Goal: Task Accomplishment & Management: Manage account settings

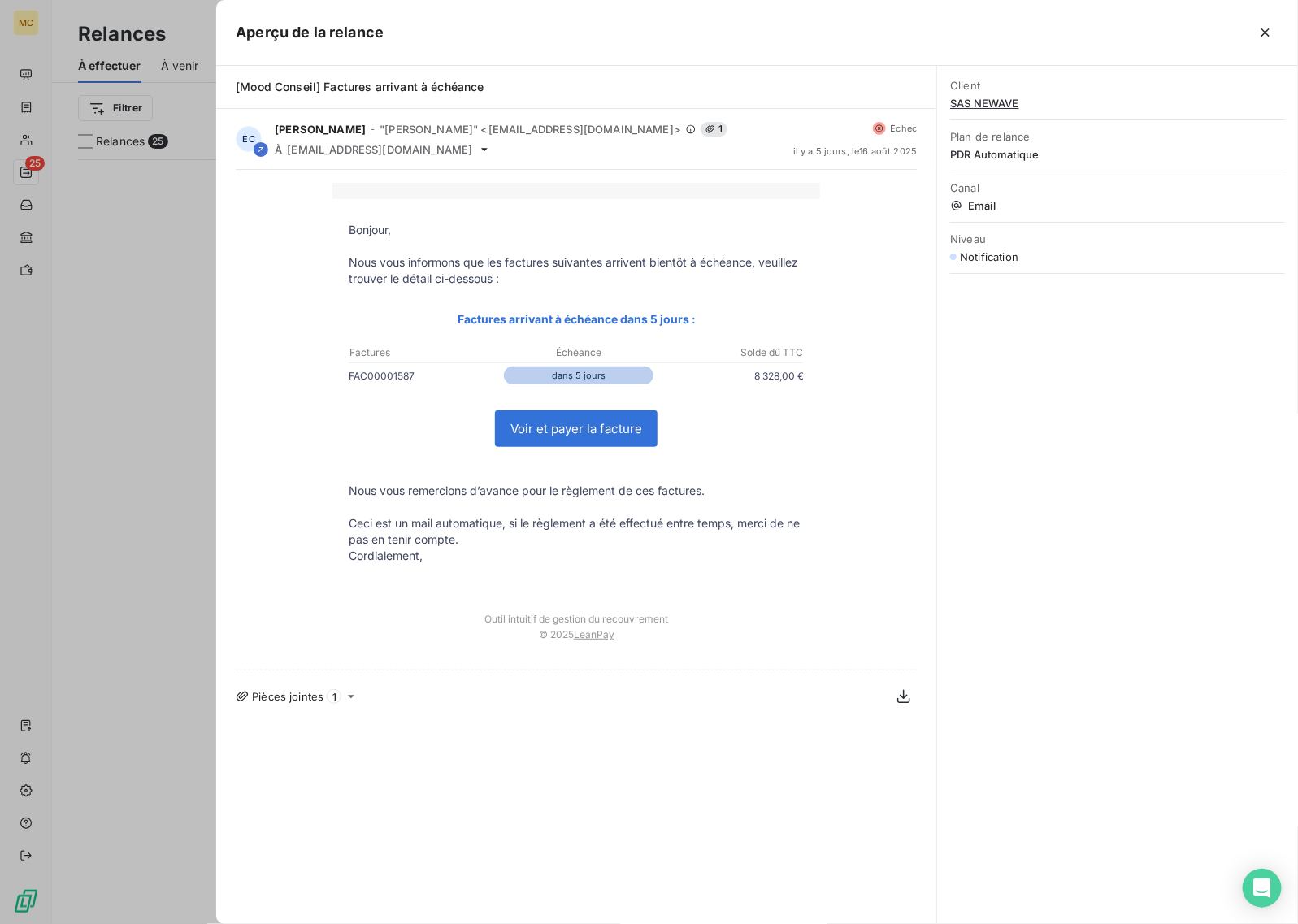
scroll to position [750, 269]
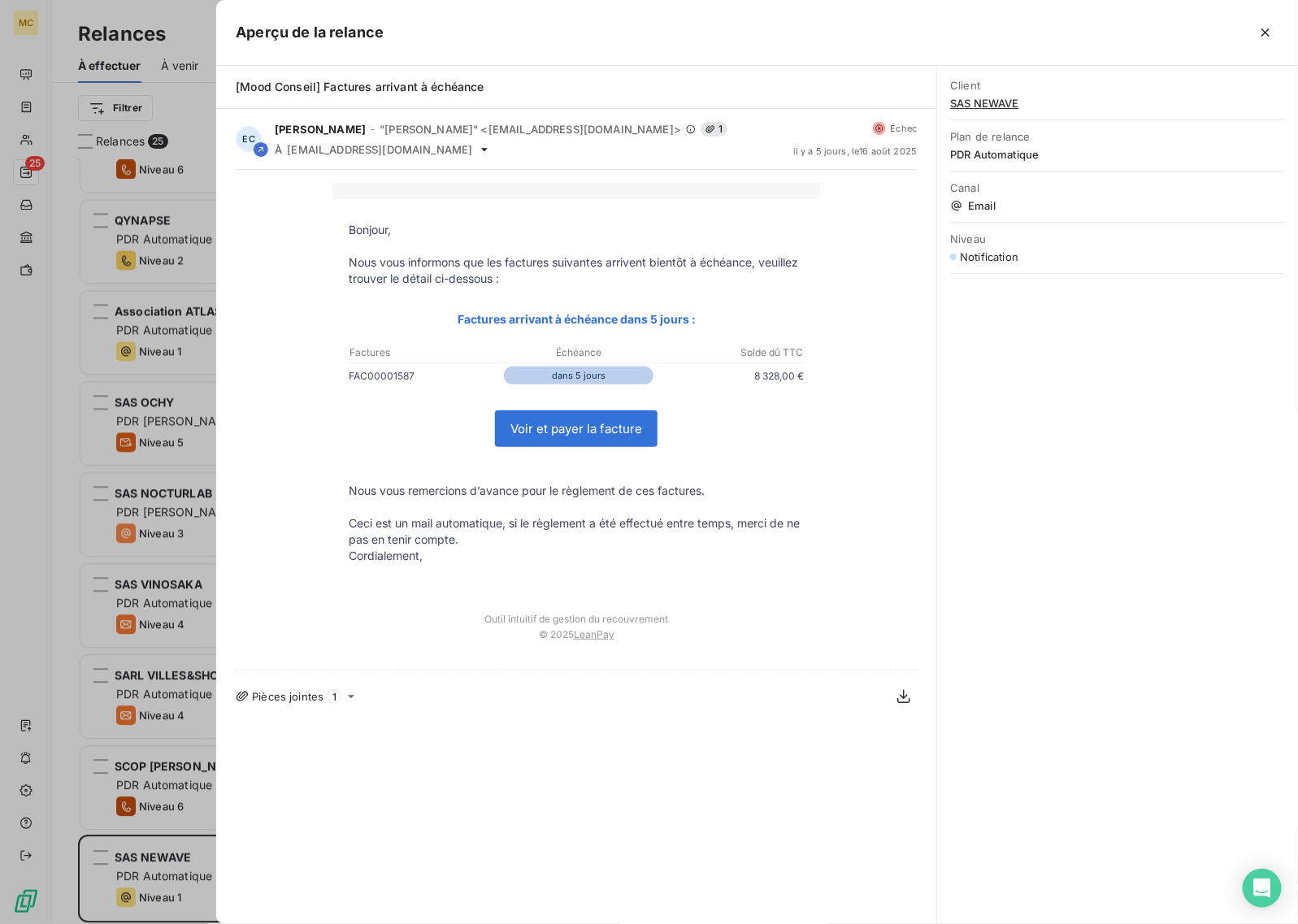
click at [42, 551] on div at bounding box center [649, 462] width 1298 height 924
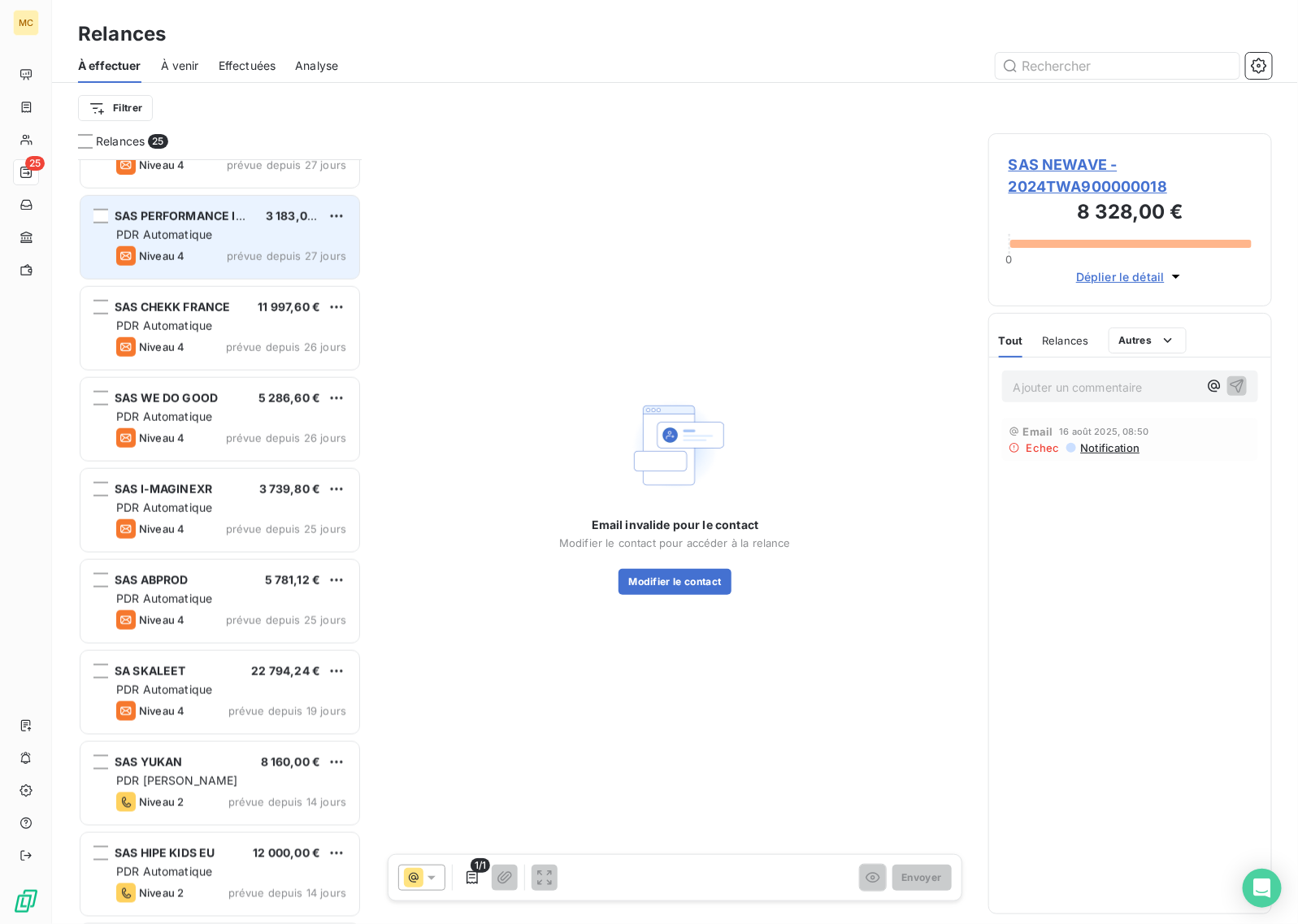
scroll to position [596, 0]
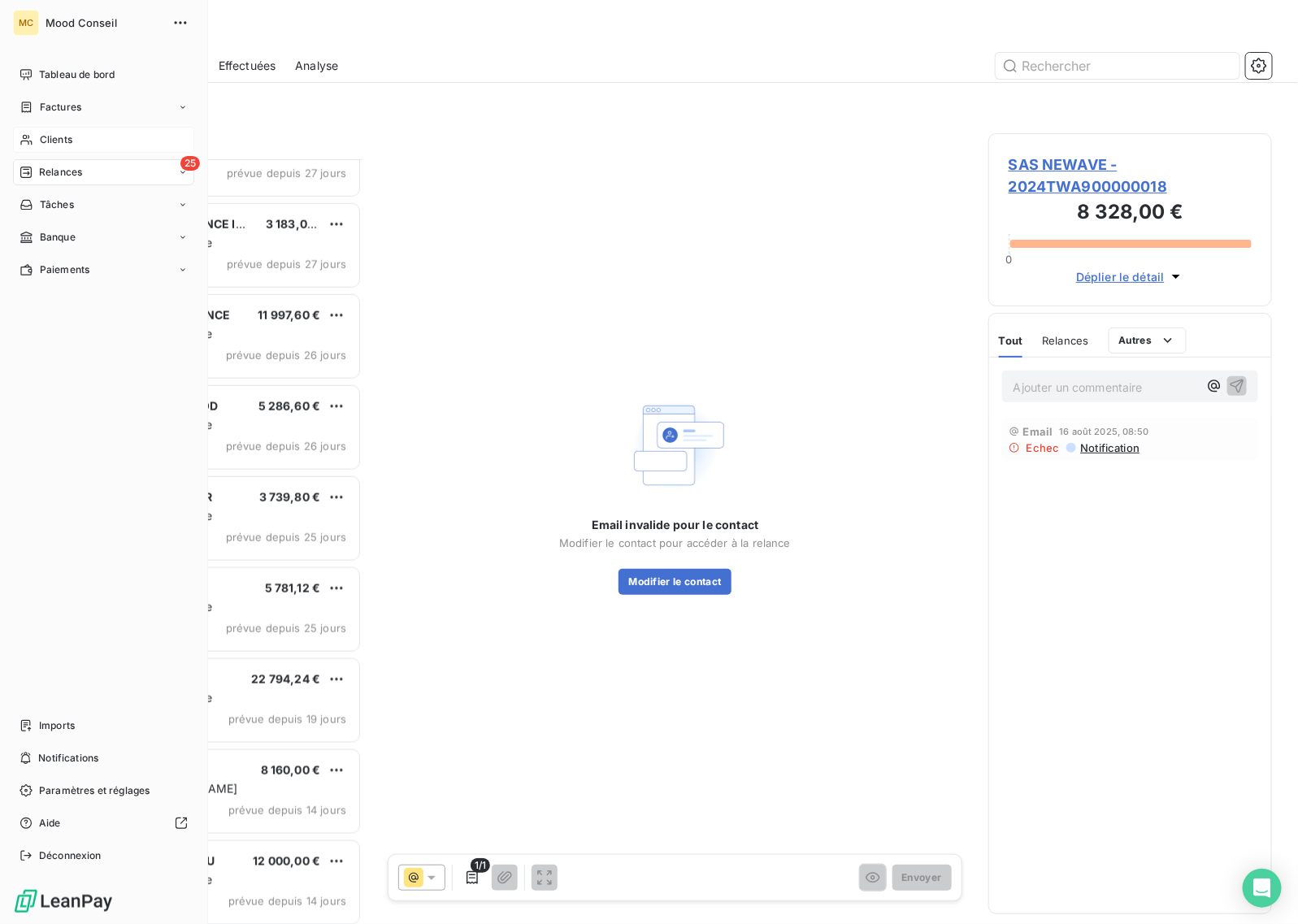
click at [38, 137] on div "Clients" at bounding box center [103, 140] width 181 height 26
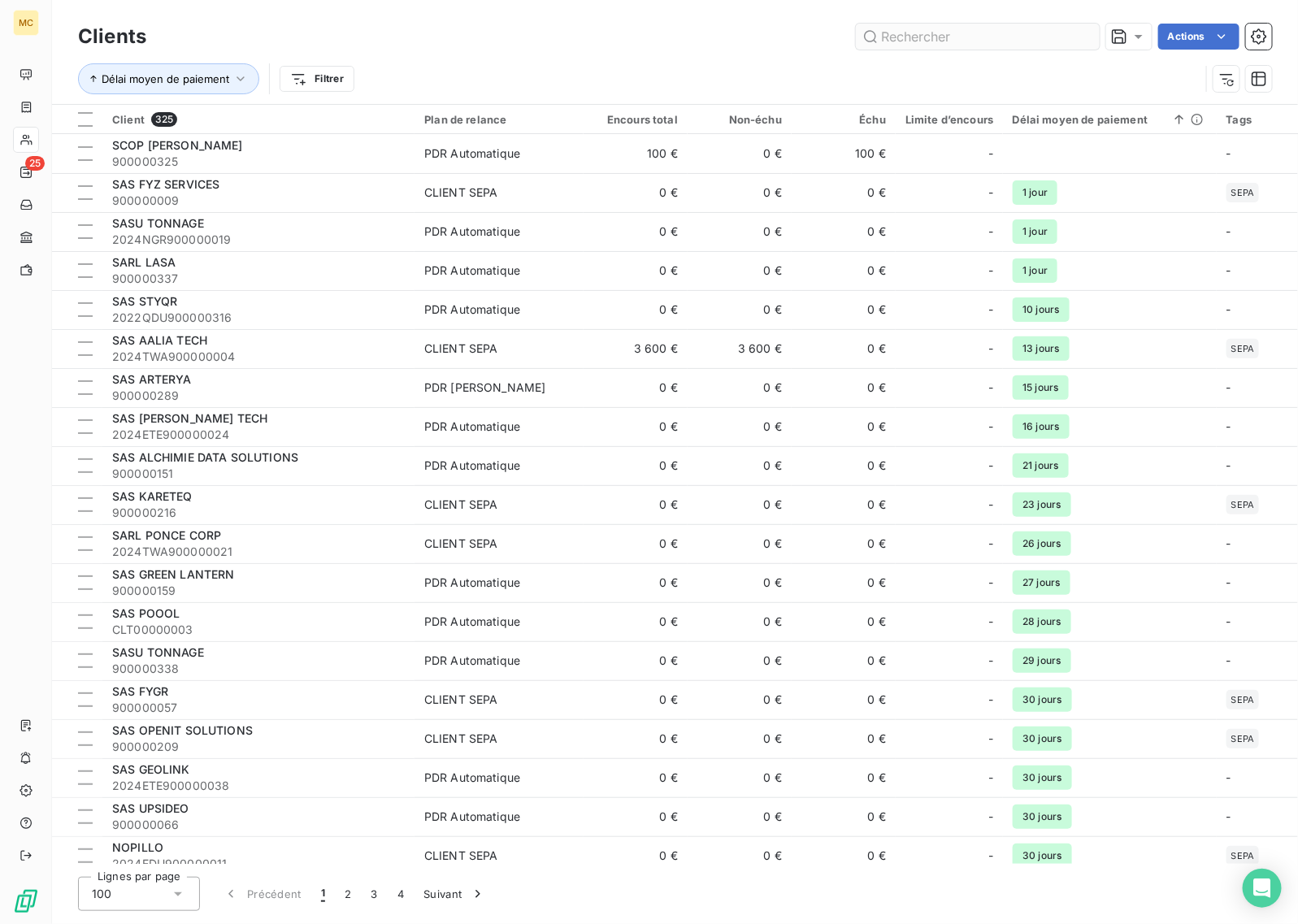
click at [927, 36] on input "text" at bounding box center [978, 36] width 244 height 26
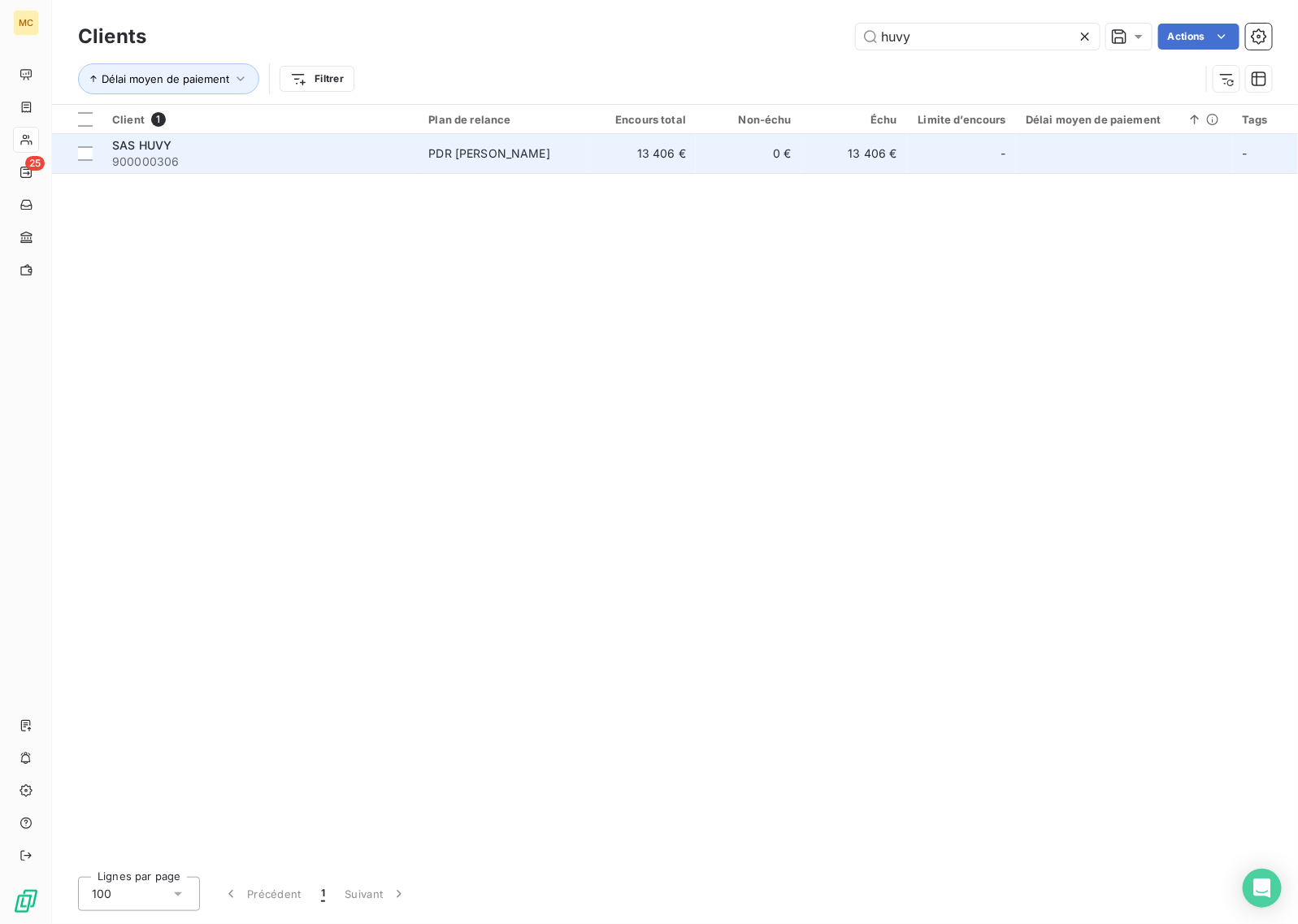
type input "huvy"
click at [773, 149] on td "0 €" at bounding box center [749, 153] width 106 height 39
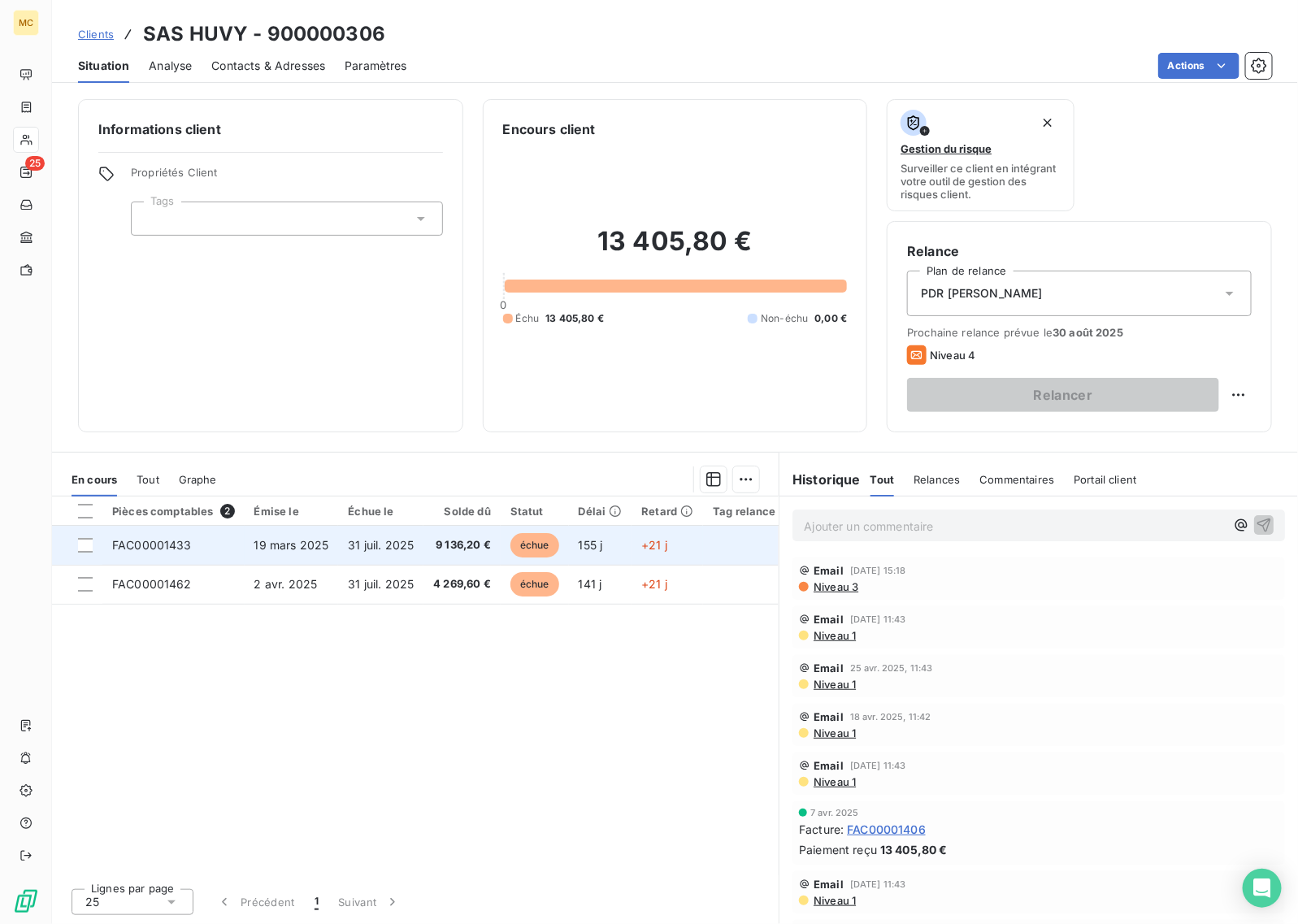
click at [497, 545] on td "9 136,20 €" at bounding box center [461, 545] width 77 height 39
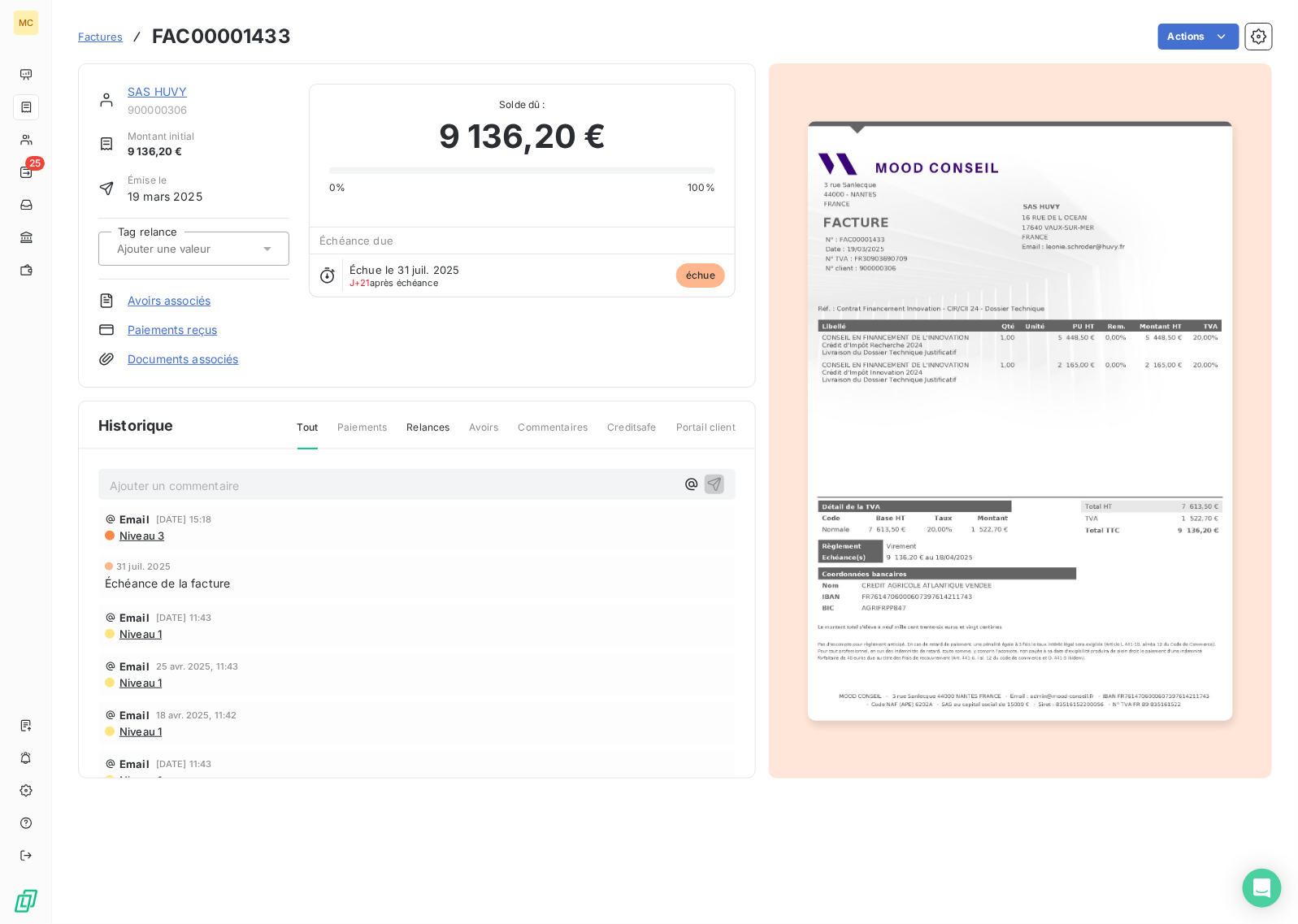
click at [1070, 334] on img "button" at bounding box center [1020, 420] width 424 height 600
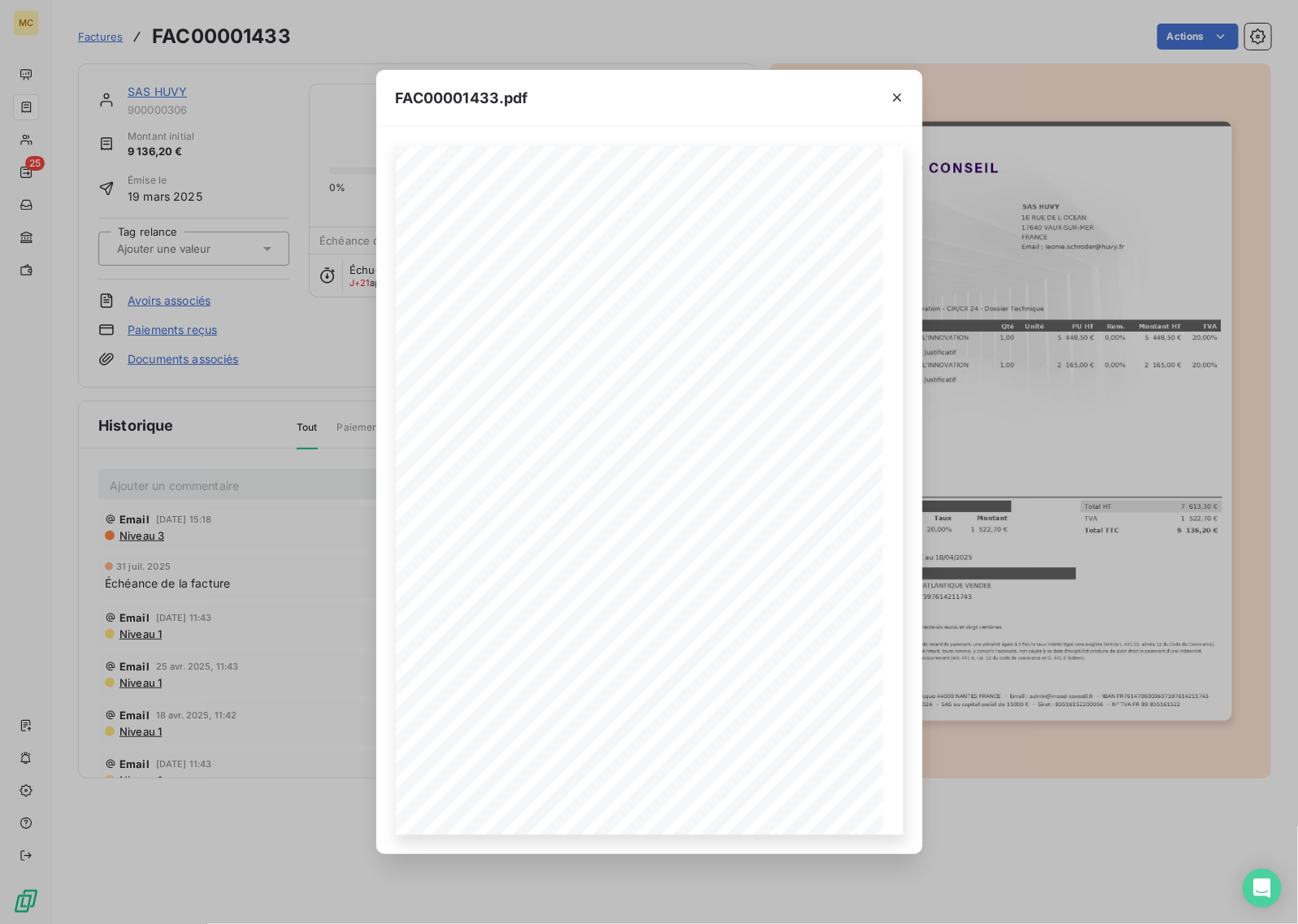
click at [1043, 410] on div "FAC00001433.pdf MOOD CONSEIL - [STREET_ADDRESS] - Email : [EMAIL_ADDRESS][DOMAI…" at bounding box center [649, 462] width 1298 height 924
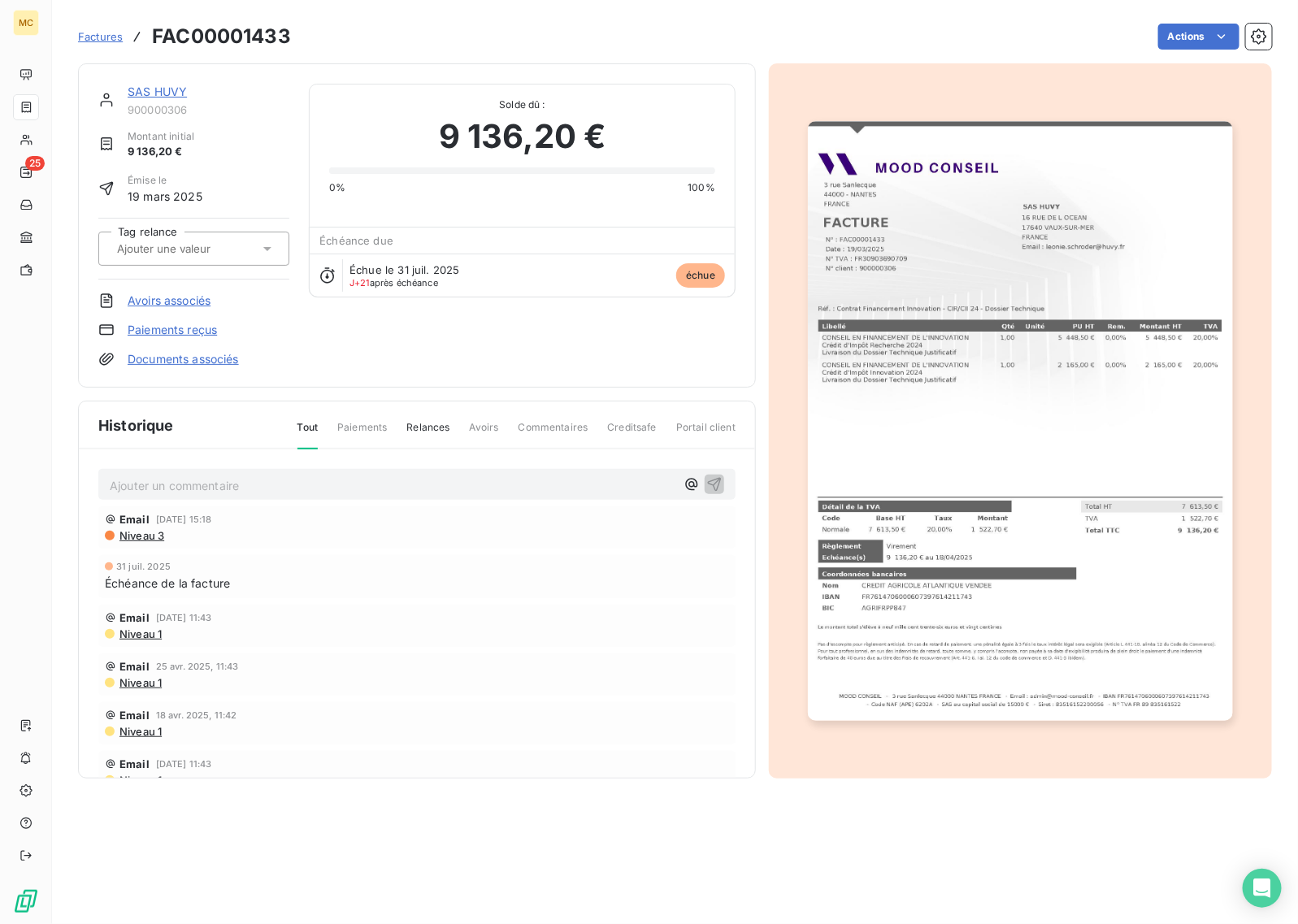
click at [1000, 290] on img "button" at bounding box center [1020, 420] width 424 height 600
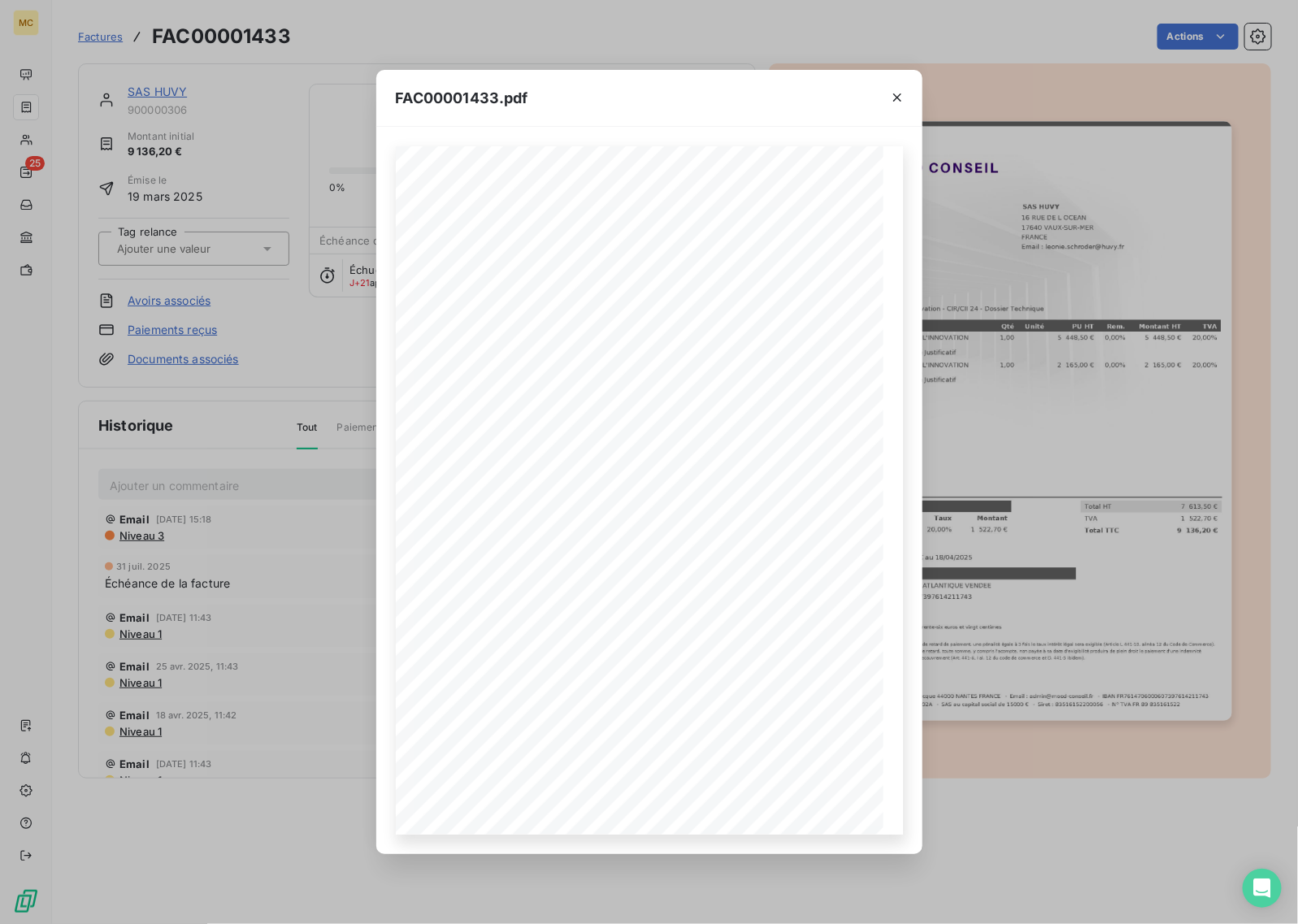
click at [1127, 264] on div "FAC00001433.pdf MOOD CONSEIL - [STREET_ADDRESS] - Email : [EMAIL_ADDRESS][DOMAI…" at bounding box center [649, 462] width 1298 height 924
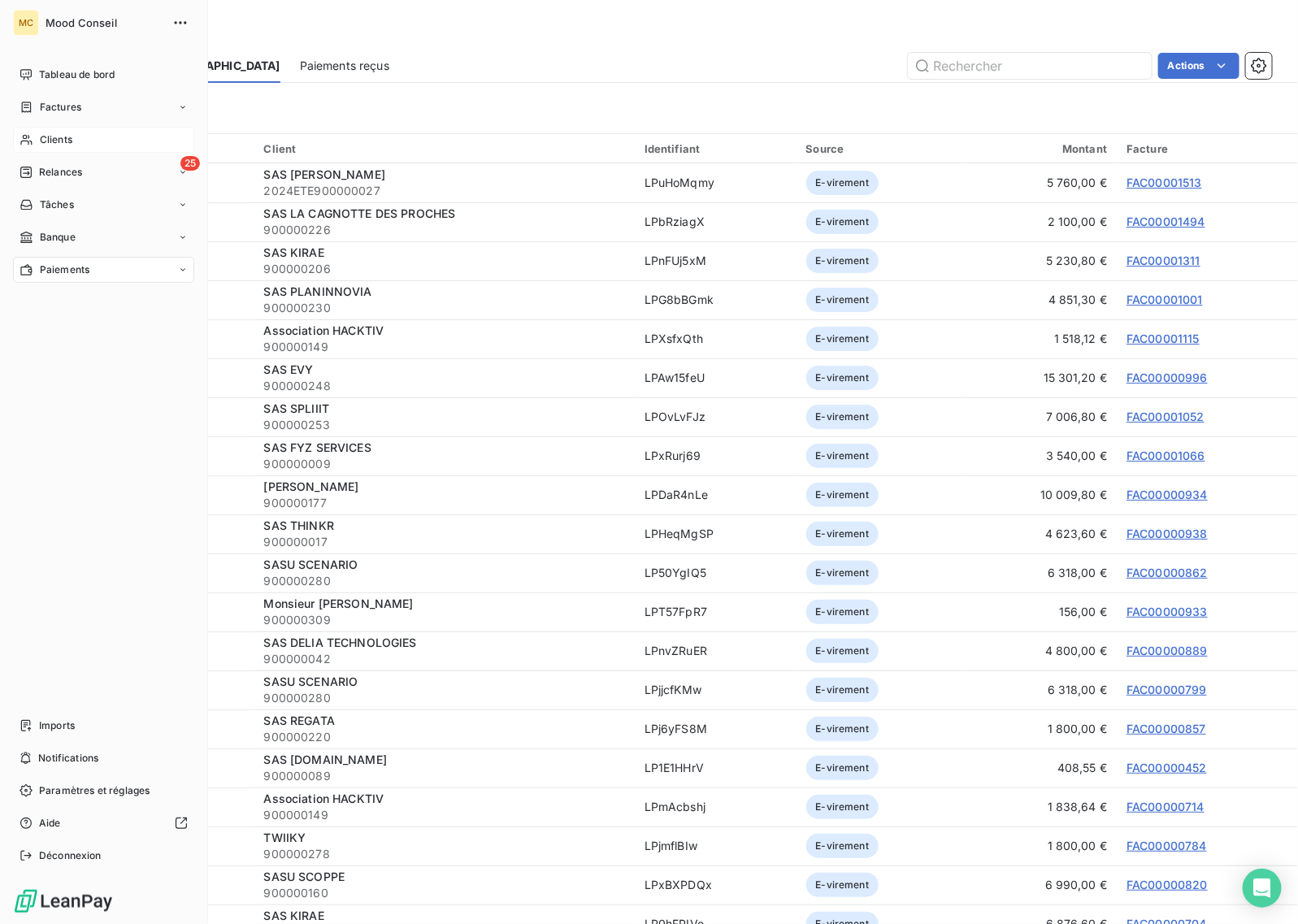
click at [61, 143] on span "Clients" at bounding box center [56, 139] width 33 height 15
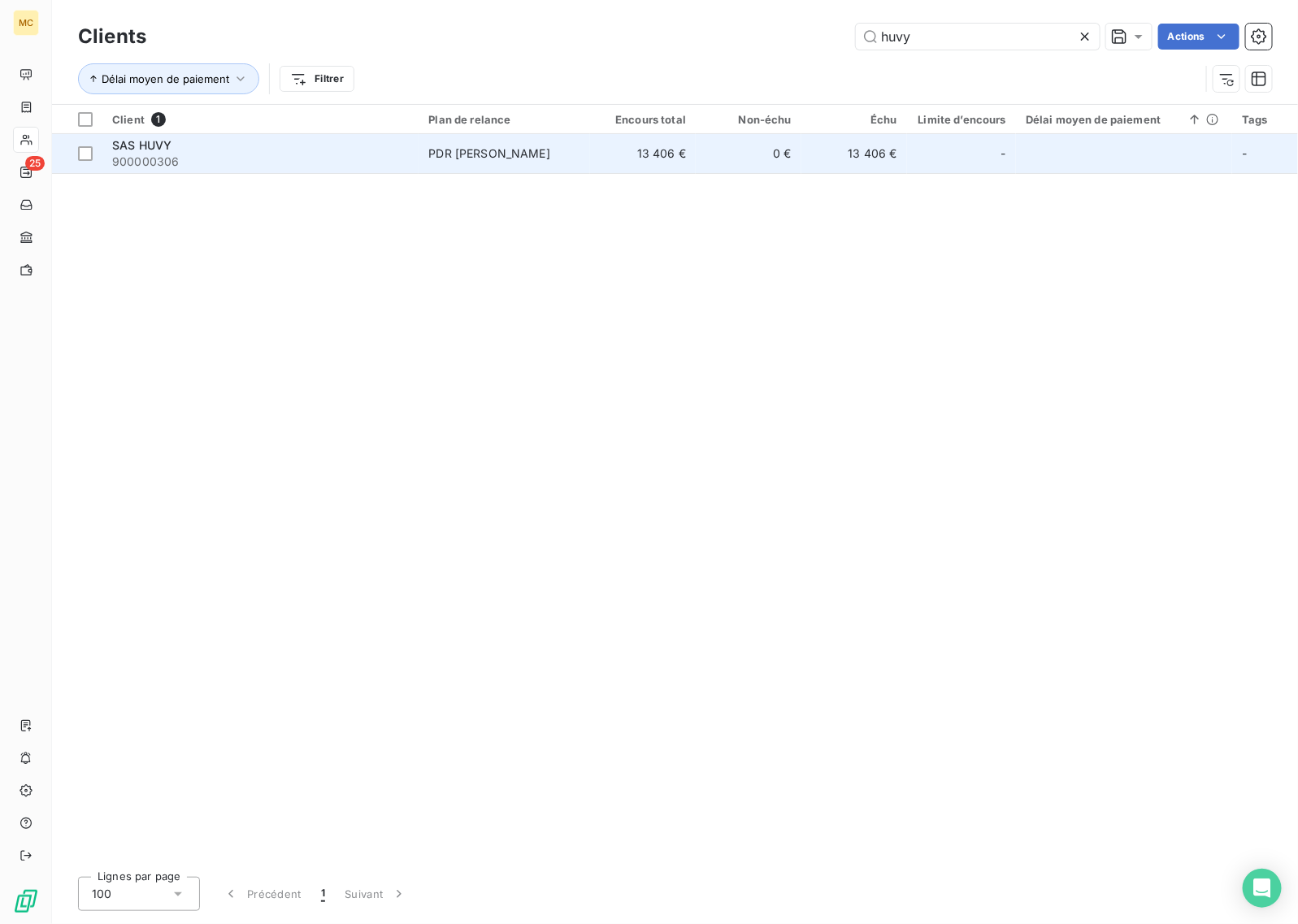
type input "huvy"
click at [667, 154] on td "13 406 €" at bounding box center [643, 153] width 106 height 39
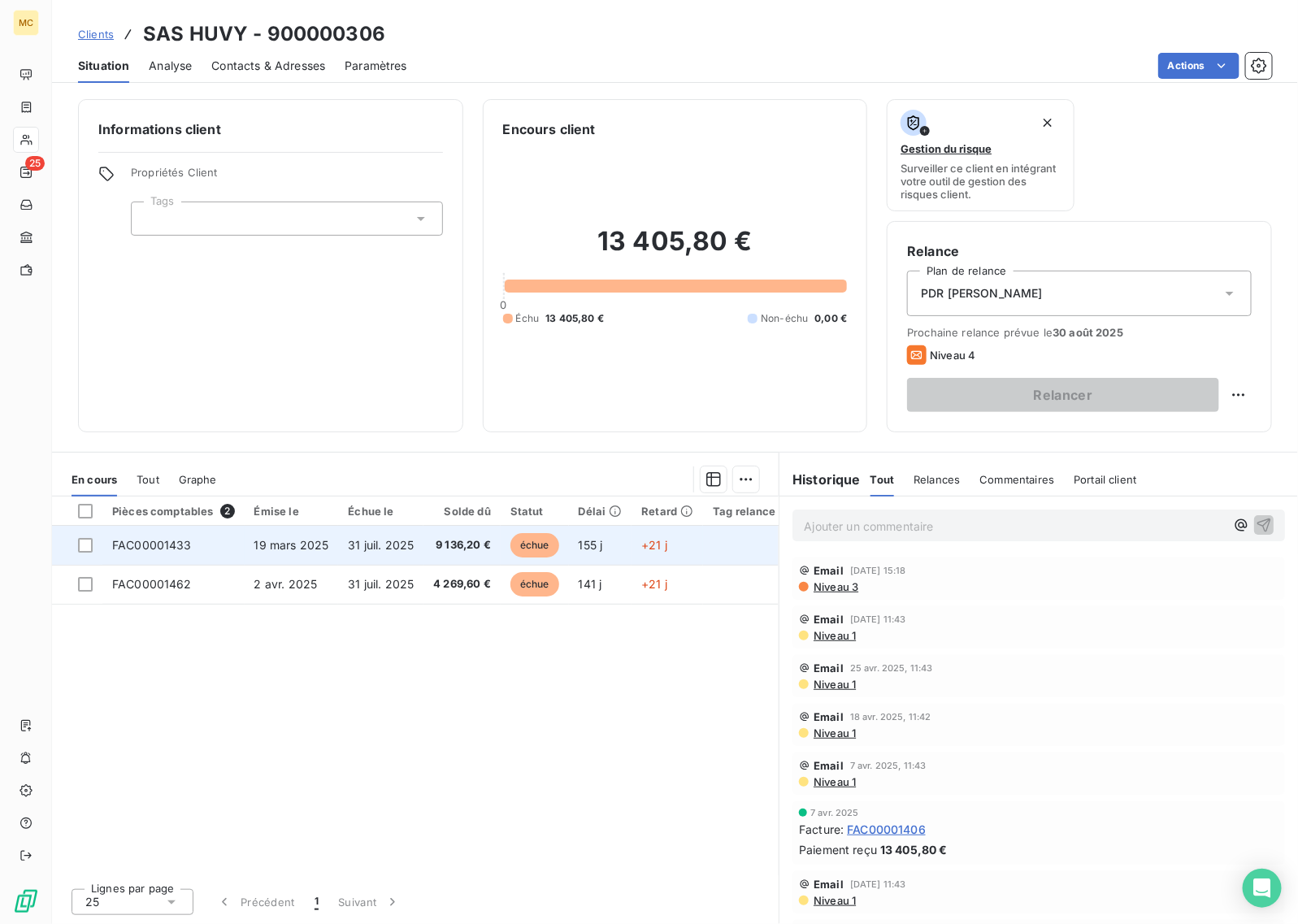
click at [478, 549] on span "9 136,20 €" at bounding box center [462, 545] width 58 height 16
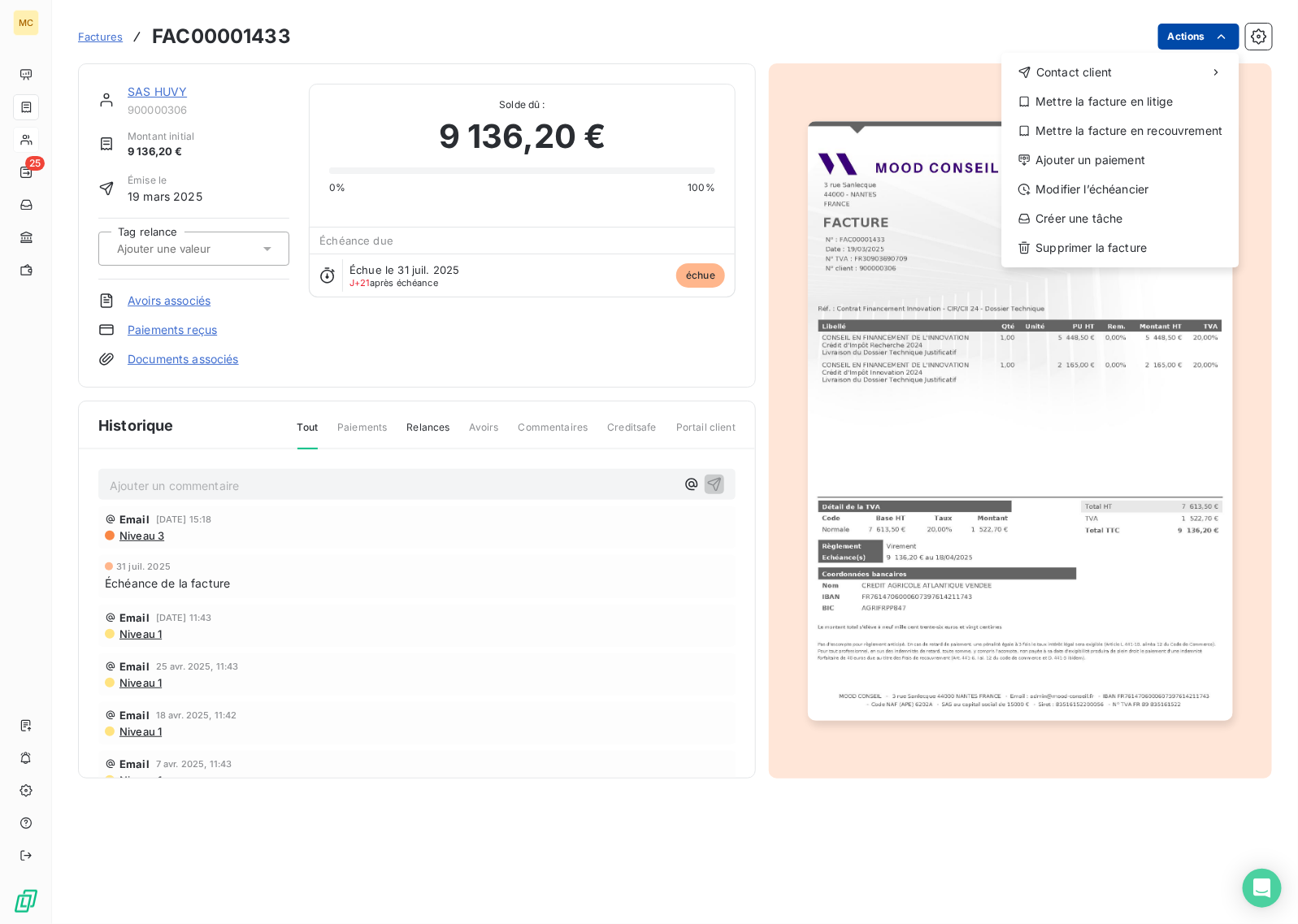
click at [1038, 38] on html "MC 25 Factures FAC00001433 Actions Contact client Mettre la facture en litige M…" at bounding box center [649, 462] width 1298 height 924
click at [1038, 184] on div "Modifier l’échéancier" at bounding box center [1121, 189] width 224 height 26
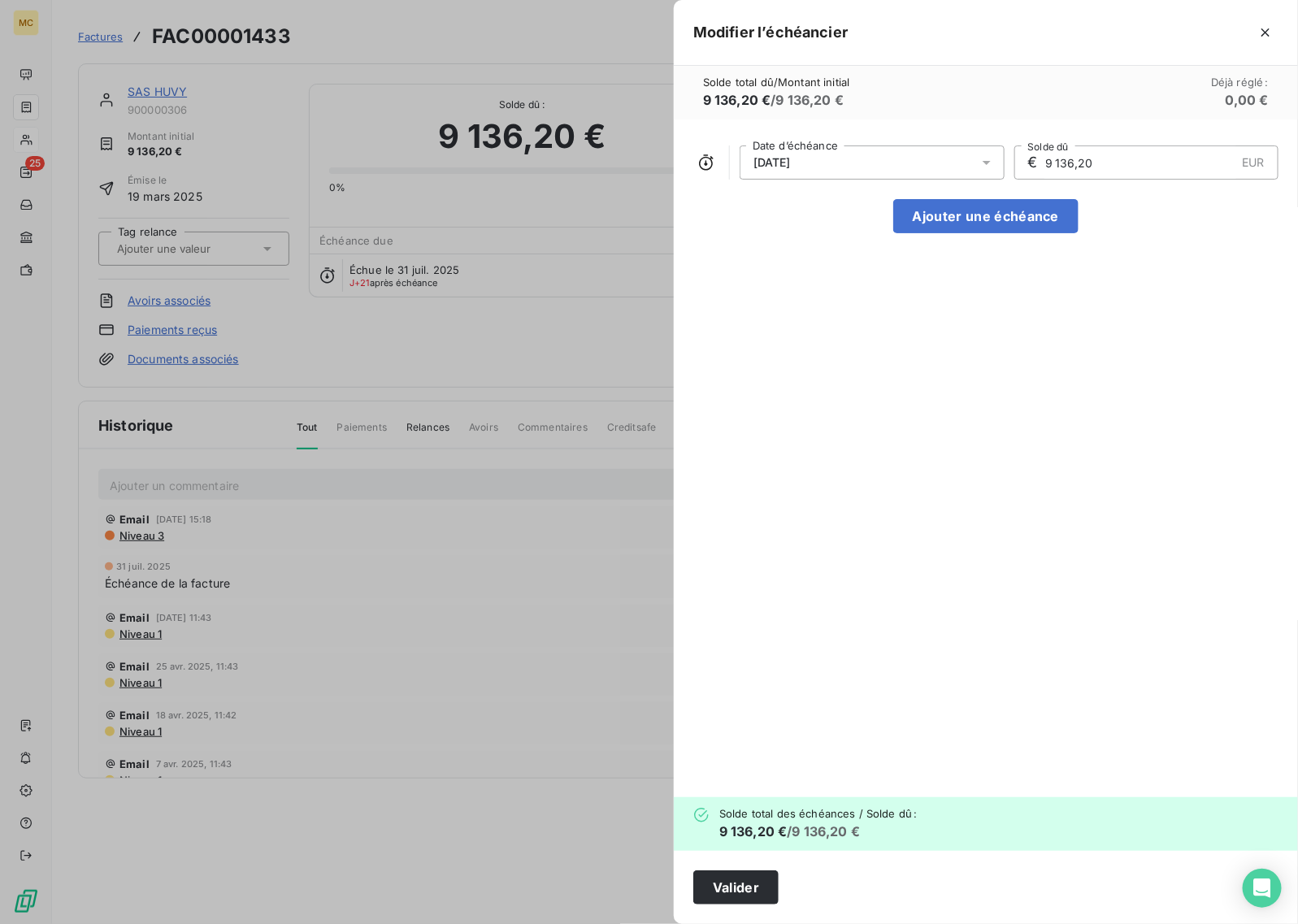
drag, startPoint x: 963, startPoint y: 226, endPoint x: 989, endPoint y: 310, distance: 87.9
click at [965, 229] on button "Ajouter une échéance" at bounding box center [986, 215] width 185 height 34
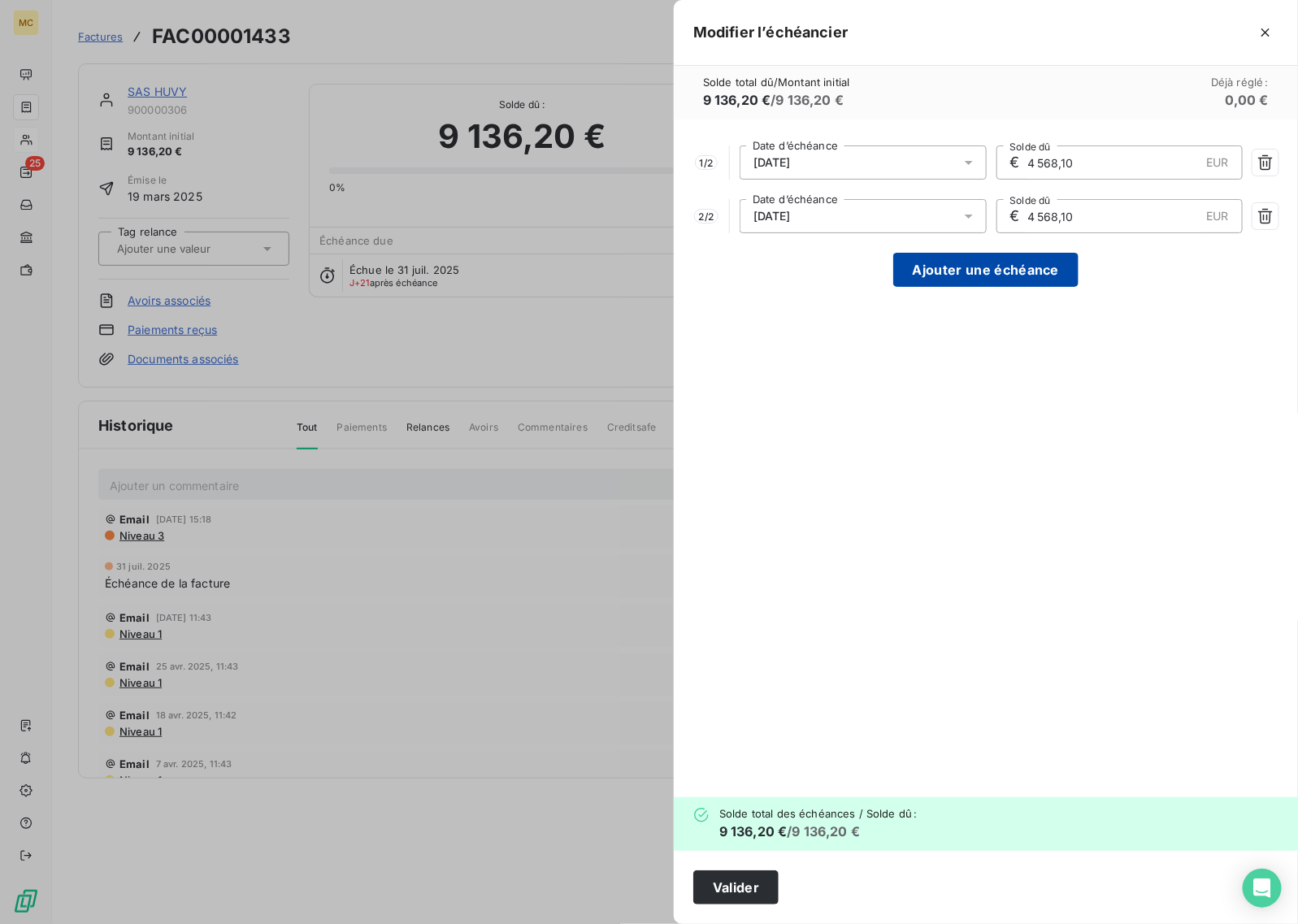
click at [980, 271] on button "Ajouter une échéance" at bounding box center [986, 269] width 185 height 34
type input "3 045,40"
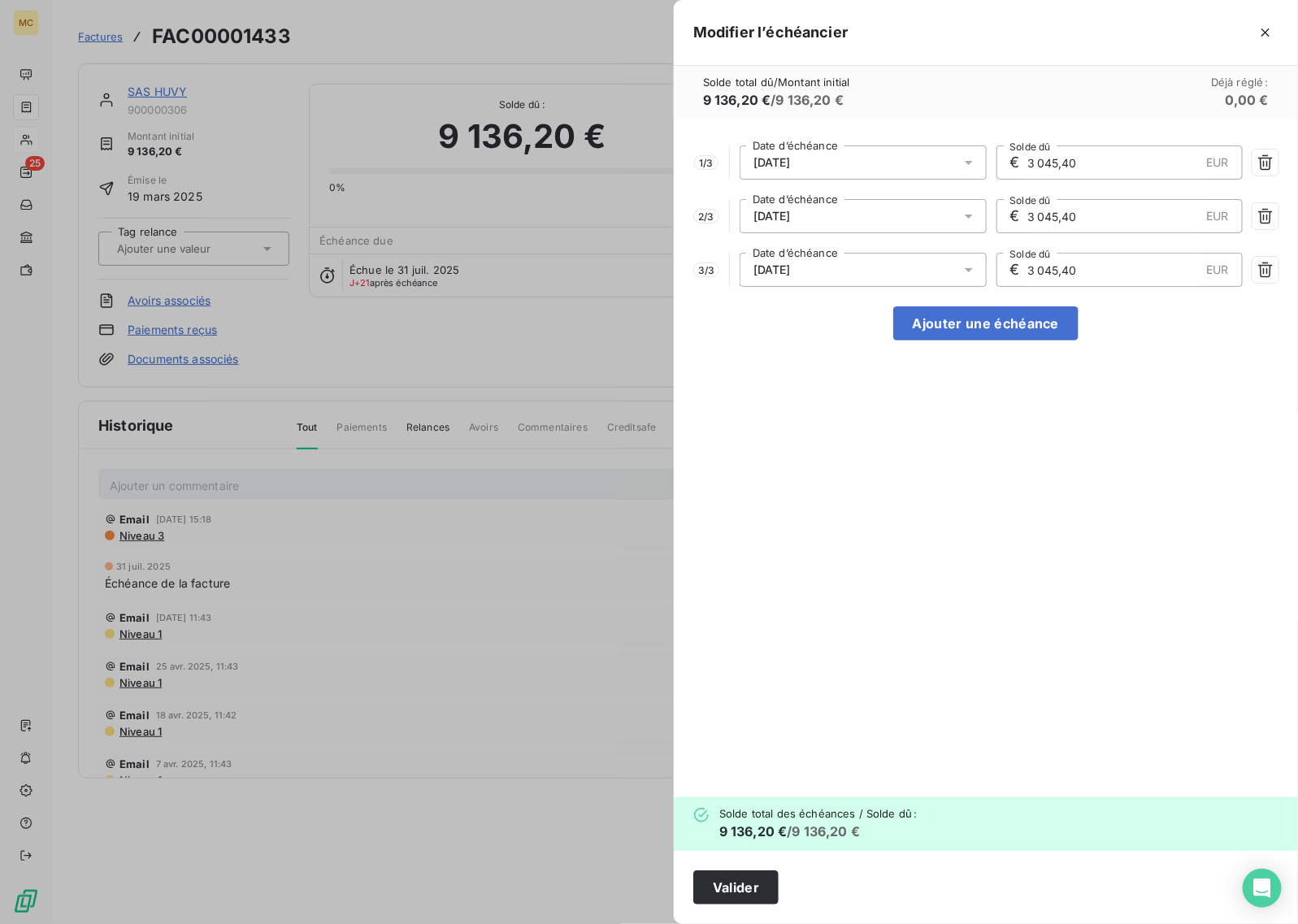
click at [829, 140] on div "1 / 3 [DATE] Date d’échéance € 3 045,40 EUR Solde dû 2 / 3 [DATE] Date d’échéan…" at bounding box center [986, 459] width 625 height 678
click at [851, 158] on div "[DATE]" at bounding box center [864, 162] width 247 height 34
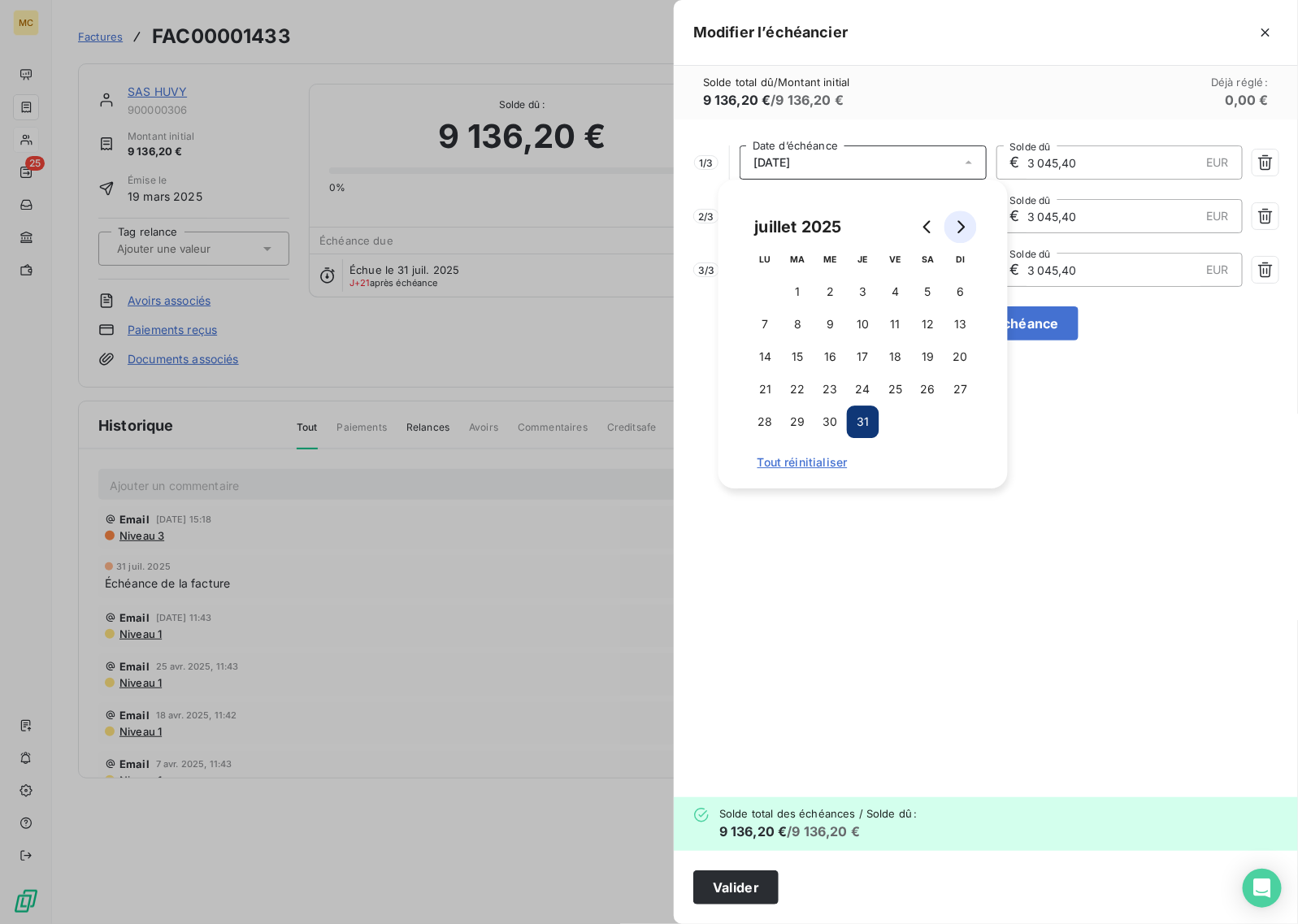
click at [973, 225] on button "Go to next month" at bounding box center [961, 227] width 33 height 33
click at [765, 282] on button "1" at bounding box center [766, 292] width 33 height 33
click at [898, 108] on div "Solde total dû / Montant initial 9 136,20 € / 9 136,20 € Déjà réglé : 0,00 €" at bounding box center [986, 93] width 625 height 54
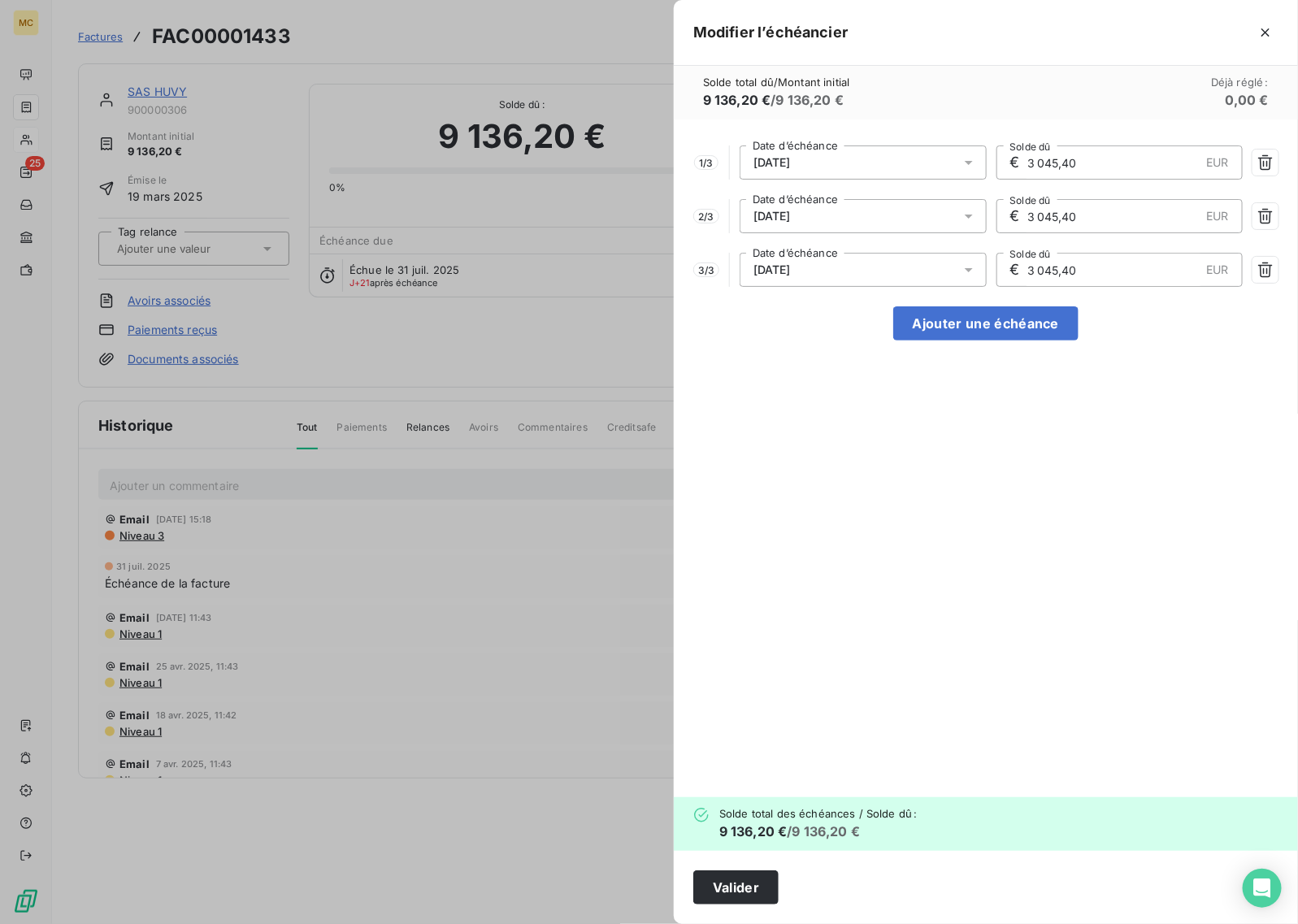
click at [956, 159] on div "[DATE]" at bounding box center [864, 162] width 247 height 34
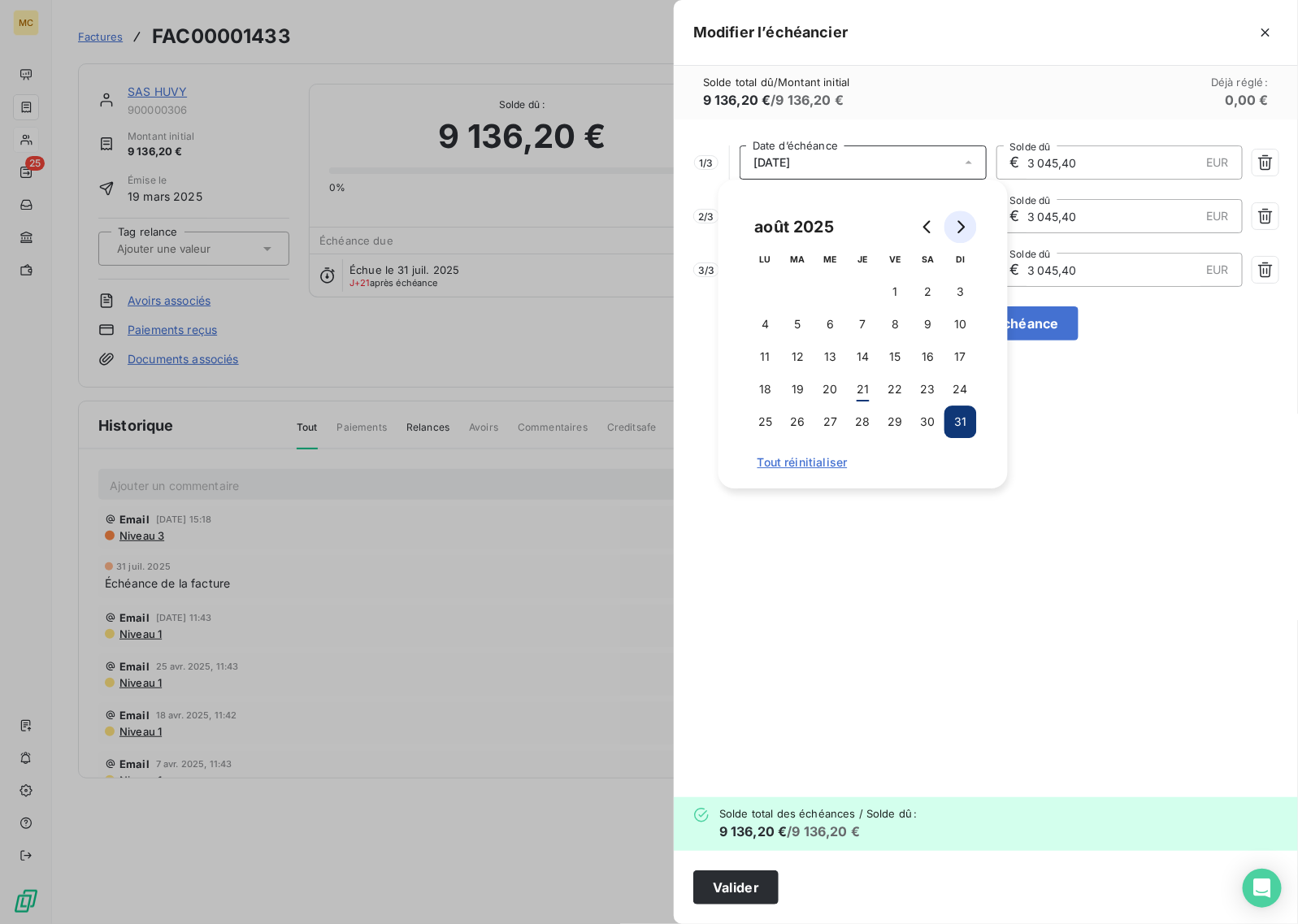
click at [961, 223] on icon "Go to next month" at bounding box center [962, 227] width 7 height 13
click at [824, 293] on button "1" at bounding box center [831, 292] width 33 height 33
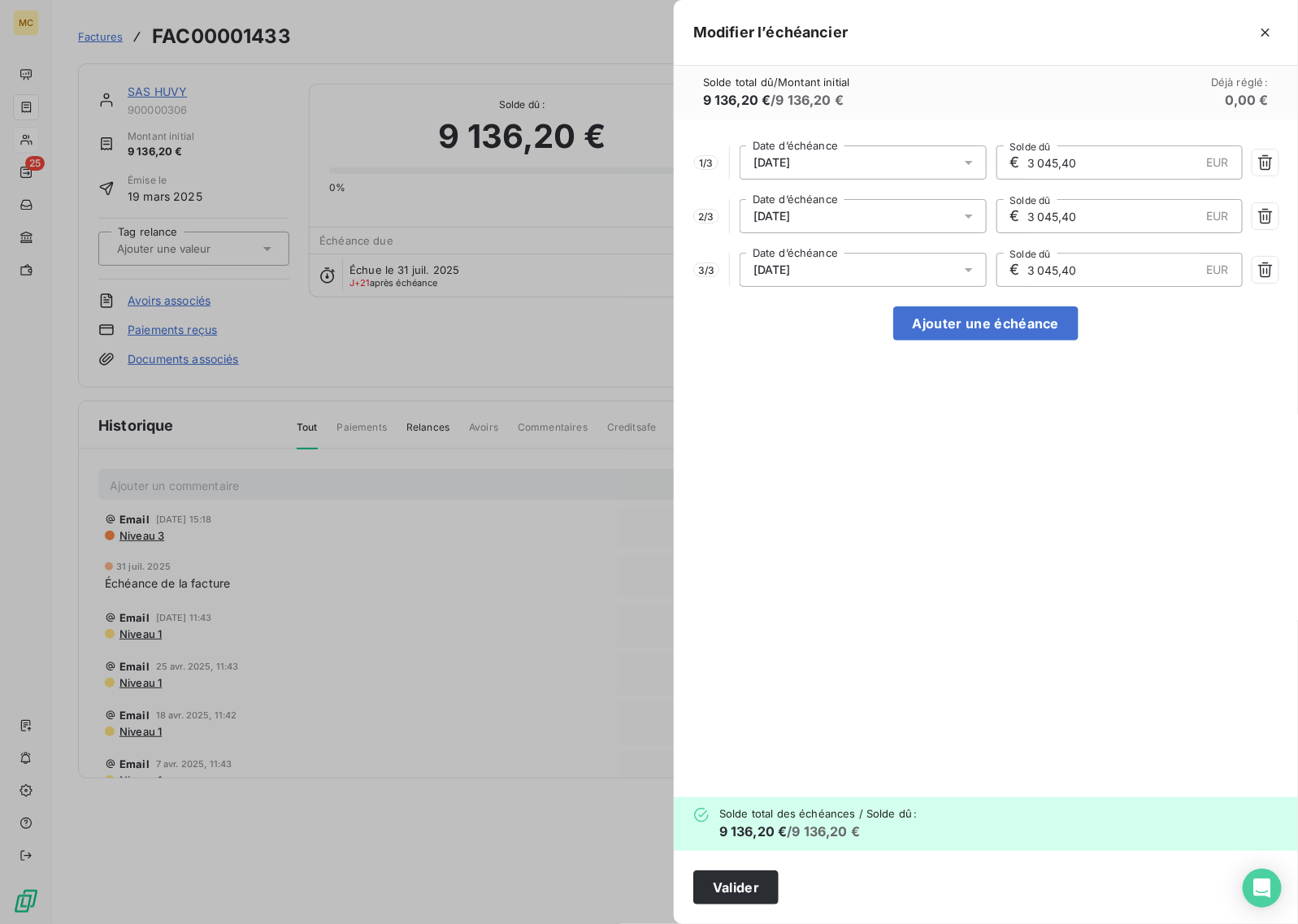
click at [909, 86] on div "Solde total dû / Montant initial 9 136,20 € / 9 136,20 € Déjà réglé : 0,00 €" at bounding box center [986, 93] width 625 height 54
click at [964, 211] on icon at bounding box center [968, 216] width 16 height 16
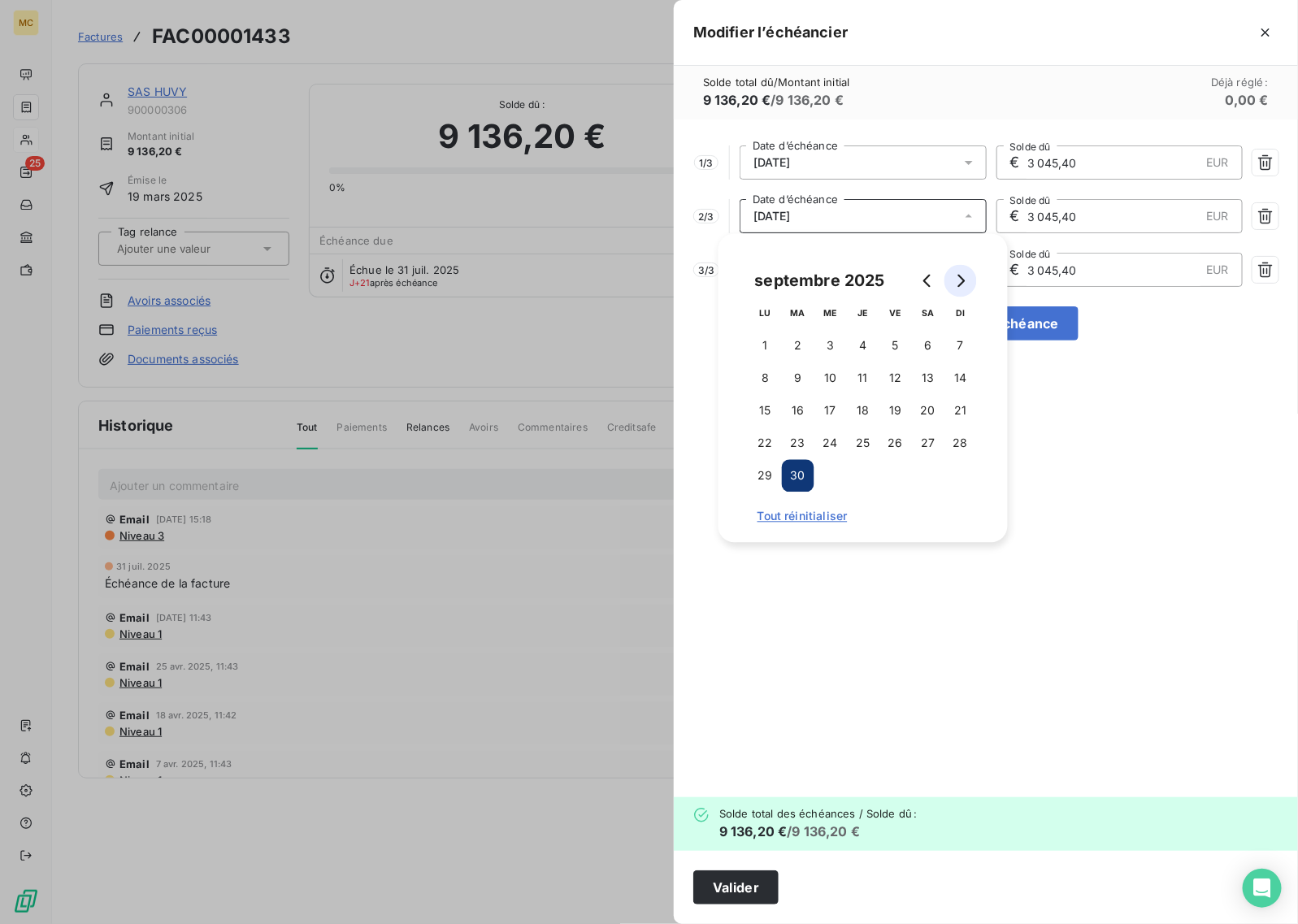
click at [966, 278] on icon "Go to next month" at bounding box center [961, 281] width 13 height 13
click at [925, 350] on button "1" at bounding box center [929, 346] width 33 height 33
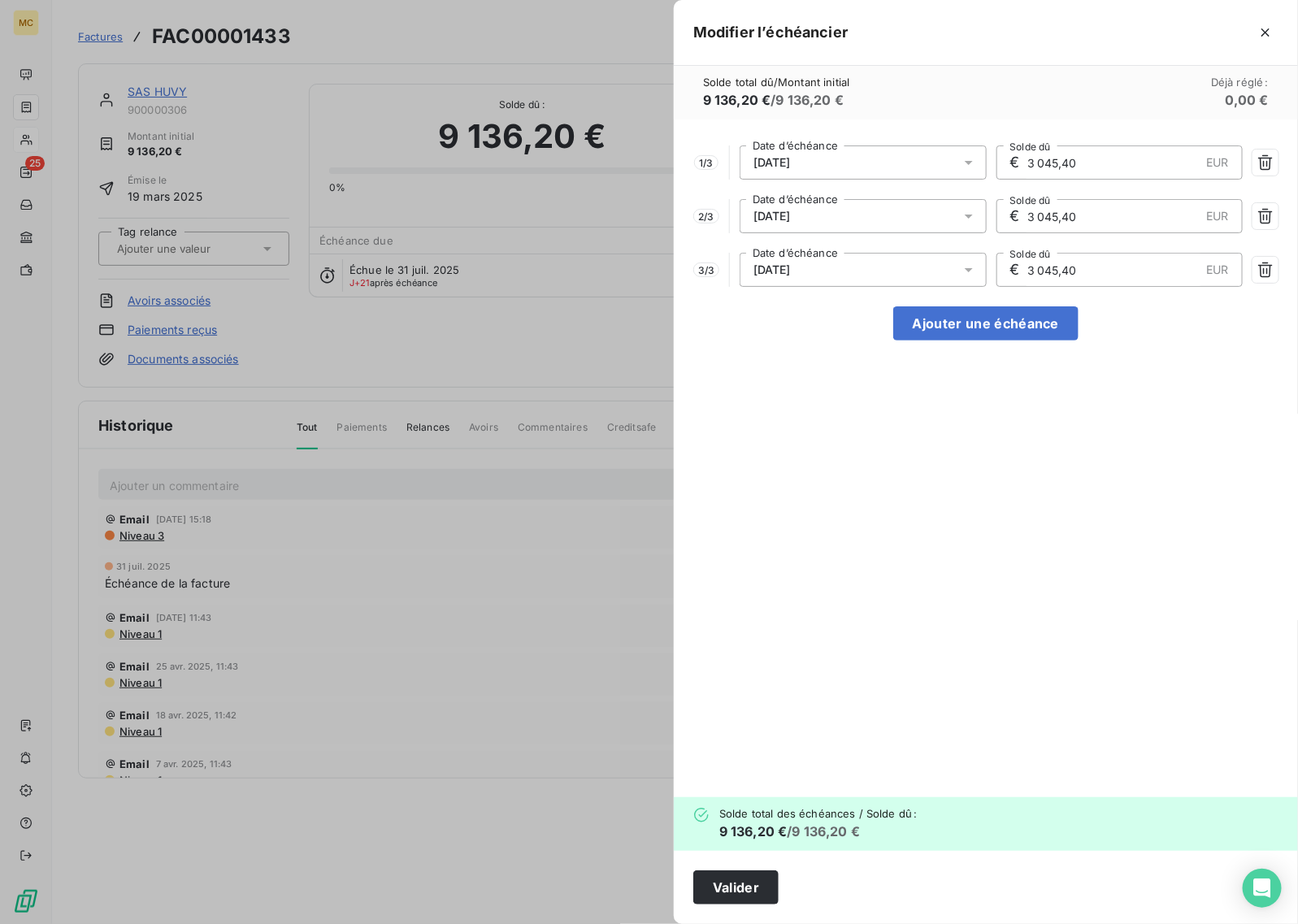
click at [1038, 472] on div "1 / 3 [DATE] Date d’échéance € 3 045,40 EUR Solde dû 2 / 3 [DATE] Date d’échéan…" at bounding box center [986, 459] width 625 height 678
click at [749, 739] on button "Valider" at bounding box center [736, 887] width 86 height 34
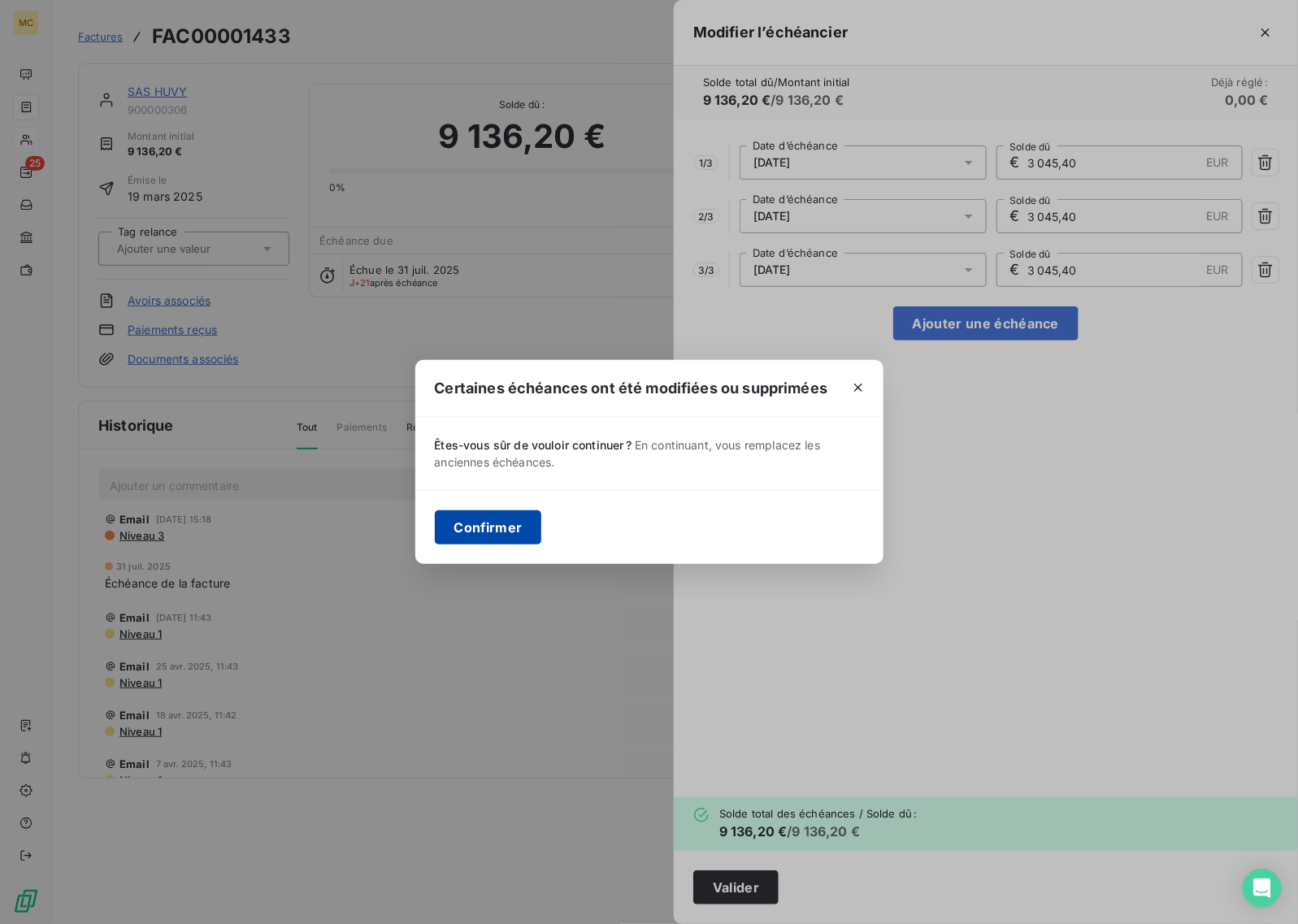
click at [505, 526] on button "Confirmer" at bounding box center [489, 527] width 107 height 34
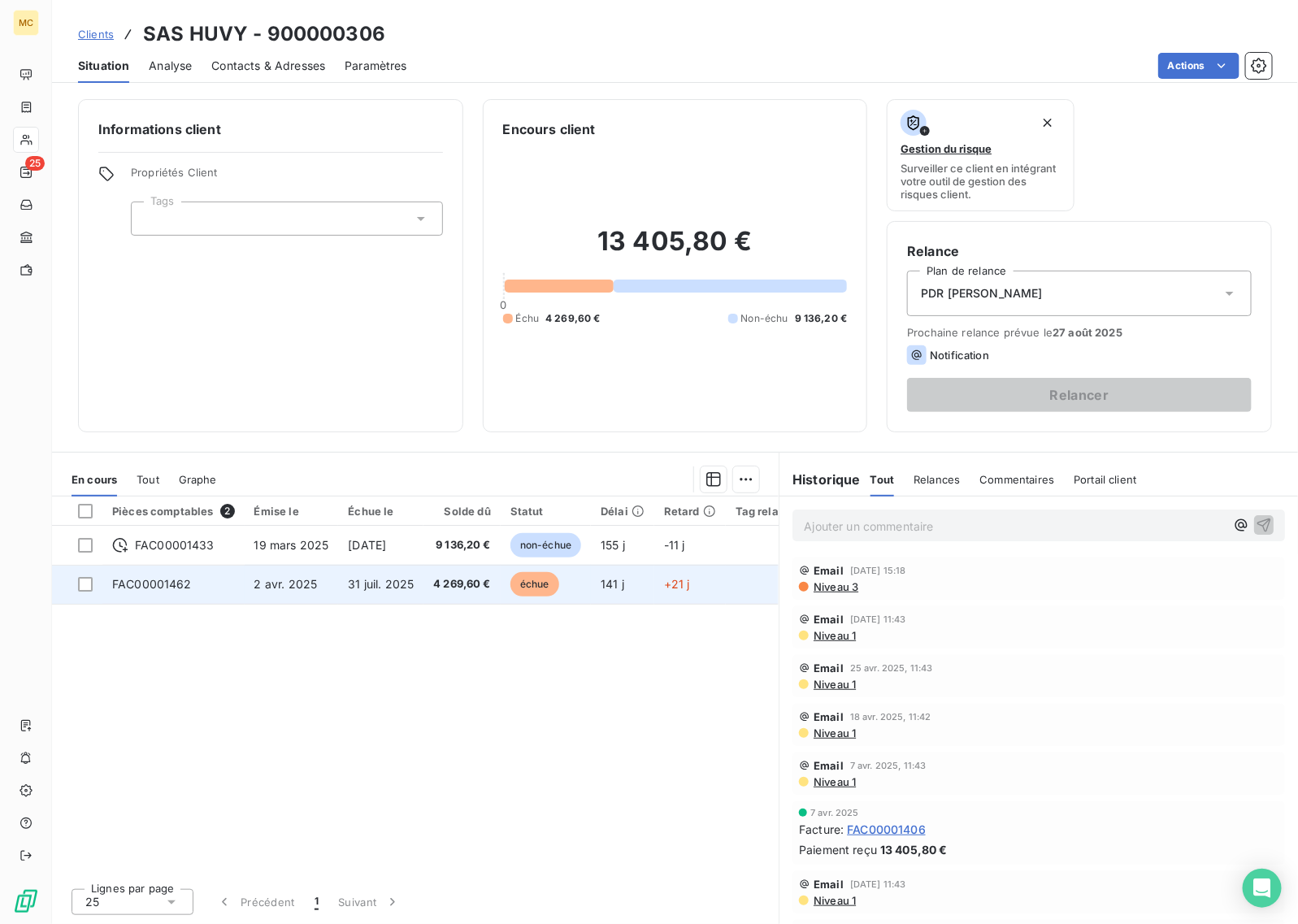
click at [553, 595] on span "échue" at bounding box center [535, 584] width 48 height 24
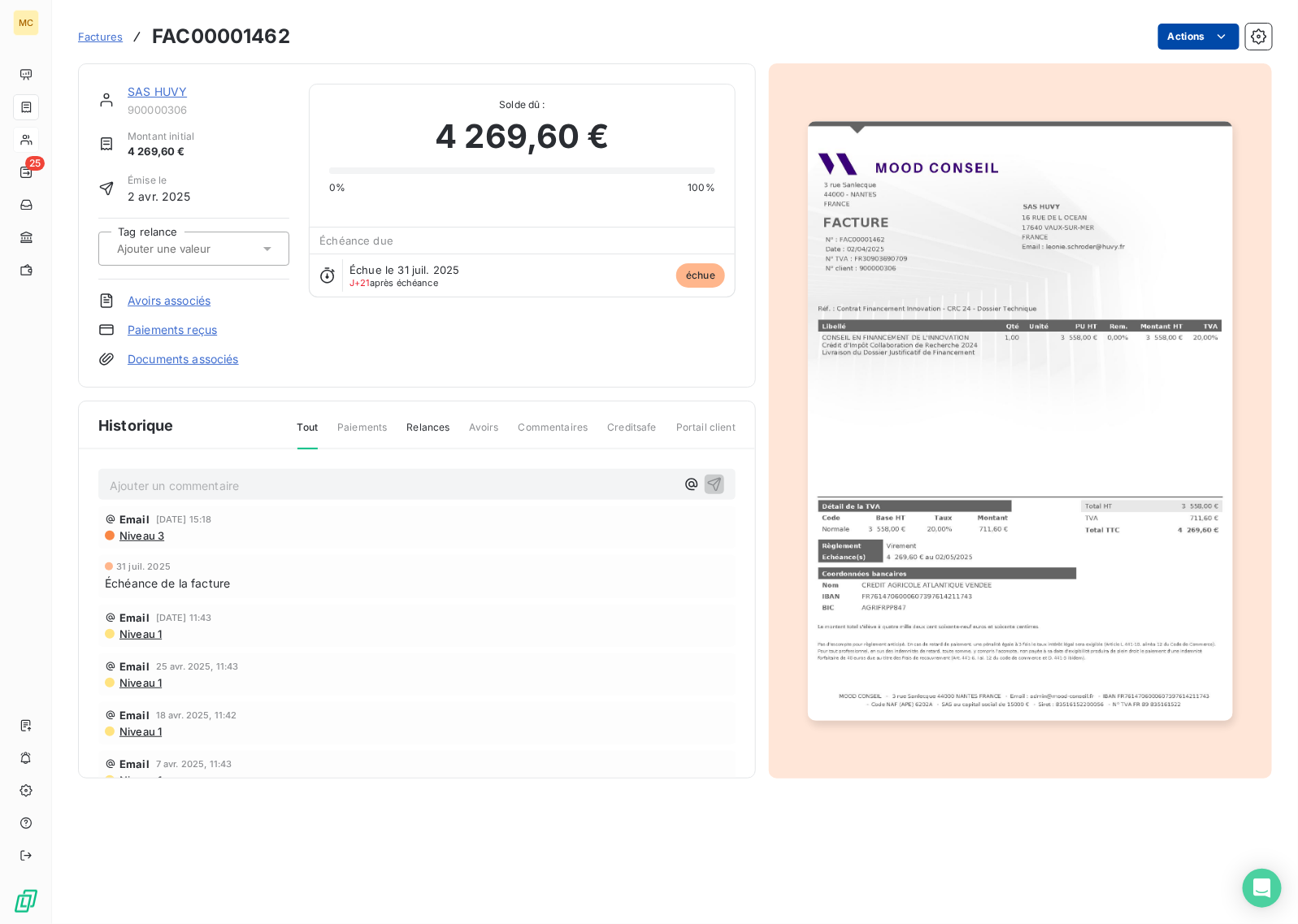
click at [1038, 41] on html "MC 25 Factures FAC00001462 Actions SAS HUVY 900000306 Montant initial 4 269,60 …" at bounding box center [649, 462] width 1298 height 924
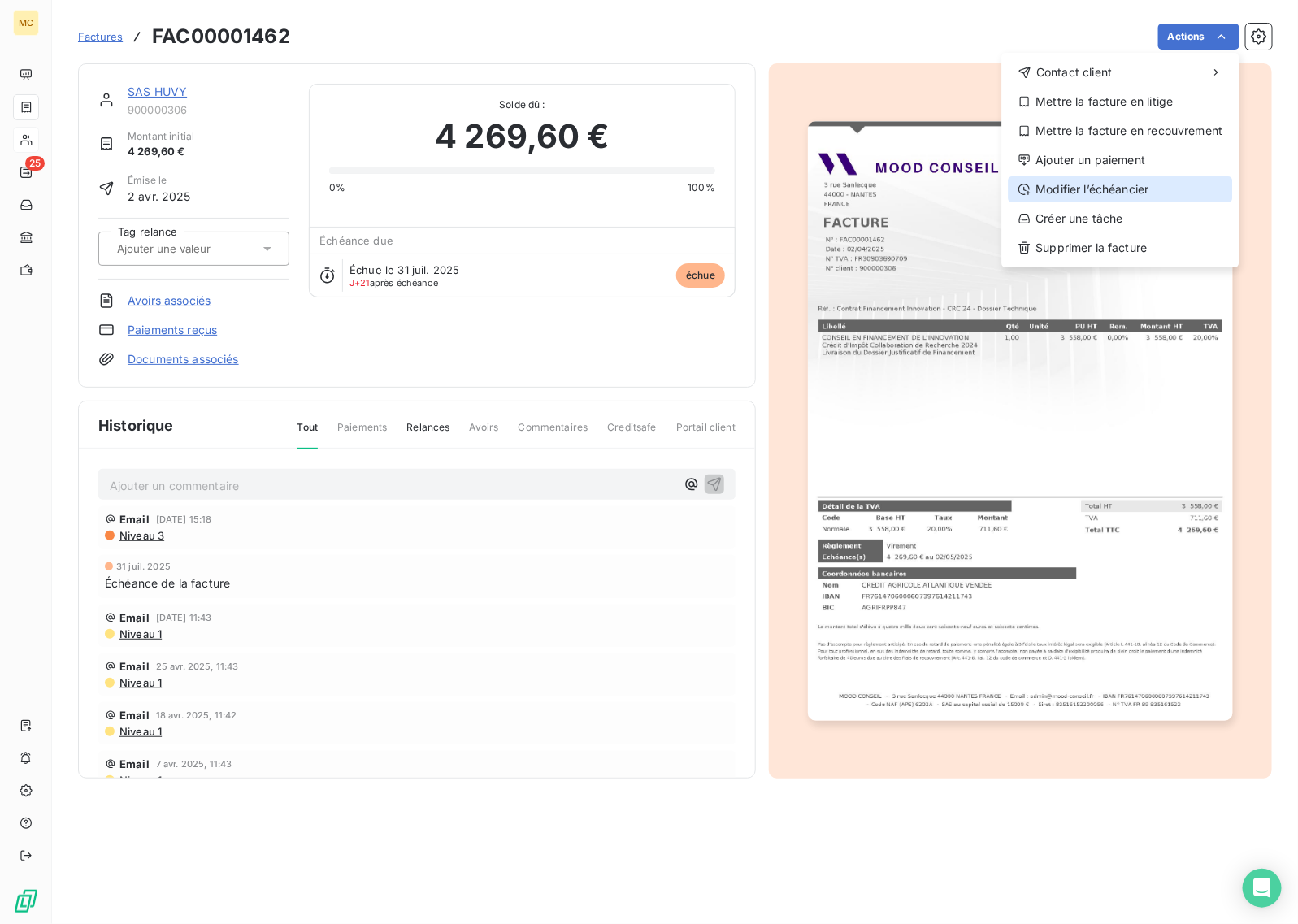
click at [1038, 189] on div "Modifier l’échéancier" at bounding box center [1121, 189] width 224 height 26
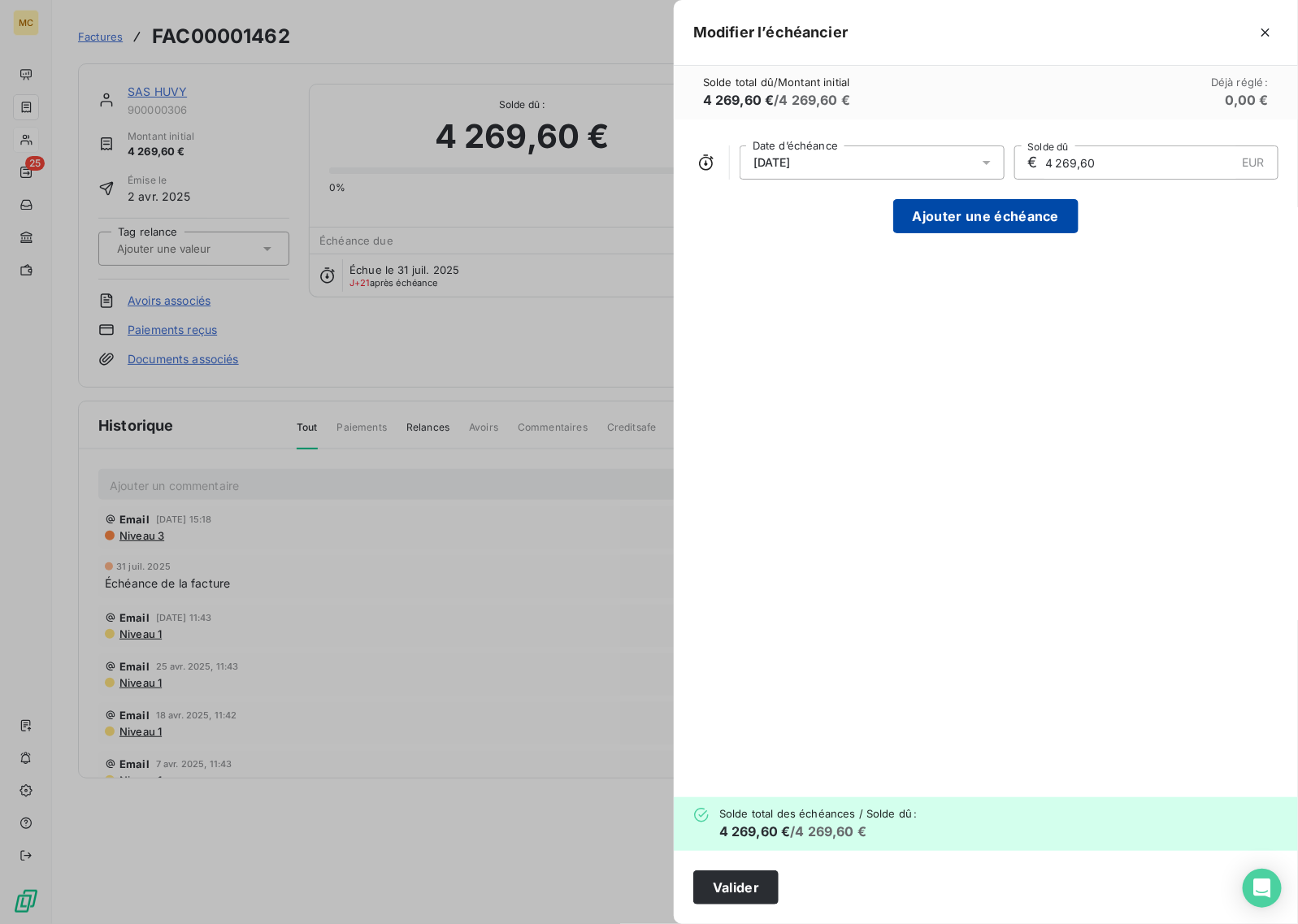
click at [985, 212] on button "Ajouter une échéance" at bounding box center [986, 215] width 185 height 34
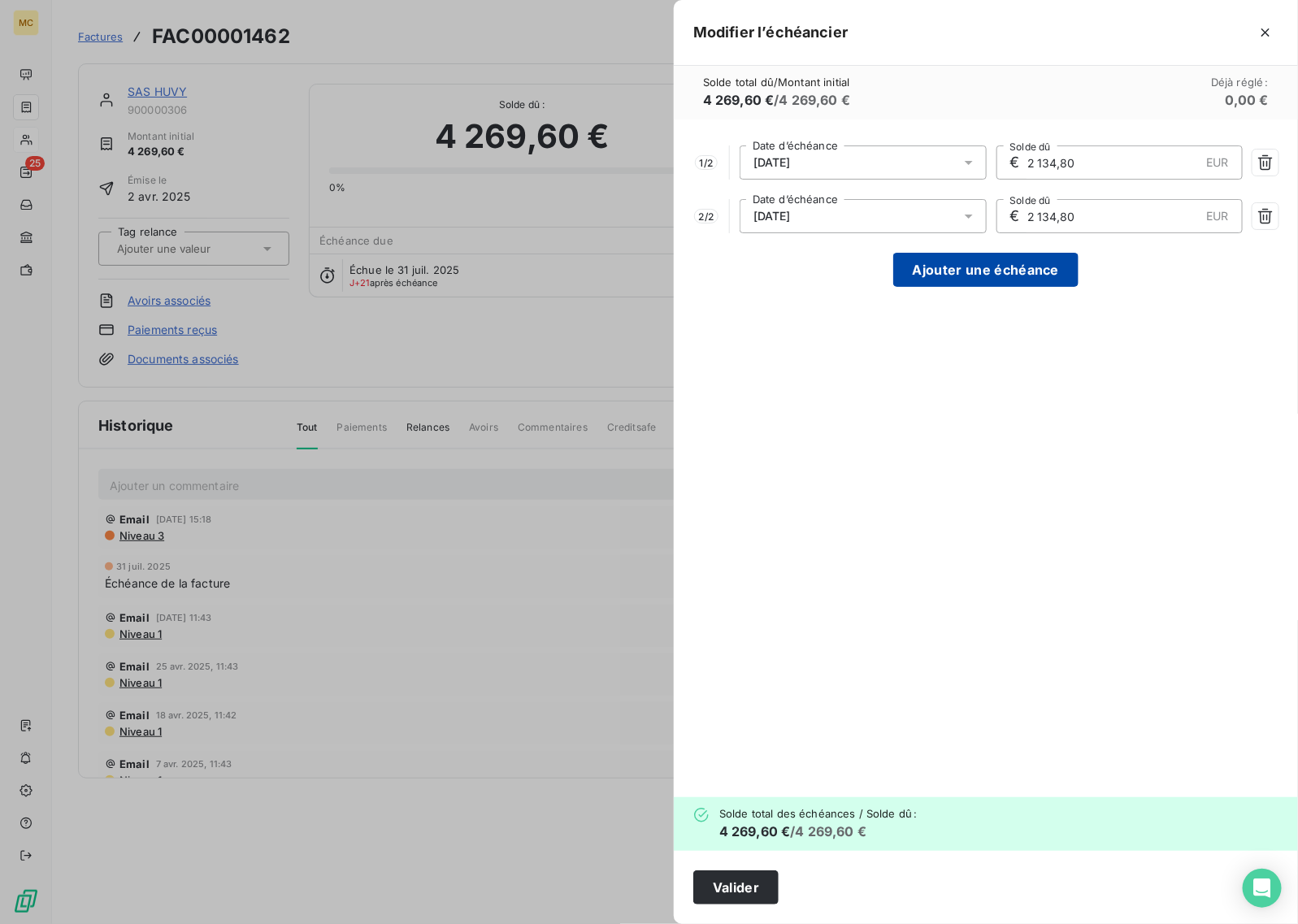
click at [1031, 262] on button "Ajouter une échéance" at bounding box center [986, 269] width 185 height 34
type input "1 423,20"
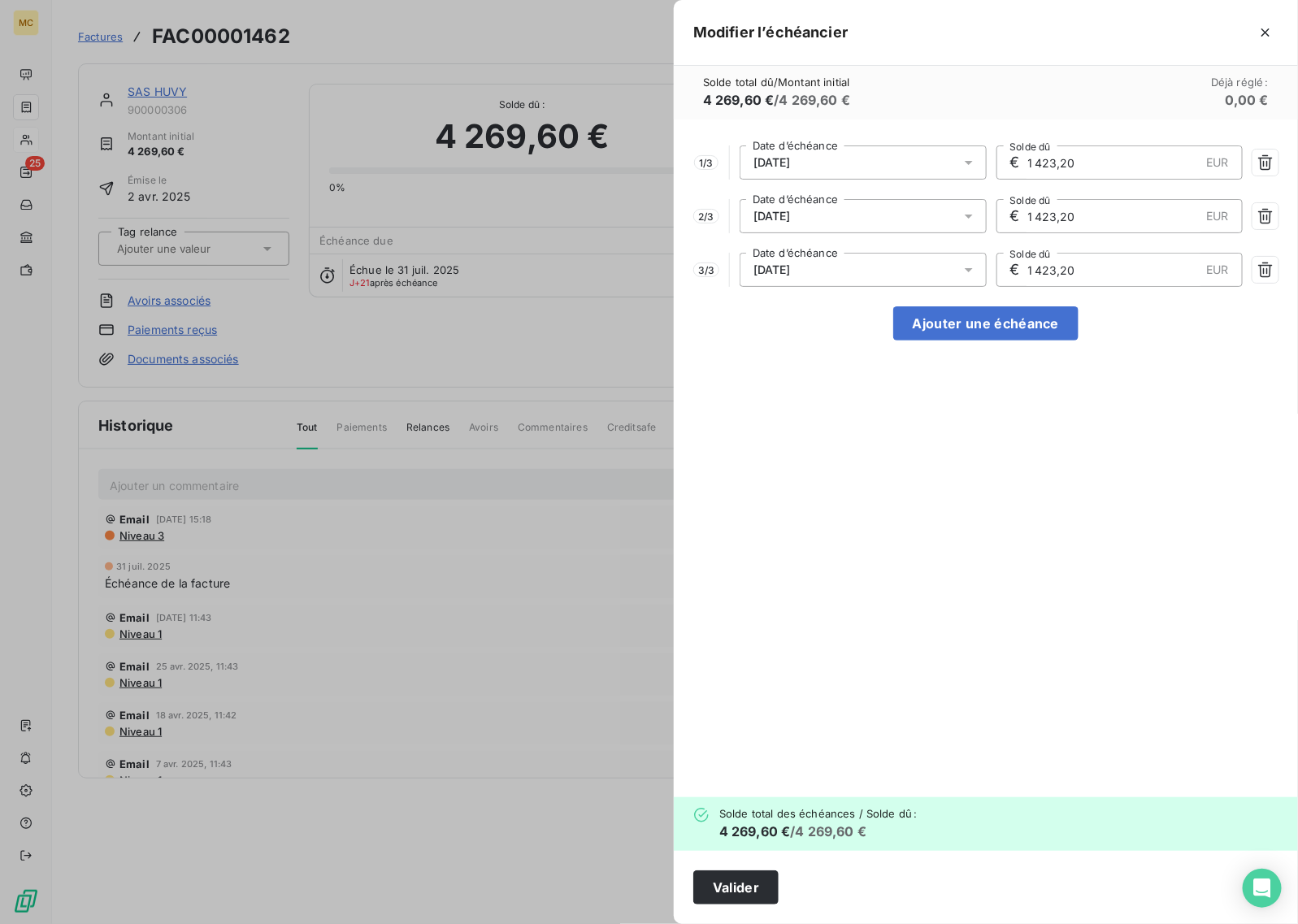
click at [896, 160] on div "[DATE]" at bounding box center [864, 162] width 247 height 34
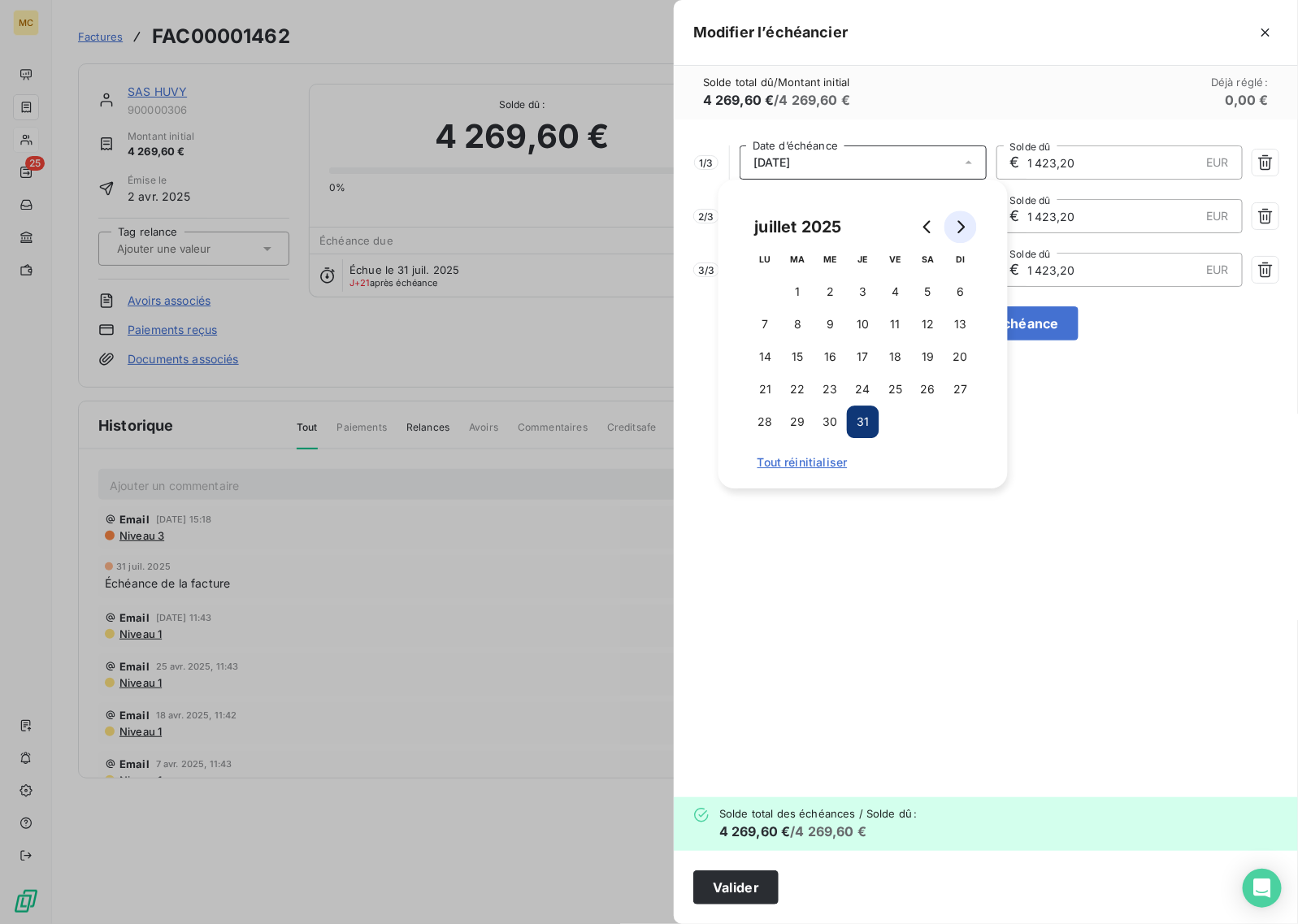
click at [960, 225] on icon "Go to next month" at bounding box center [961, 227] width 13 height 13
click at [746, 294] on div "[DATE] LU MA ME JE VE SA DI 1 2 3 4 5 6 7 8 9 10 11 12 13 14 15 16 17 18 19 20 …" at bounding box center [863, 334] width 250 height 270
click at [768, 289] on button "1" at bounding box center [766, 292] width 33 height 33
click at [928, 100] on div "Solde total dû / Montant initial 4 269,60 € / 4 269,60 € Déjà réglé : 0,00 €" at bounding box center [986, 93] width 625 height 54
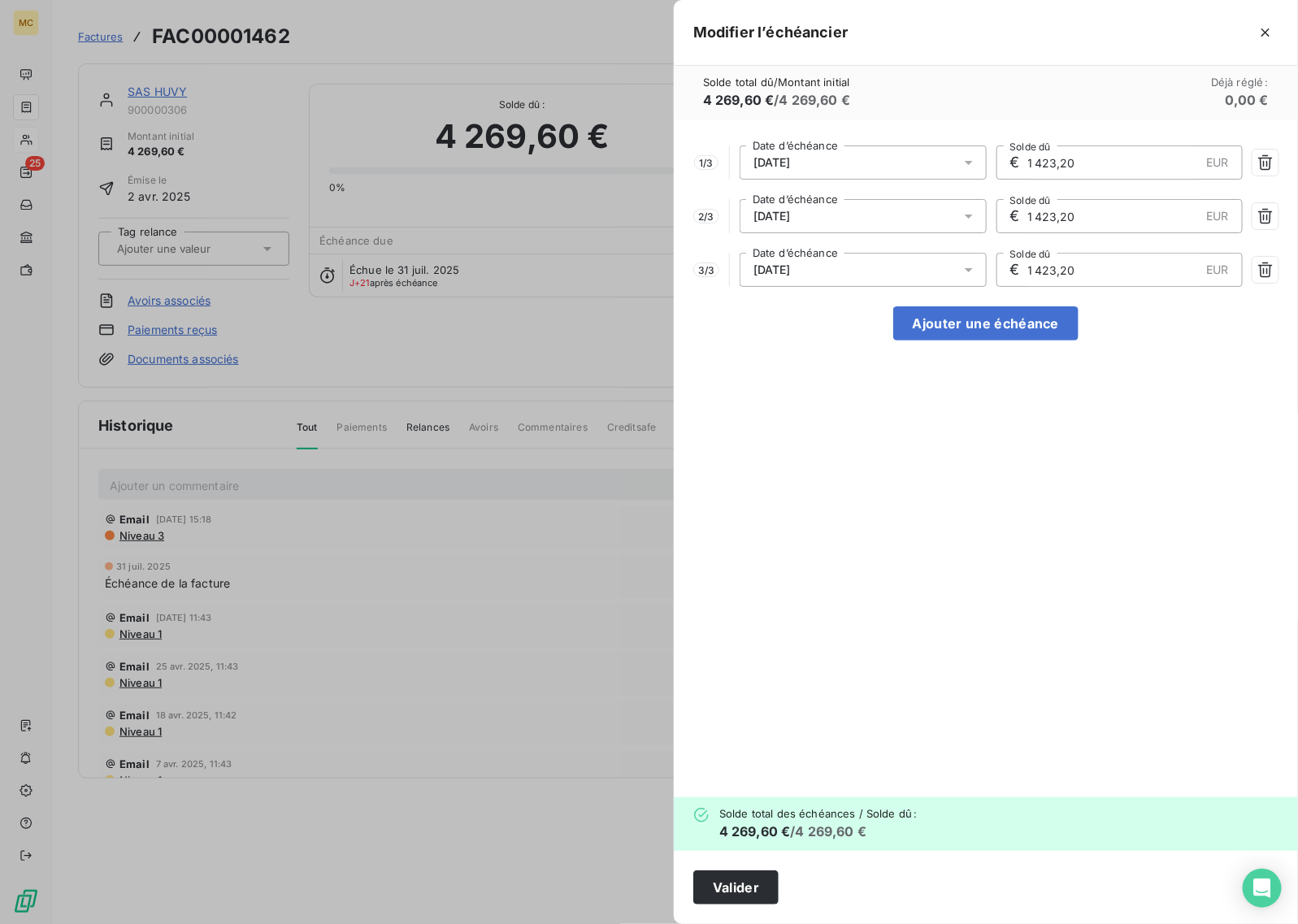
click at [909, 214] on div "[DATE]" at bounding box center [864, 215] width 247 height 34
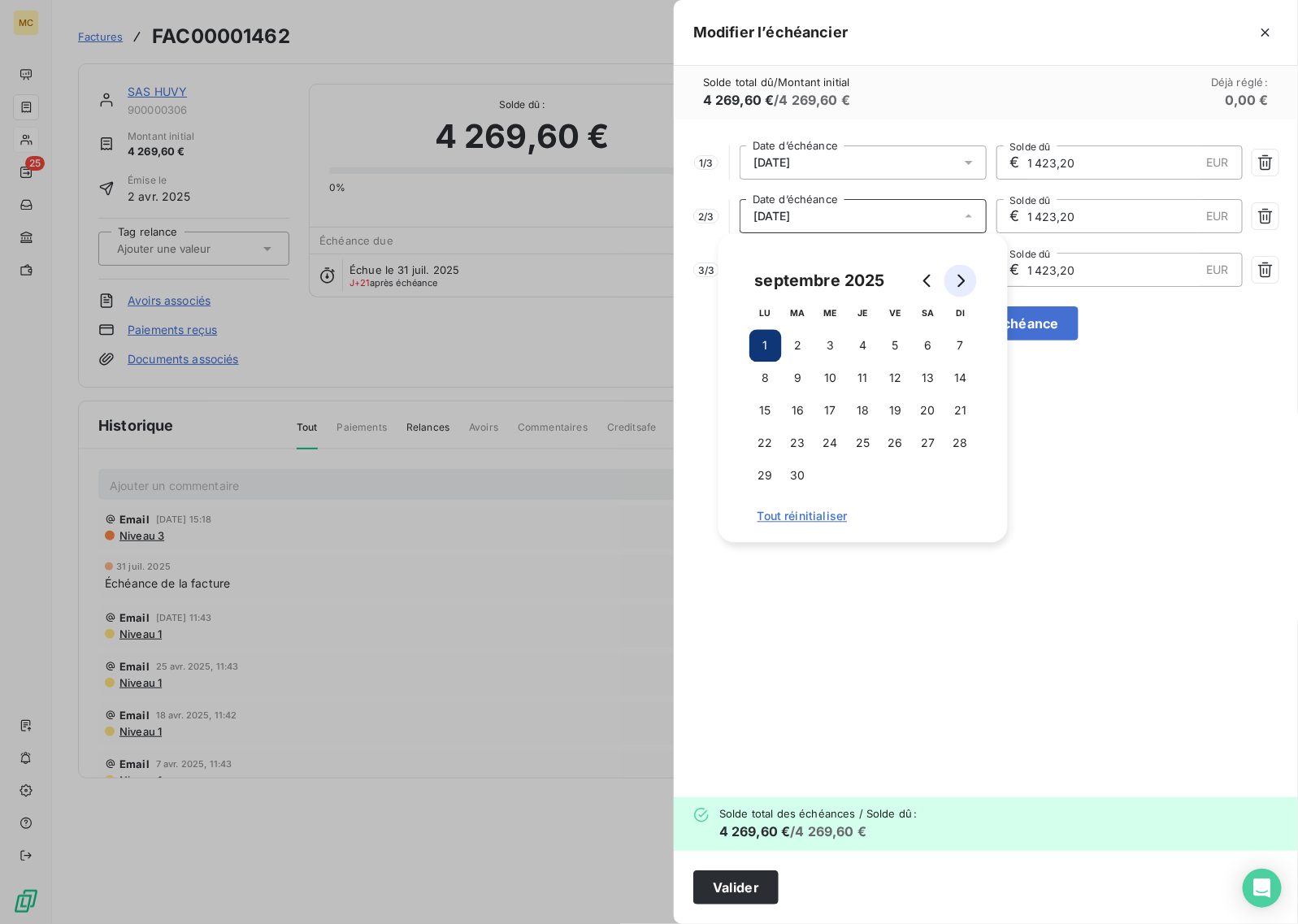
click at [961, 278] on icon "Go to next month" at bounding box center [961, 281] width 13 height 13
click at [838, 342] on button "1" at bounding box center [831, 346] width 33 height 33
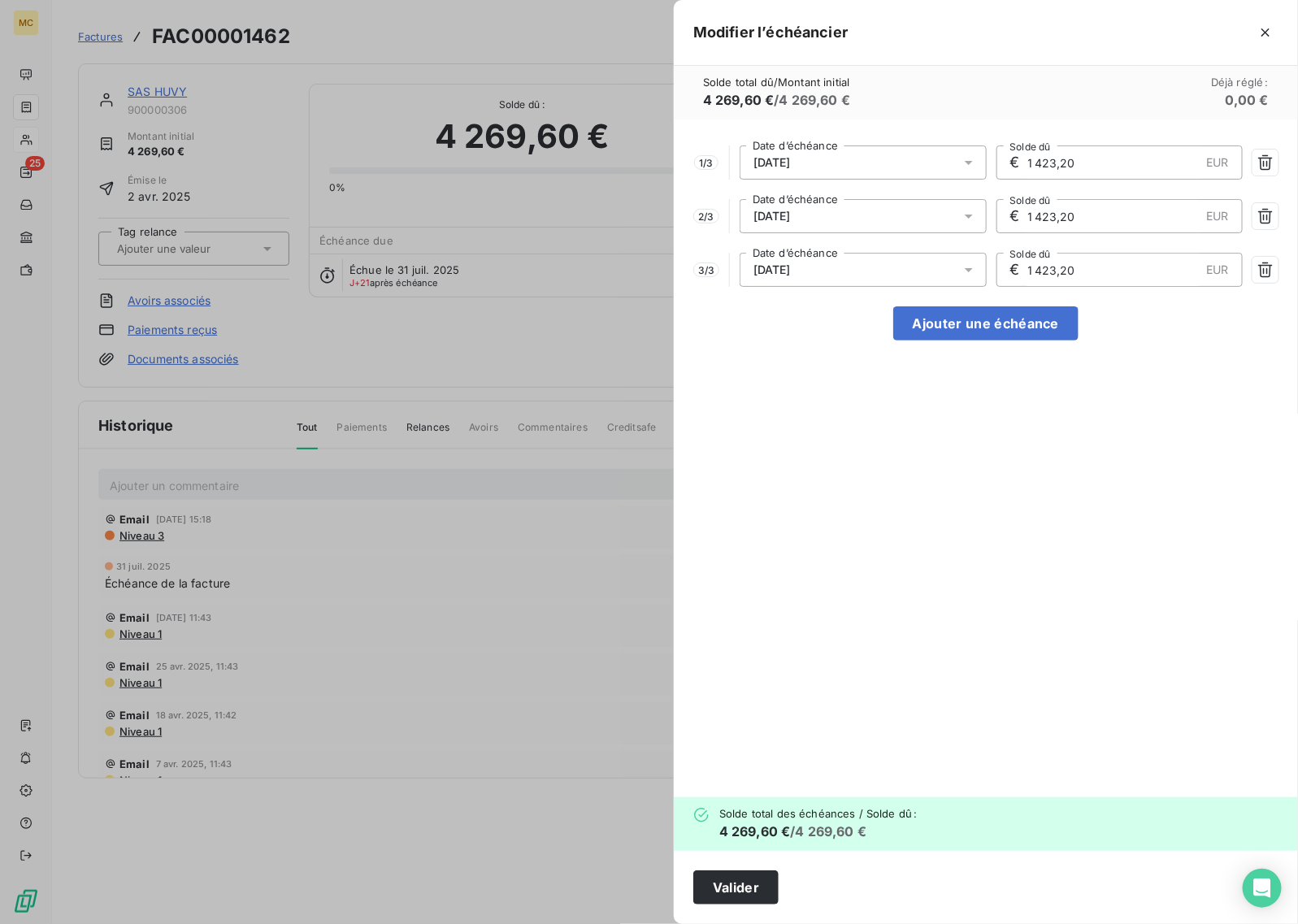
click at [955, 74] on div "Solde total dû / Montant initial 4 269,60 € / 4 269,60 € Déjà réglé : 0,00 €" at bounding box center [986, 93] width 625 height 54
click at [970, 221] on icon at bounding box center [968, 216] width 16 height 16
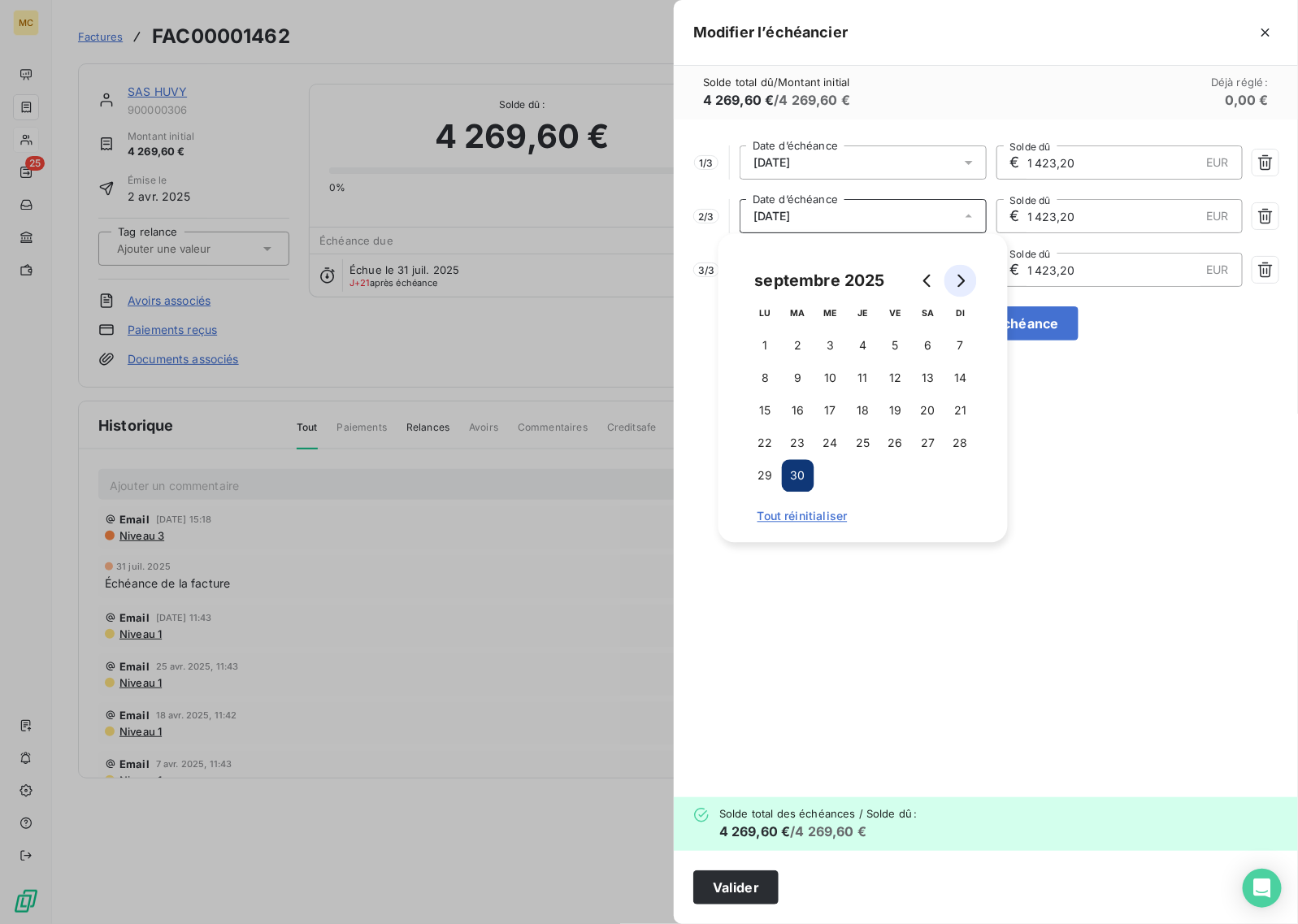
click at [960, 283] on icon "Go to next month" at bounding box center [961, 281] width 13 height 13
click at [924, 355] on button "1" at bounding box center [929, 346] width 33 height 33
click at [1038, 381] on div "1 / 3 [DATE] Date d’échéance € 1 423,20 EUR Solde dû 2 / 3 [DATE] Date d’échéan…" at bounding box center [986, 459] width 625 height 678
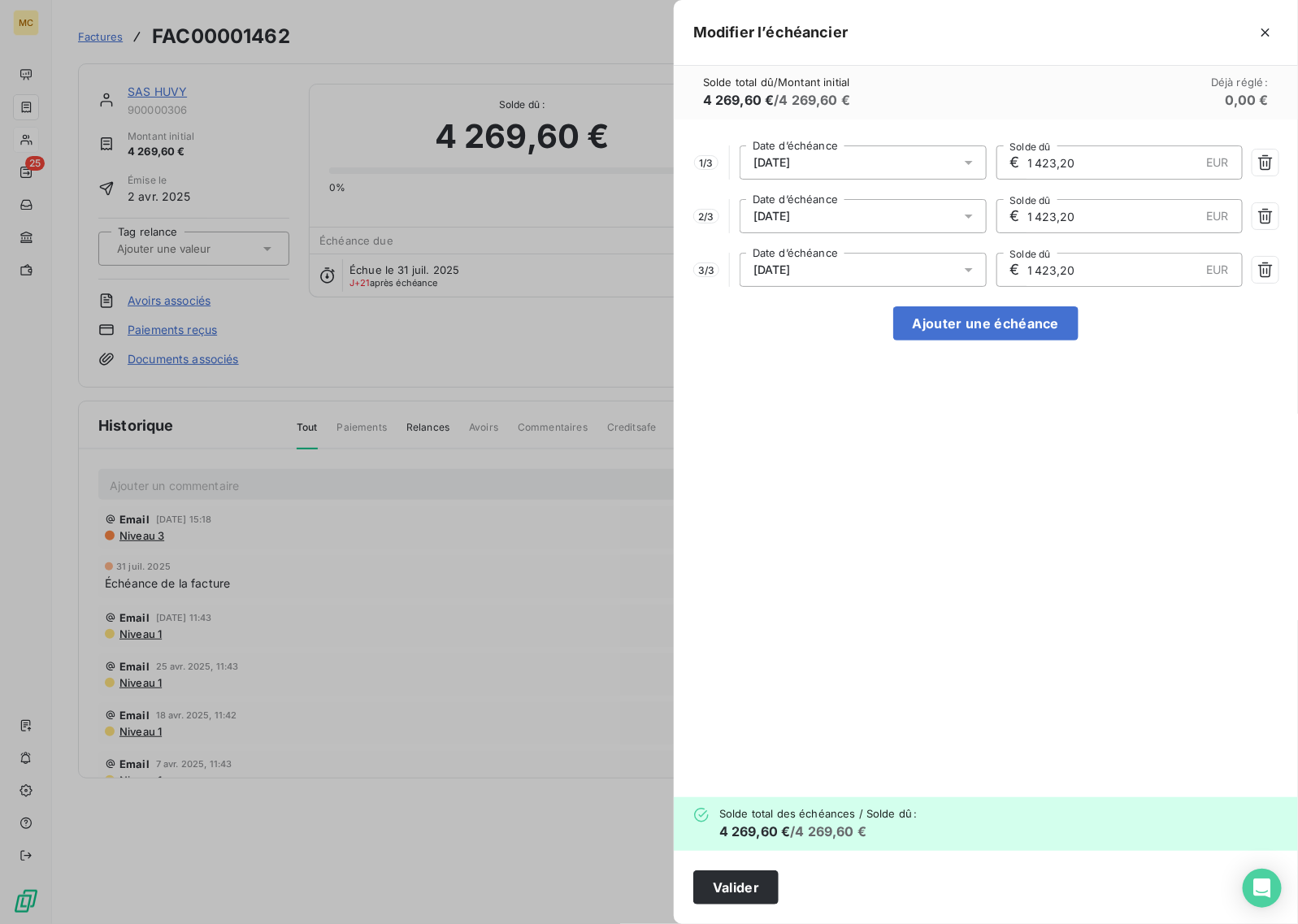
click at [846, 153] on div "[DATE]" at bounding box center [864, 162] width 247 height 34
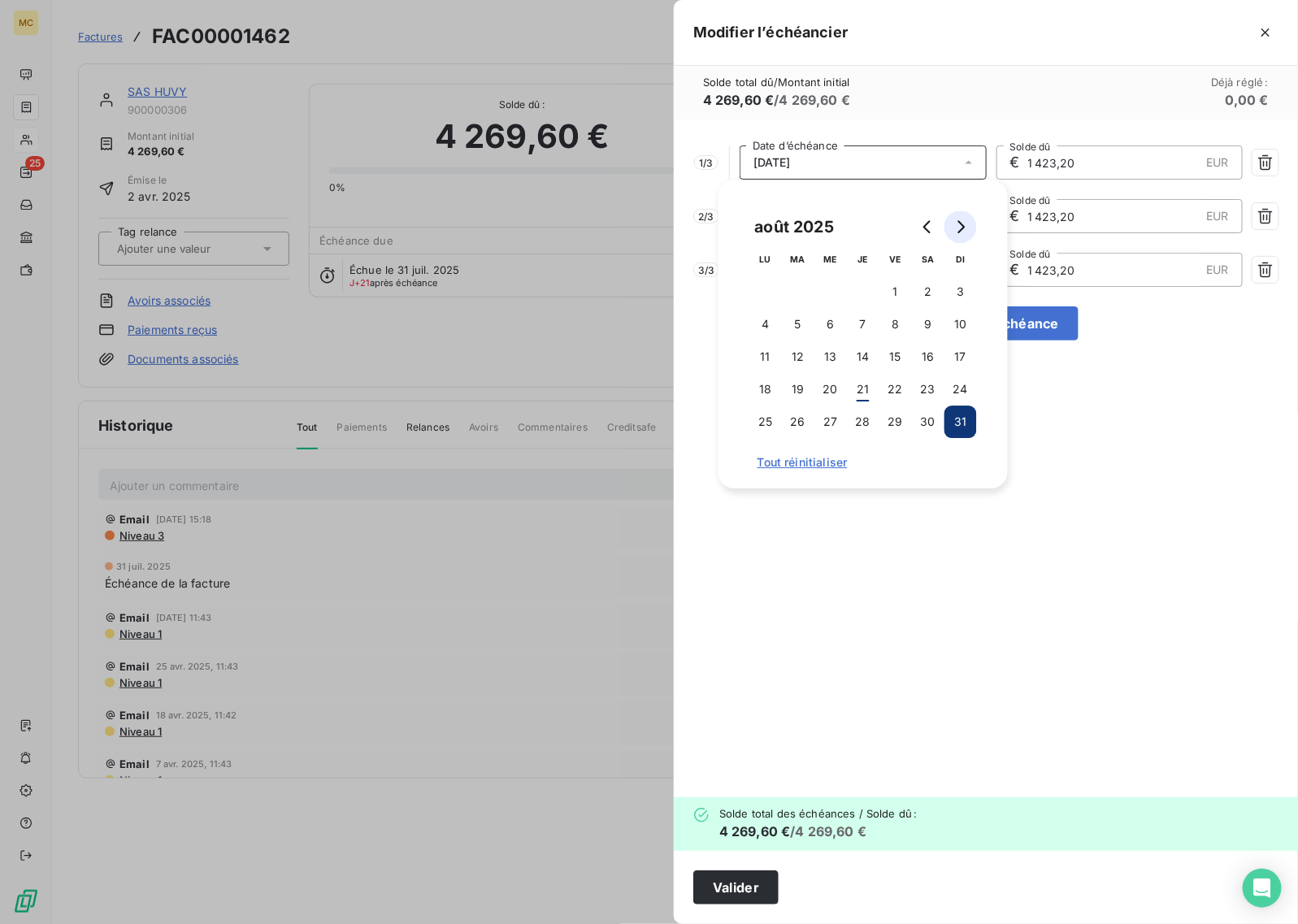
click at [961, 233] on icon "Go to next month" at bounding box center [961, 227] width 13 height 13
click at [761, 295] on button "1" at bounding box center [766, 292] width 33 height 33
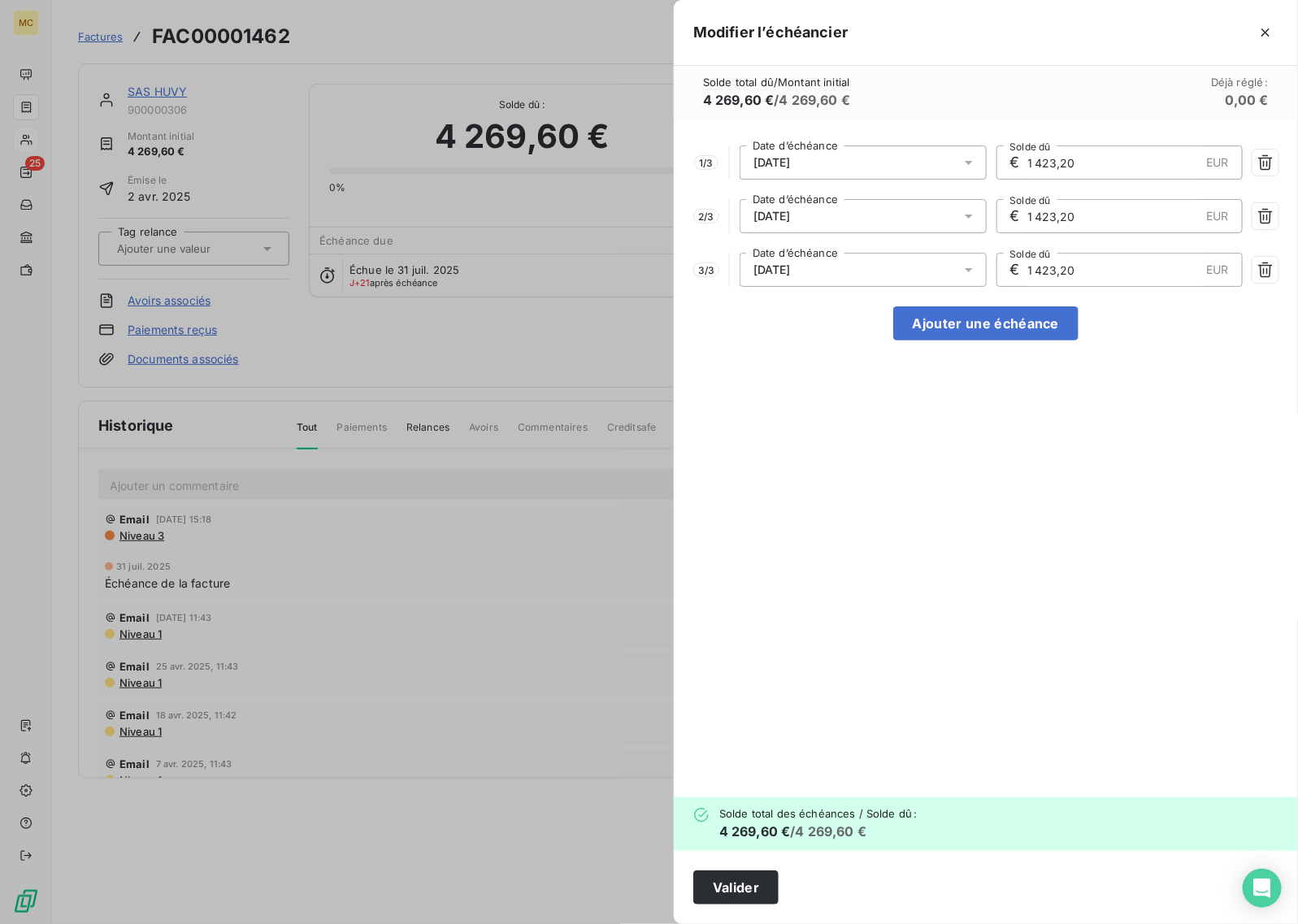
click at [921, 50] on div "Modifier l’échéancier" at bounding box center [986, 33] width 625 height 66
click at [748, 739] on button "Valider" at bounding box center [736, 887] width 86 height 34
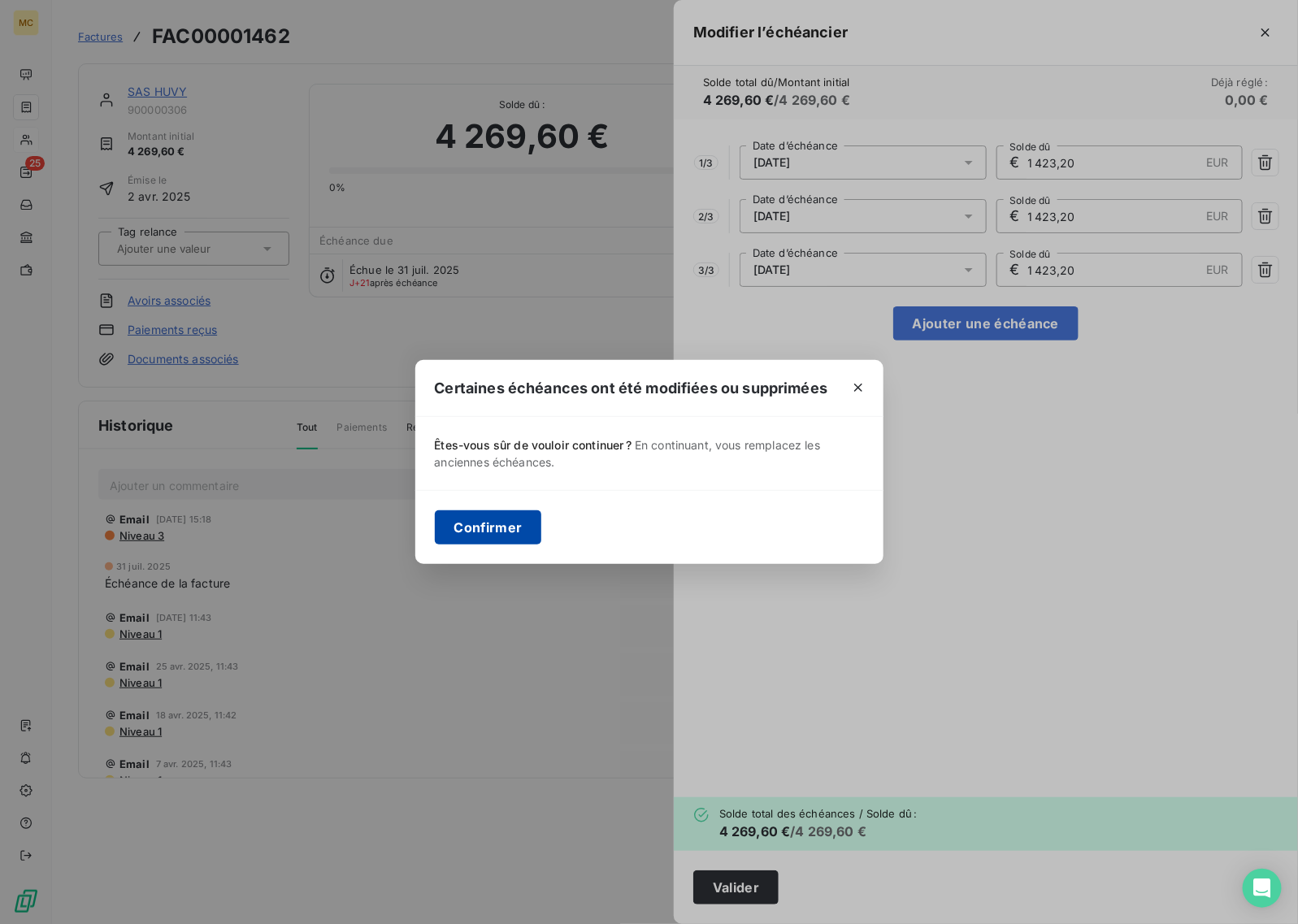
click at [506, 525] on button "Confirmer" at bounding box center [489, 527] width 107 height 34
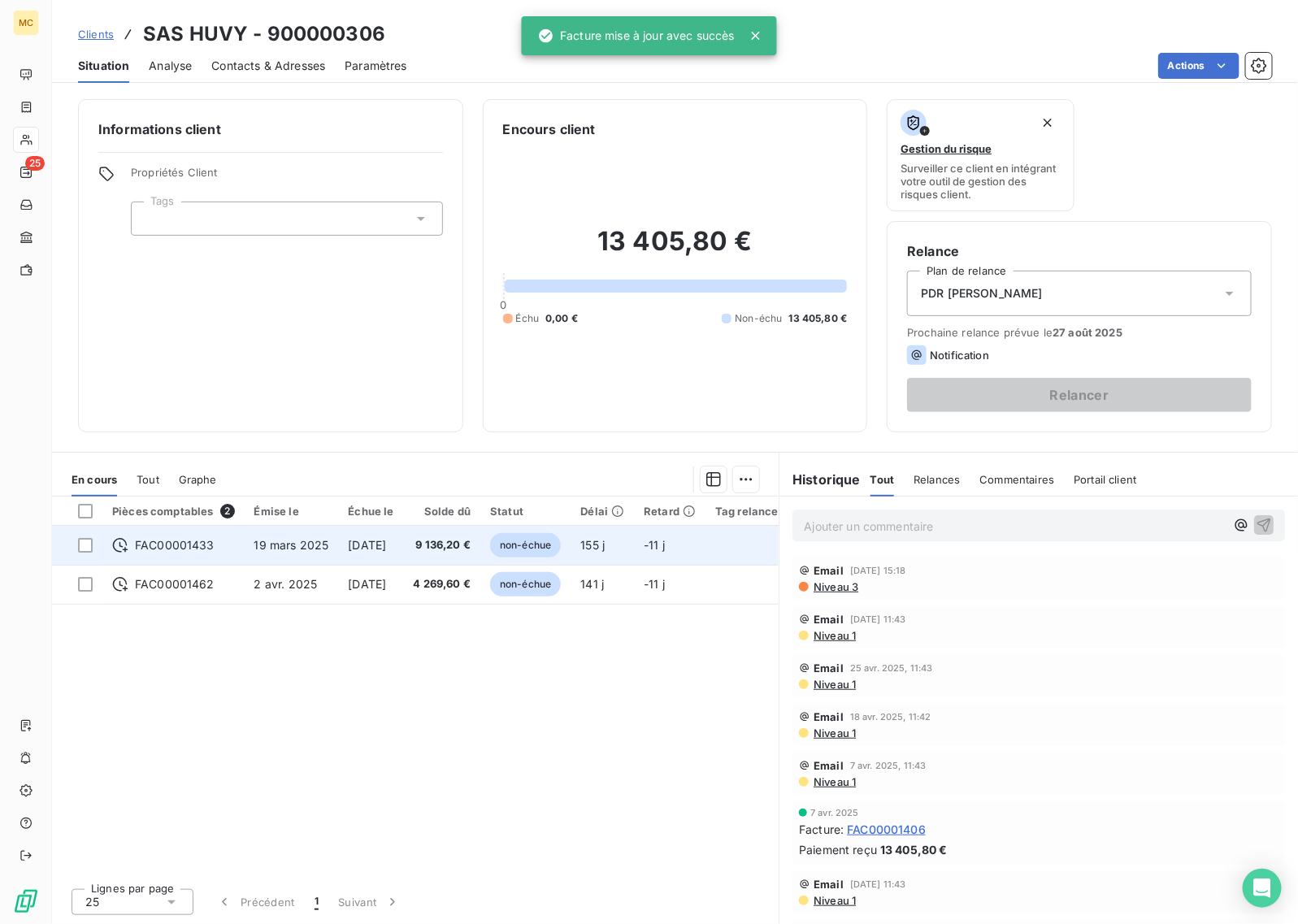
click at [395, 558] on td "[DATE]" at bounding box center [370, 545] width 65 height 39
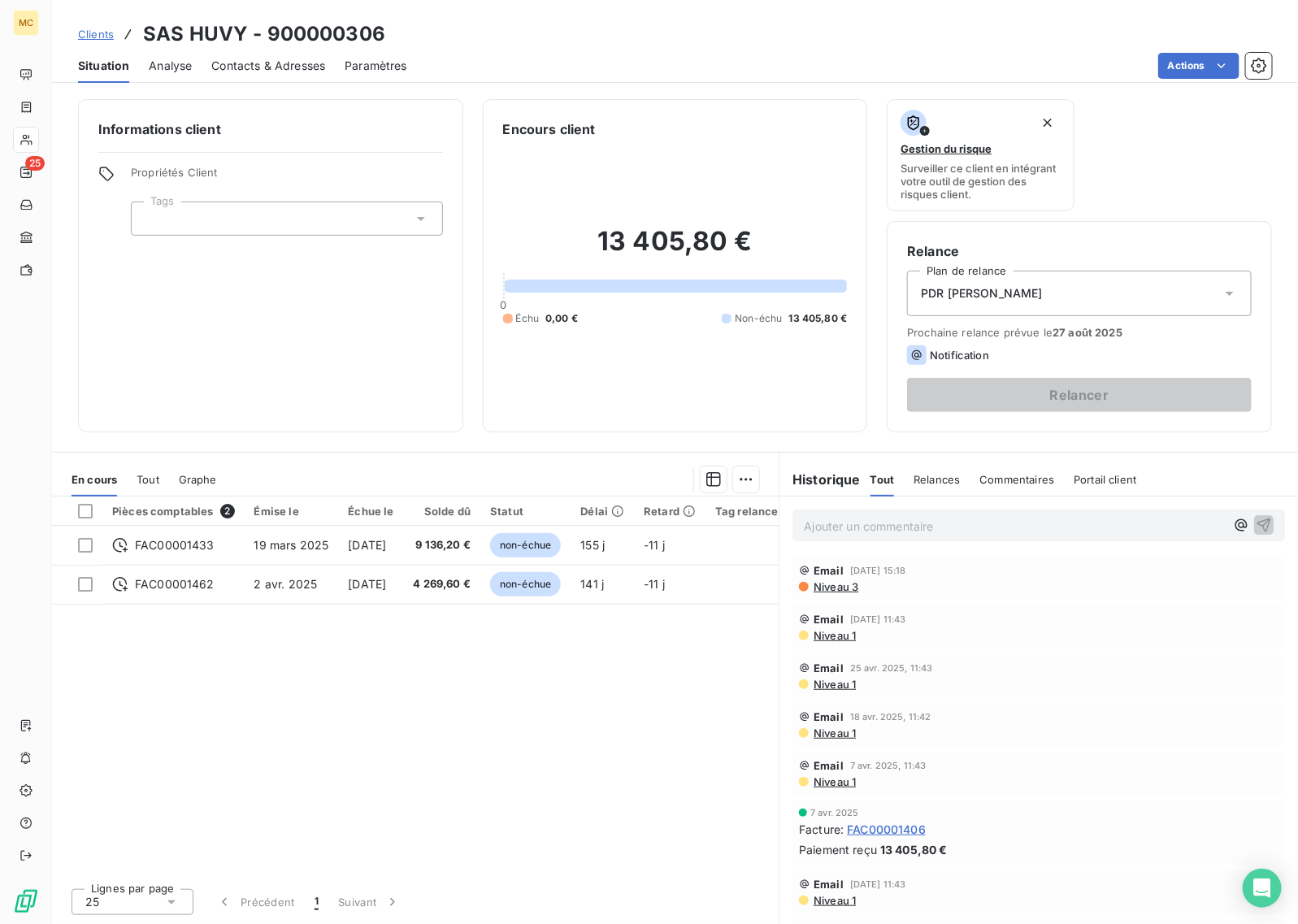
click at [1038, 295] on div "PDR [PERSON_NAME]" at bounding box center [1079, 293] width 344 height 46
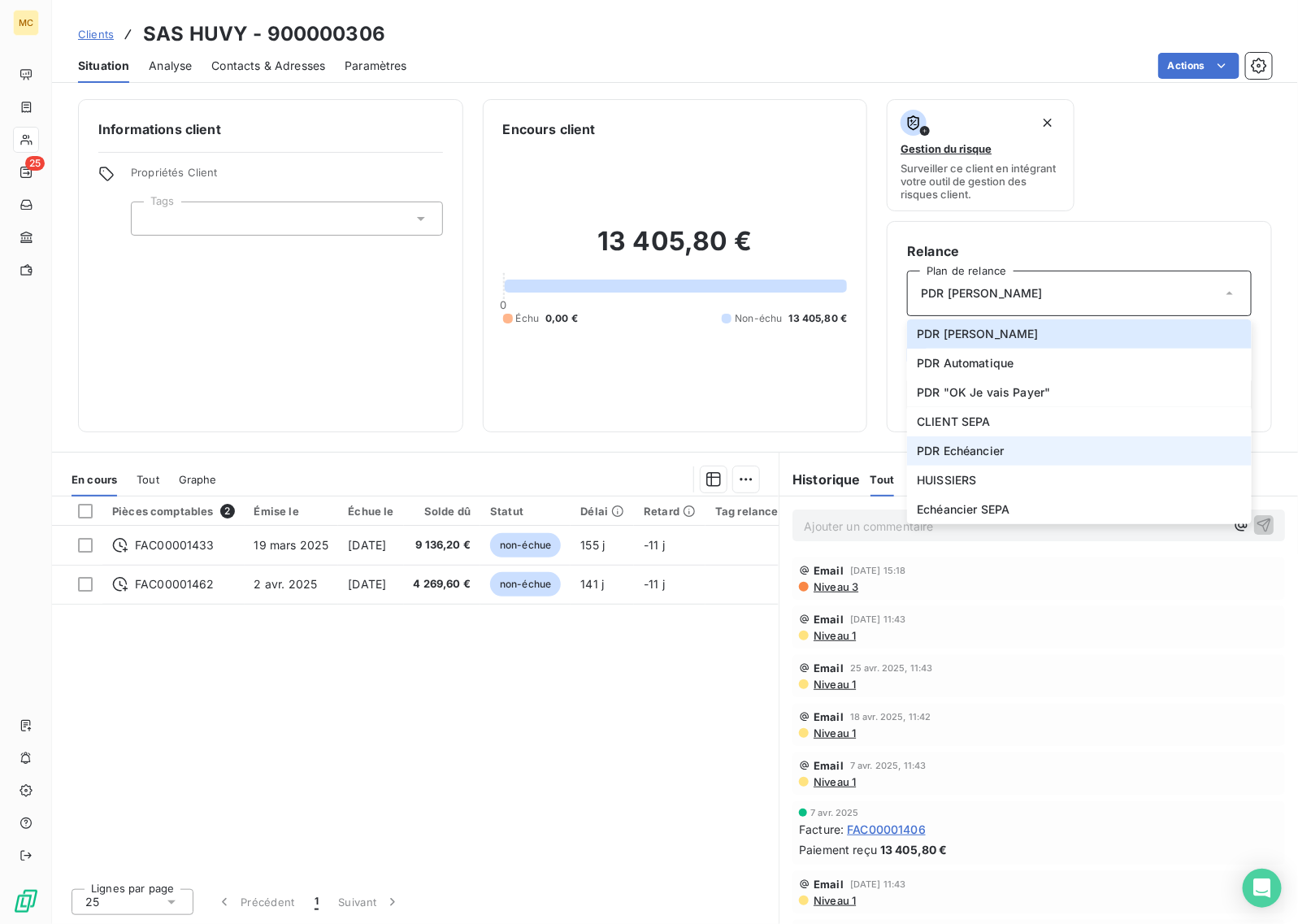
click at [1038, 453] on li "PDR Echéancier" at bounding box center [1079, 451] width 344 height 29
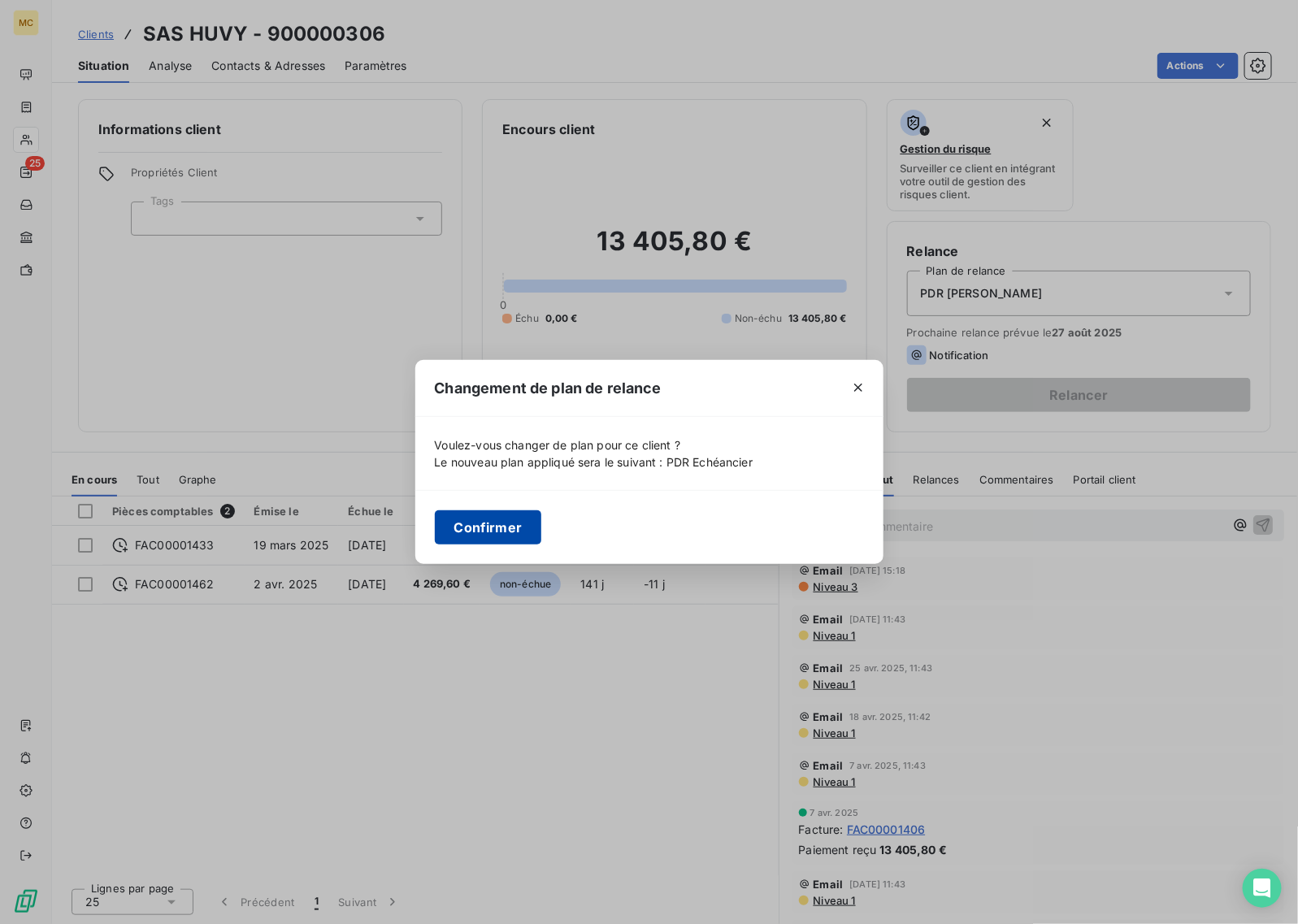
click at [500, 510] on button "Confirmer" at bounding box center [489, 527] width 107 height 34
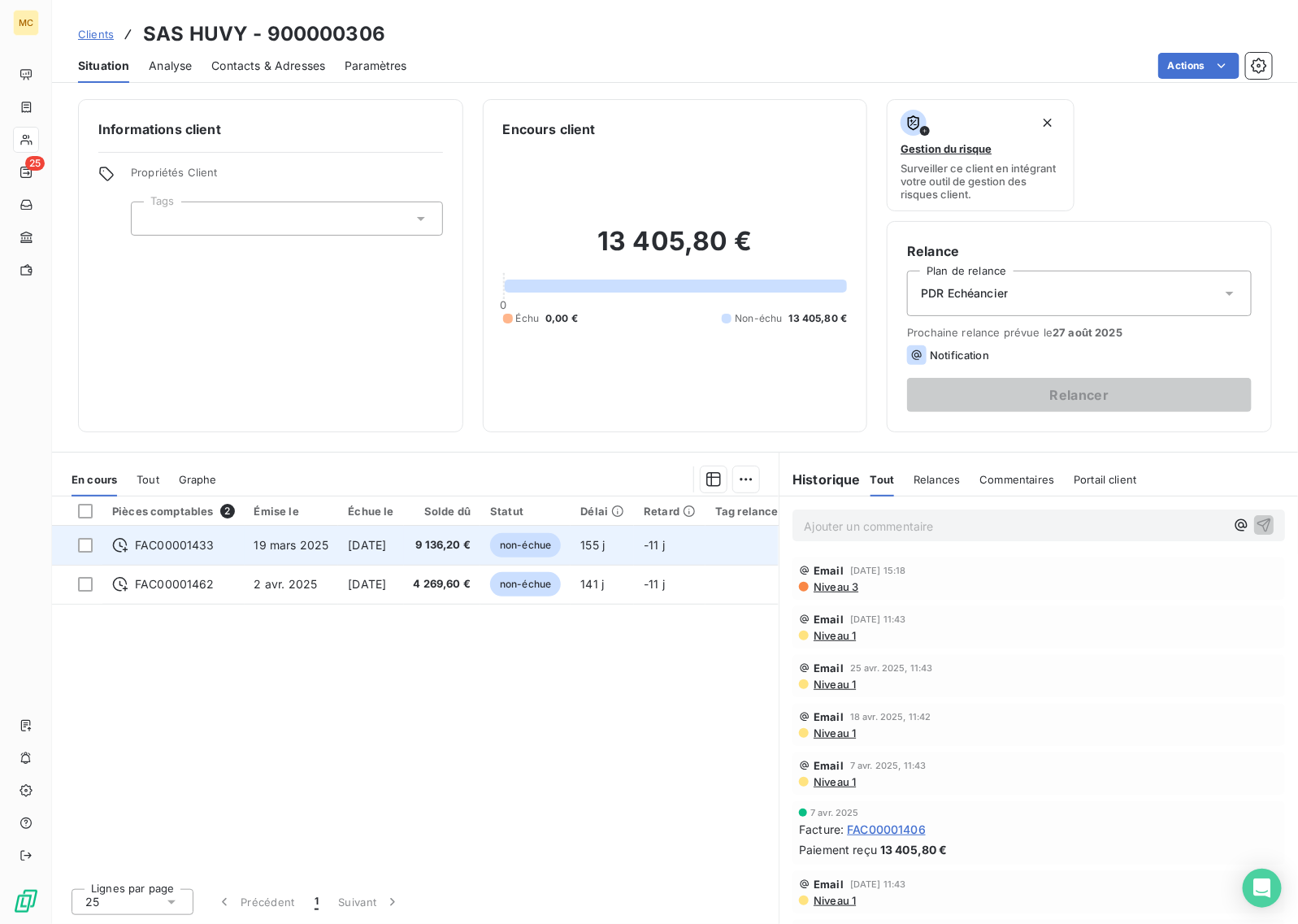
click at [448, 546] on span "9 136,20 €" at bounding box center [442, 545] width 58 height 16
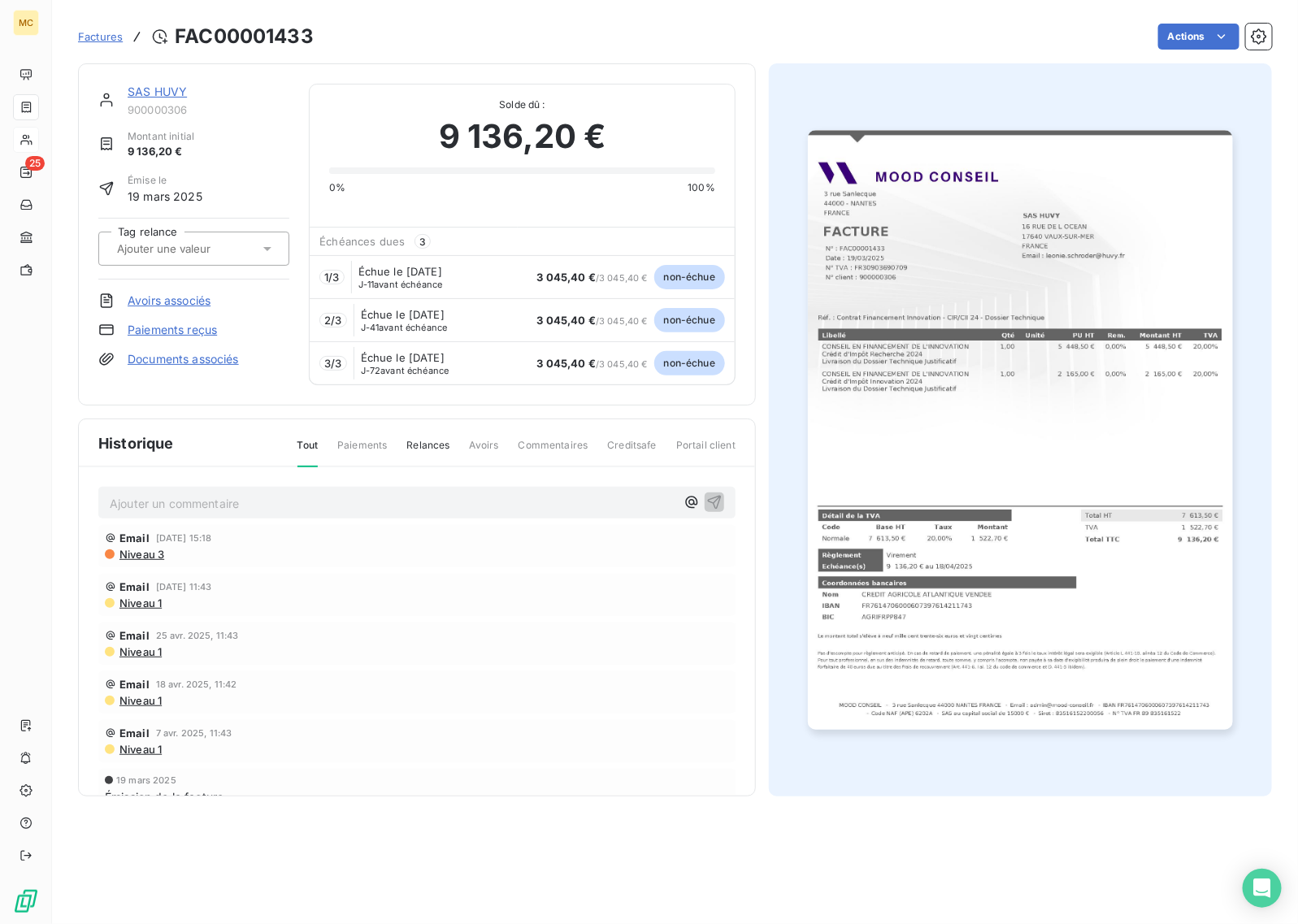
click at [193, 356] on link "Documents associés" at bounding box center [183, 359] width 112 height 16
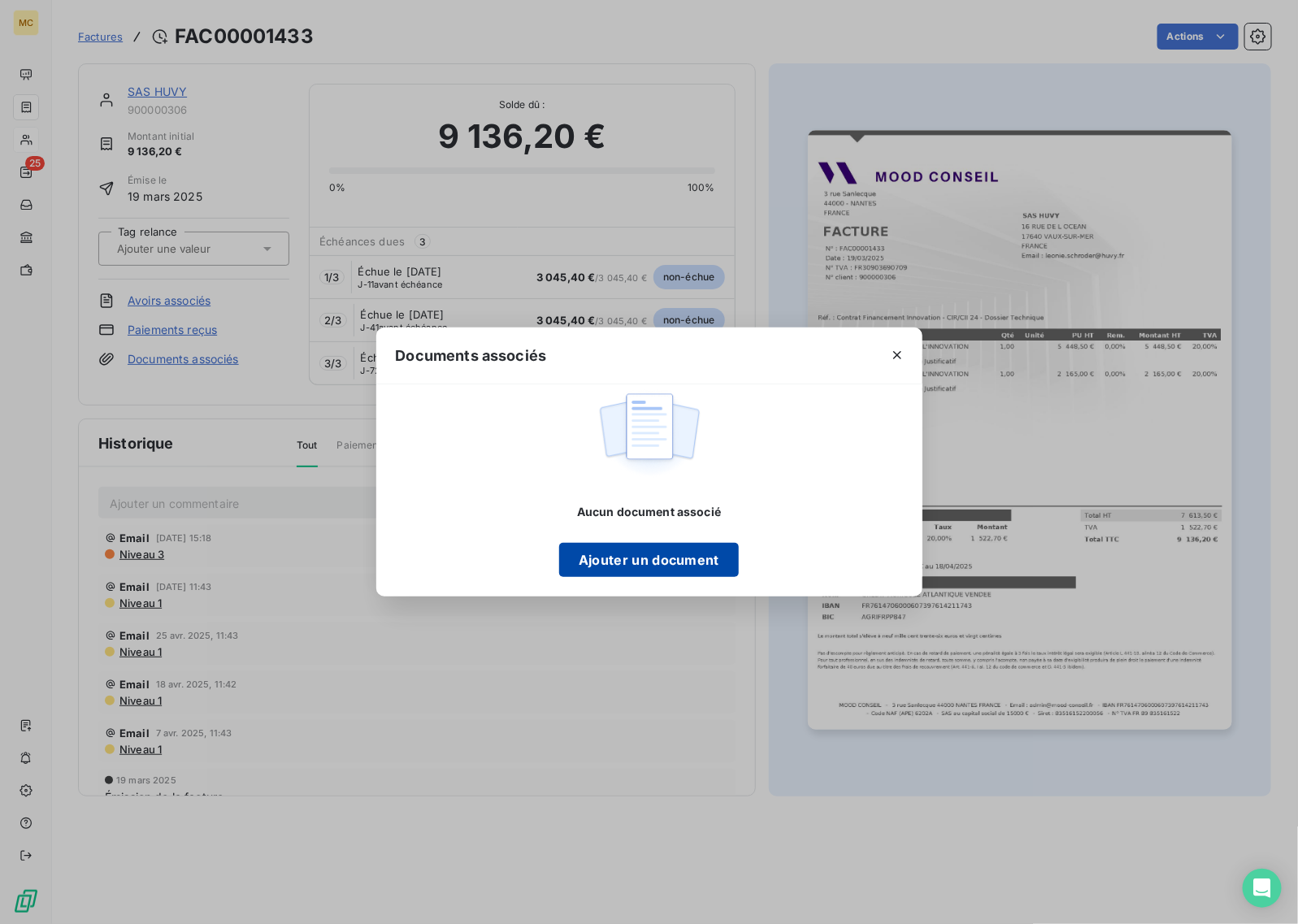
click at [651, 562] on button "Ajouter un document" at bounding box center [649, 560] width 180 height 34
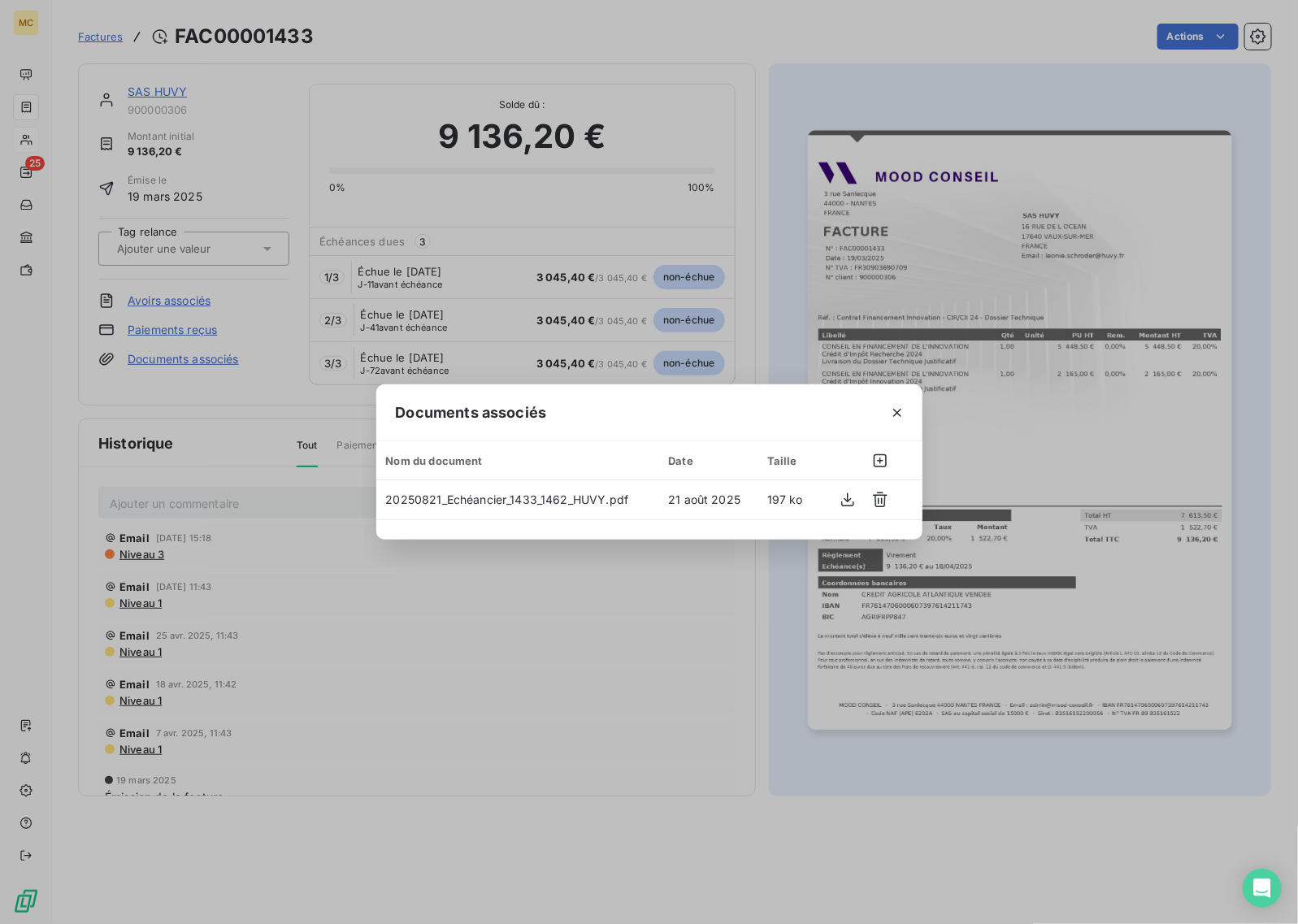
click at [632, 696] on div "Documents associés Nom du document Date Taille 20250821_Echéancier_1433_1462_HU…" at bounding box center [649, 462] width 1298 height 924
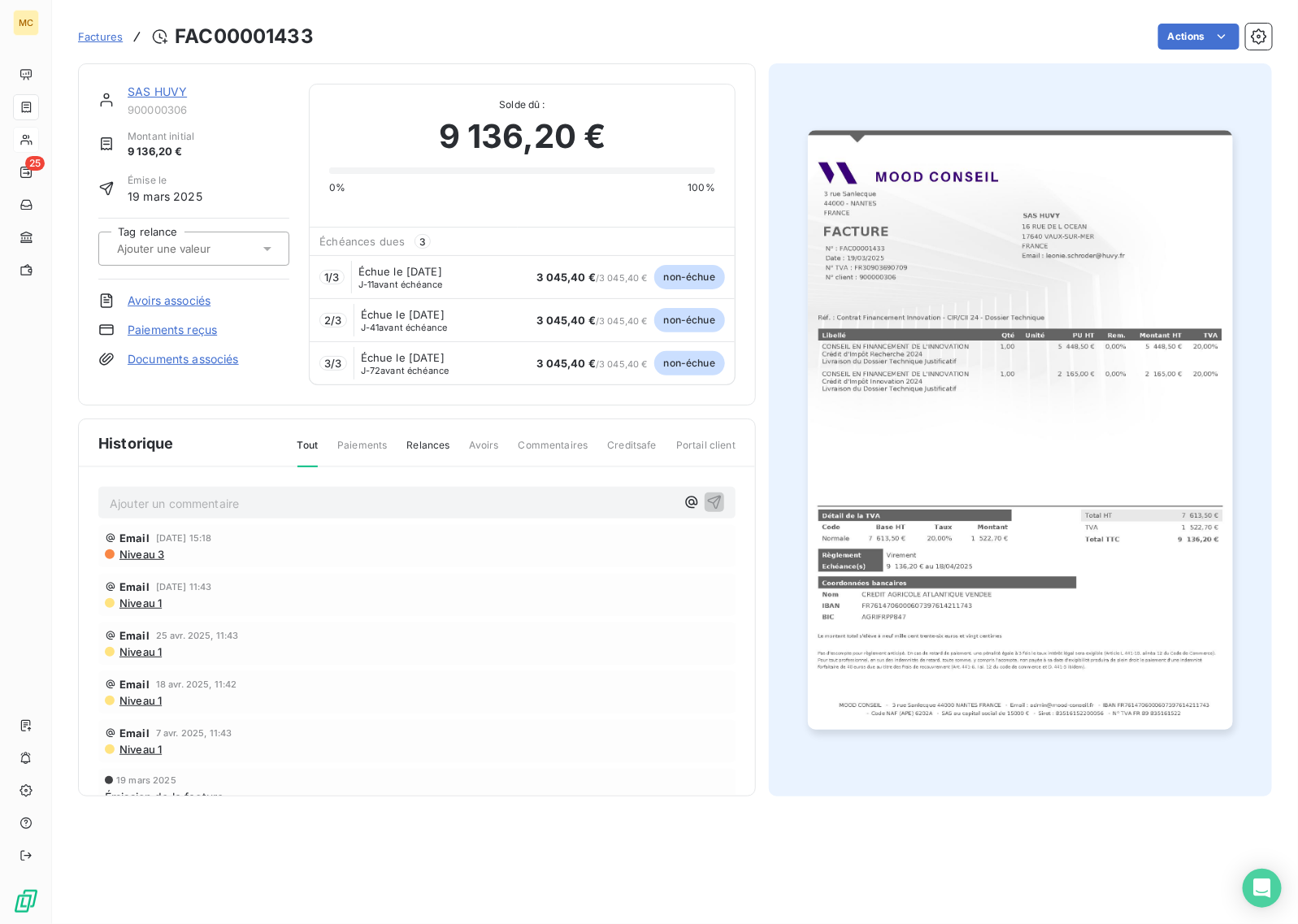
click at [221, 363] on link "Documents associés" at bounding box center [183, 359] width 112 height 16
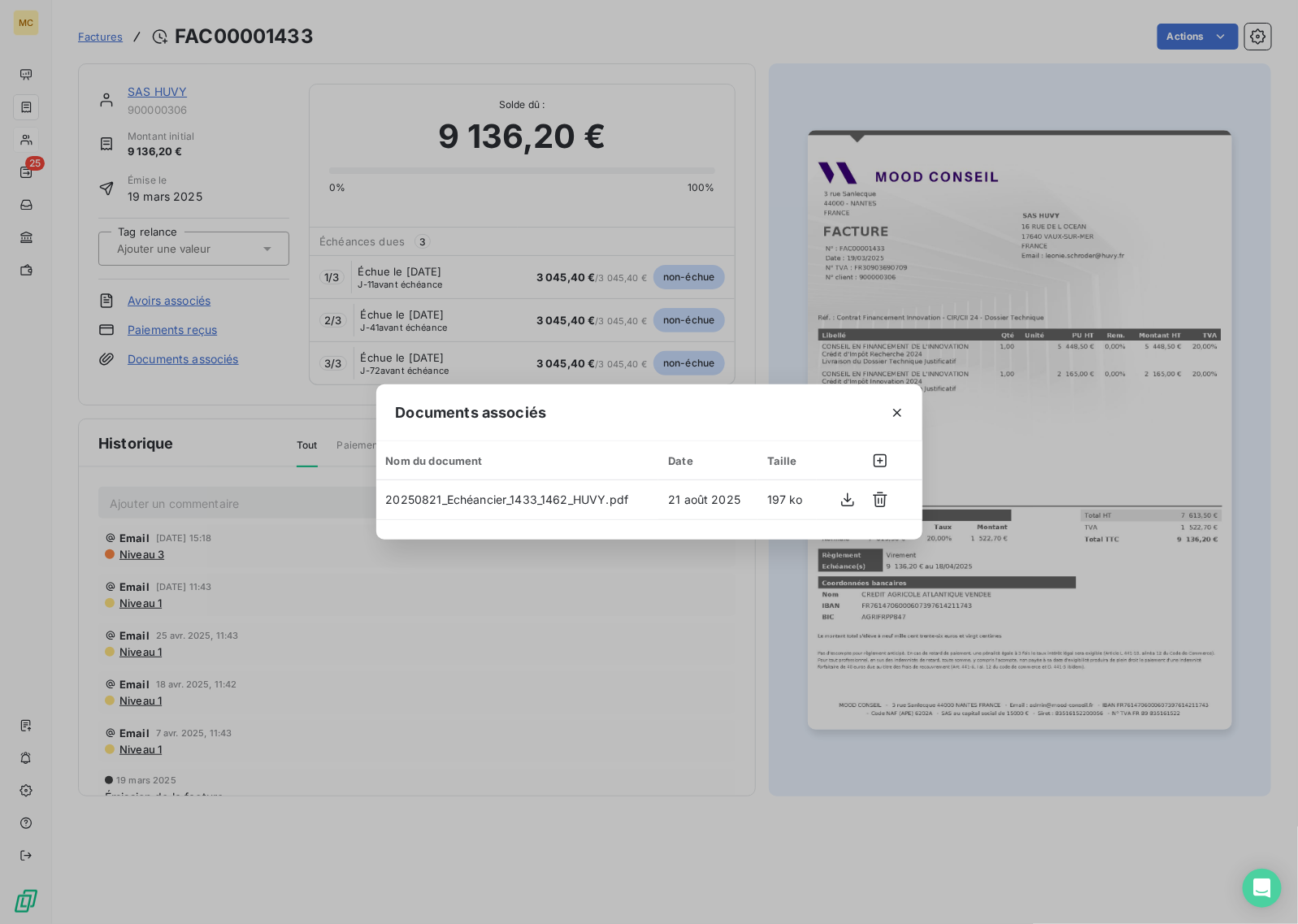
drag, startPoint x: 374, startPoint y: 95, endPoint x: 366, endPoint y: 92, distance: 8.5
click at [374, 94] on div "Documents associés Nom du document Date Taille 20250821_Echéancier_1433_1462_HU…" at bounding box center [649, 462] width 1298 height 924
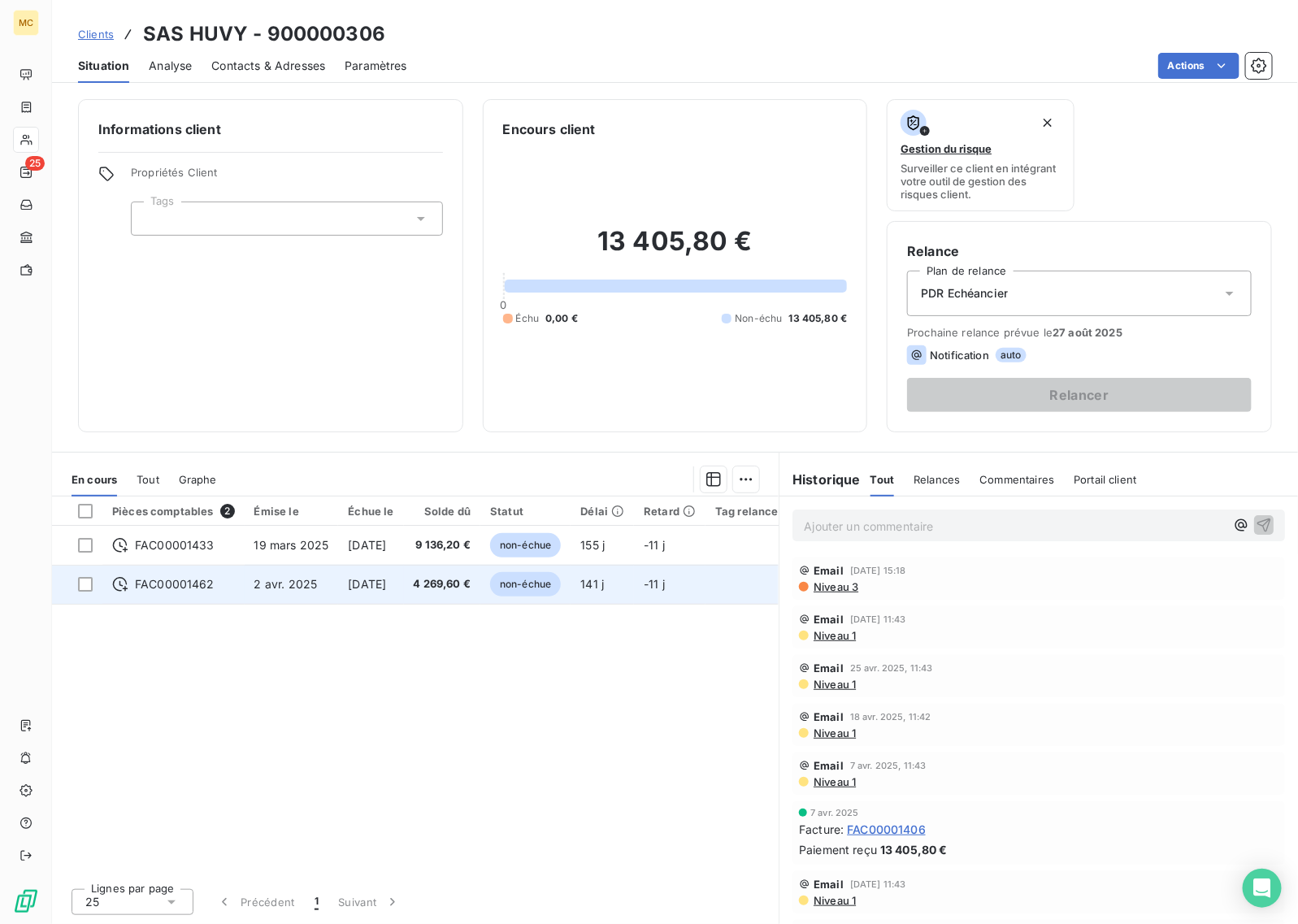
click at [456, 584] on span "4 269,60 €" at bounding box center [442, 584] width 58 height 16
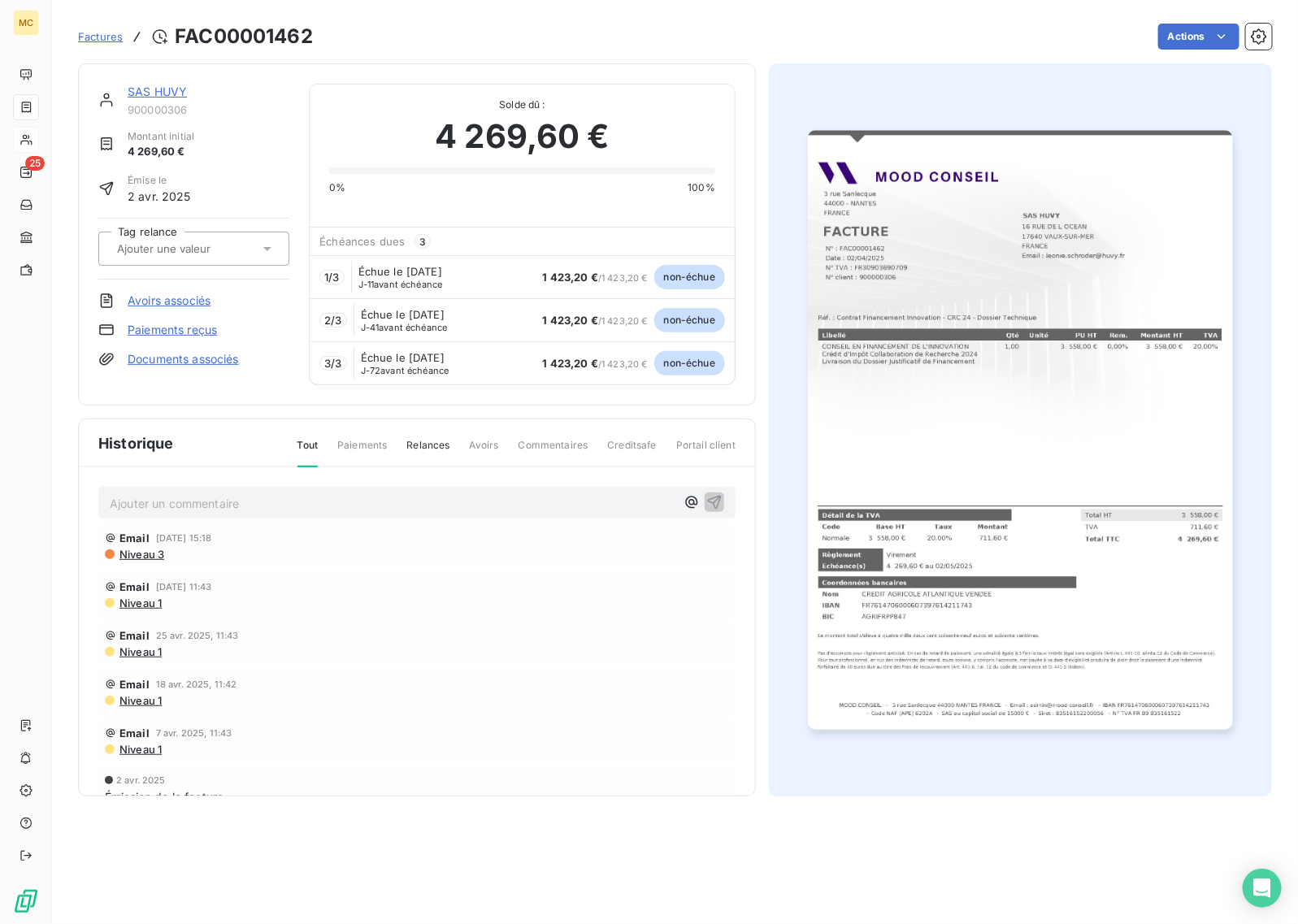
click at [208, 357] on link "Documents associés" at bounding box center [183, 359] width 112 height 16
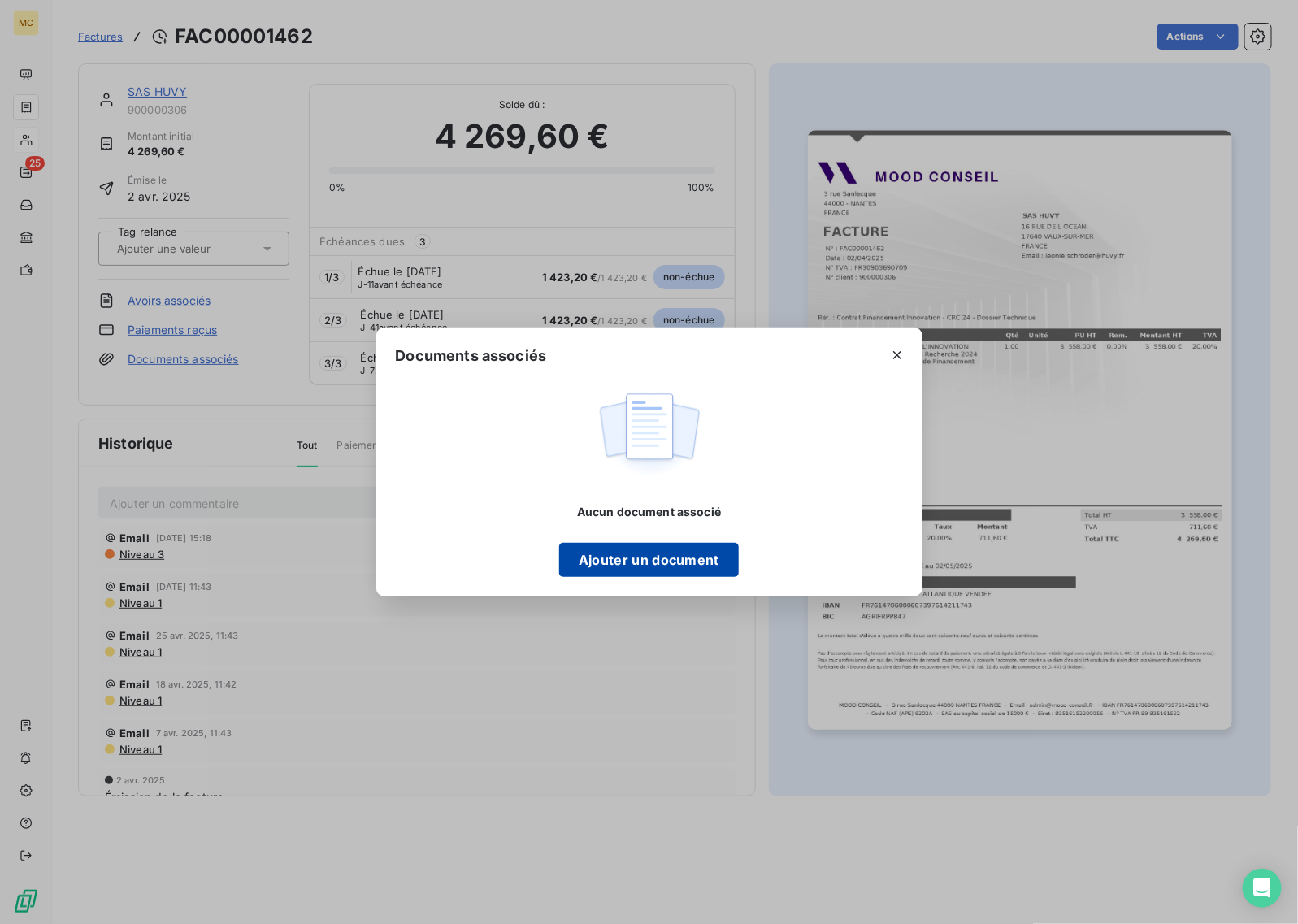
click at [667, 568] on button "Ajouter un document" at bounding box center [649, 560] width 180 height 34
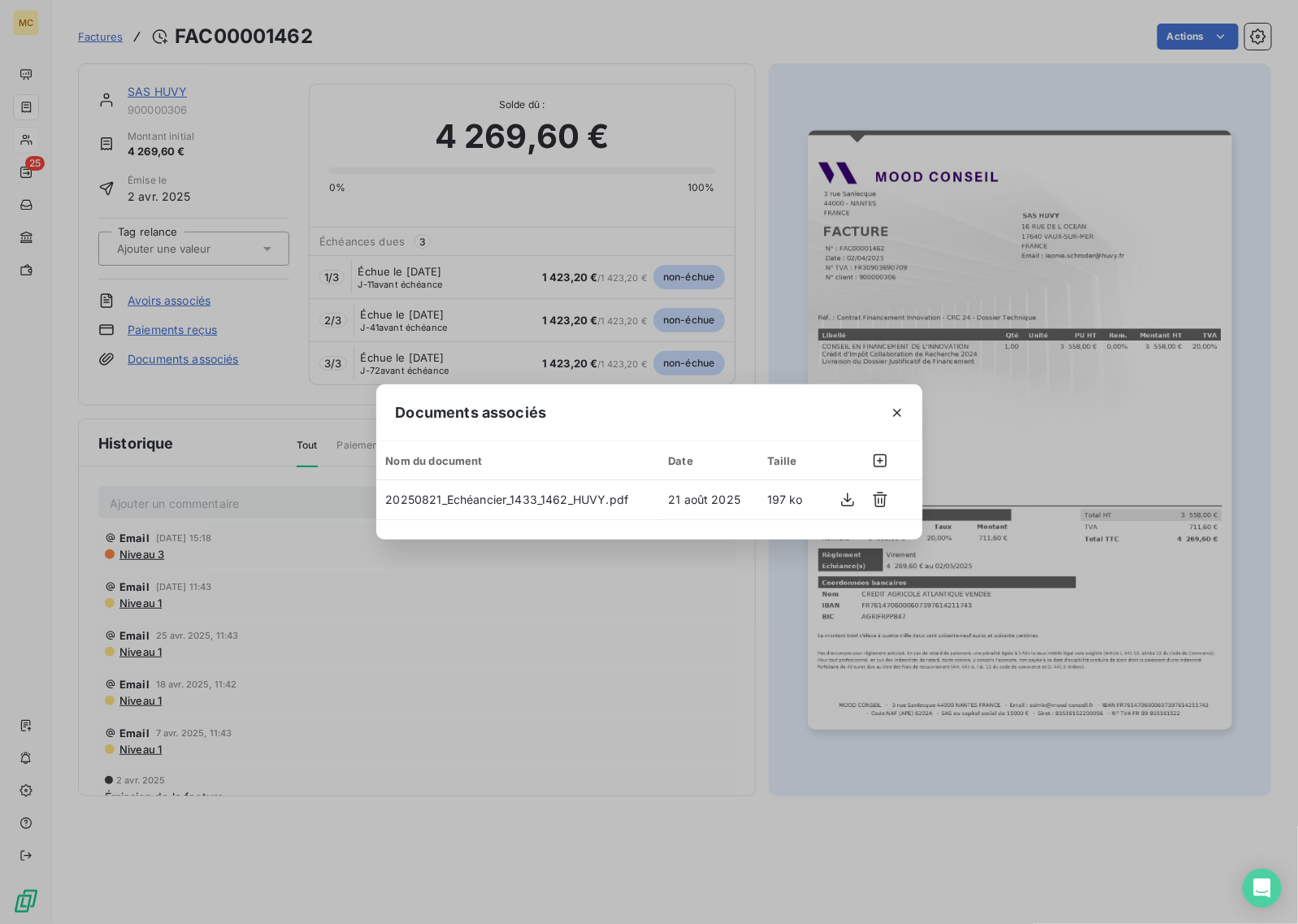
drag, startPoint x: 598, startPoint y: 795, endPoint x: 749, endPoint y: 799, distance: 151.1
click at [598, 739] on div "Documents associés Nom du document Date Taille 20250821_Echéancier_1433_1462_HU…" at bounding box center [649, 462] width 1298 height 924
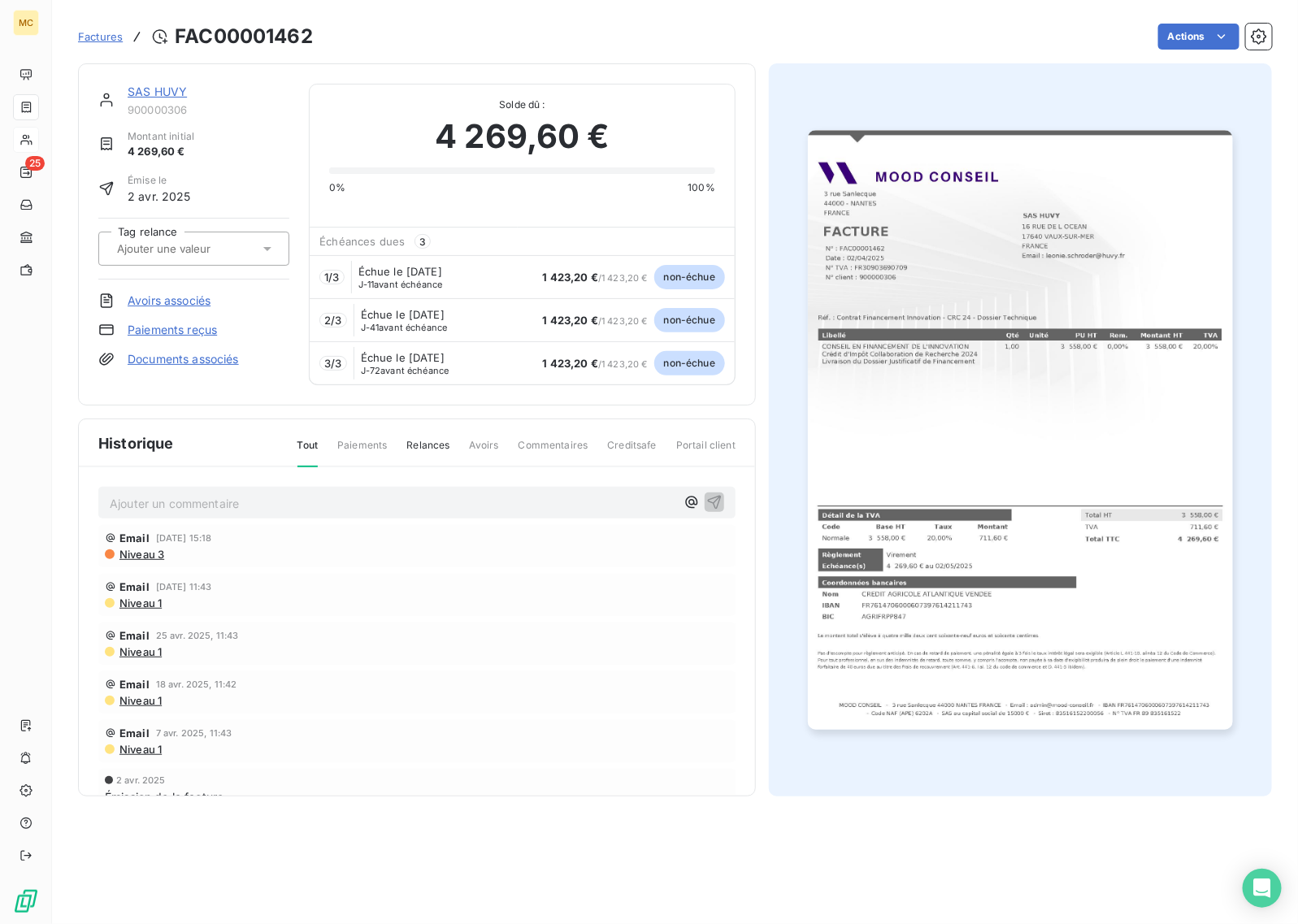
click at [1038, 402] on img "button" at bounding box center [1020, 429] width 424 height 600
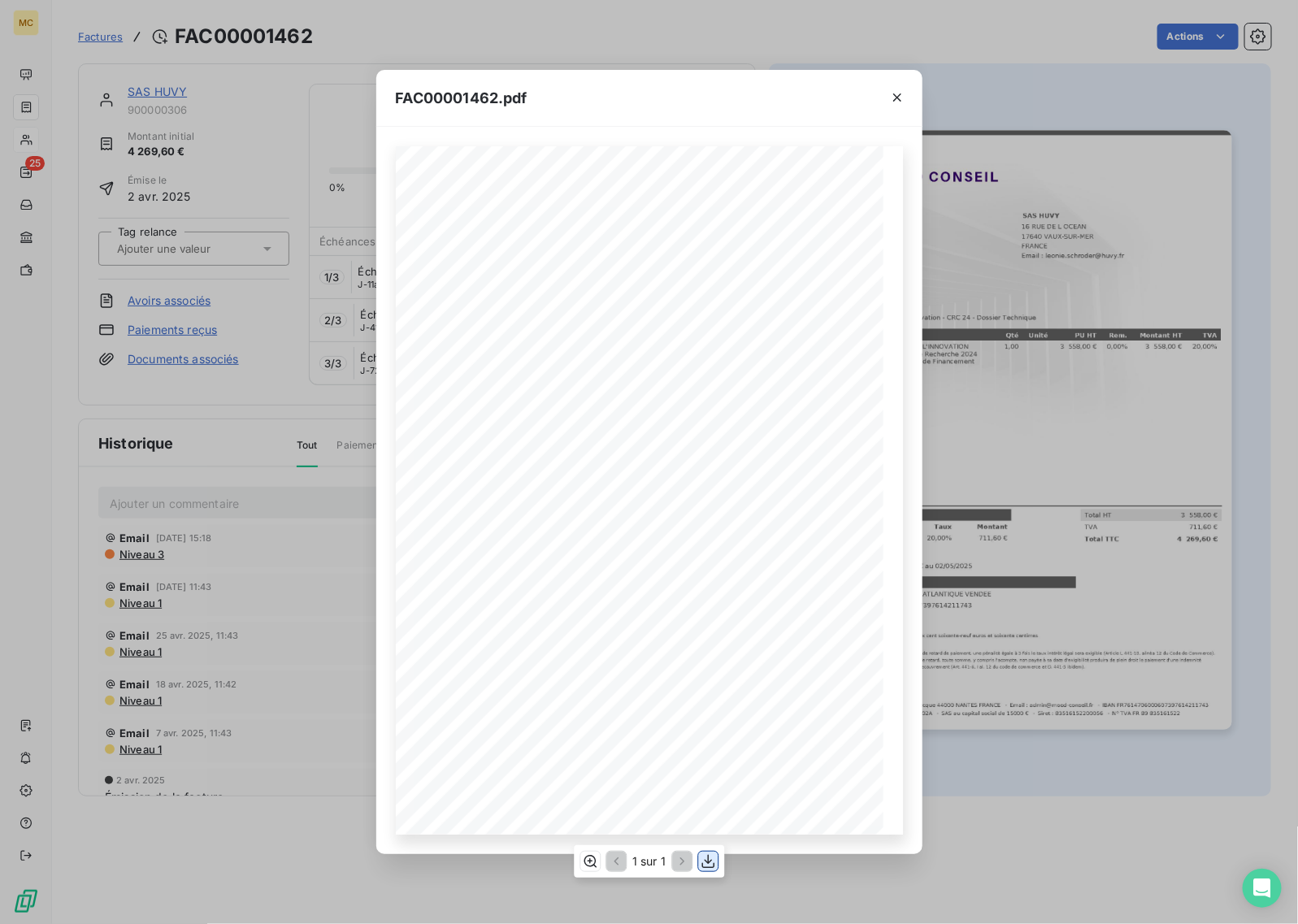
click at [708, 739] on icon "button" at bounding box center [708, 862] width 13 height 14
click at [1038, 346] on div "FAC00001462.pdf MOOD CONSEIL - [STREET_ADDRESS] - Email : [EMAIL_ADDRESS][DOMAI…" at bounding box center [649, 462] width 1298 height 924
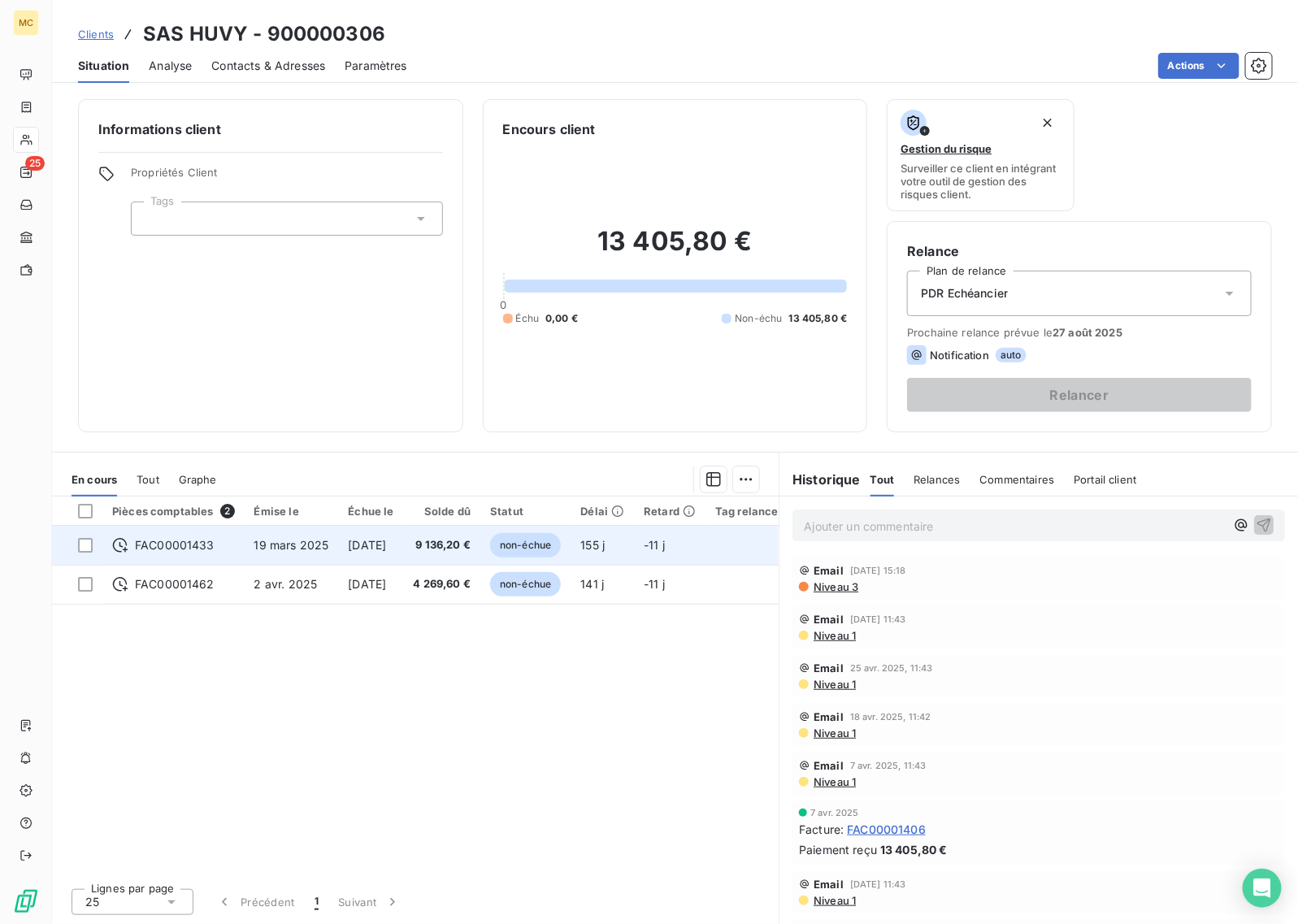
click at [256, 546] on span "19 mars 2025" at bounding box center [292, 545] width 74 height 14
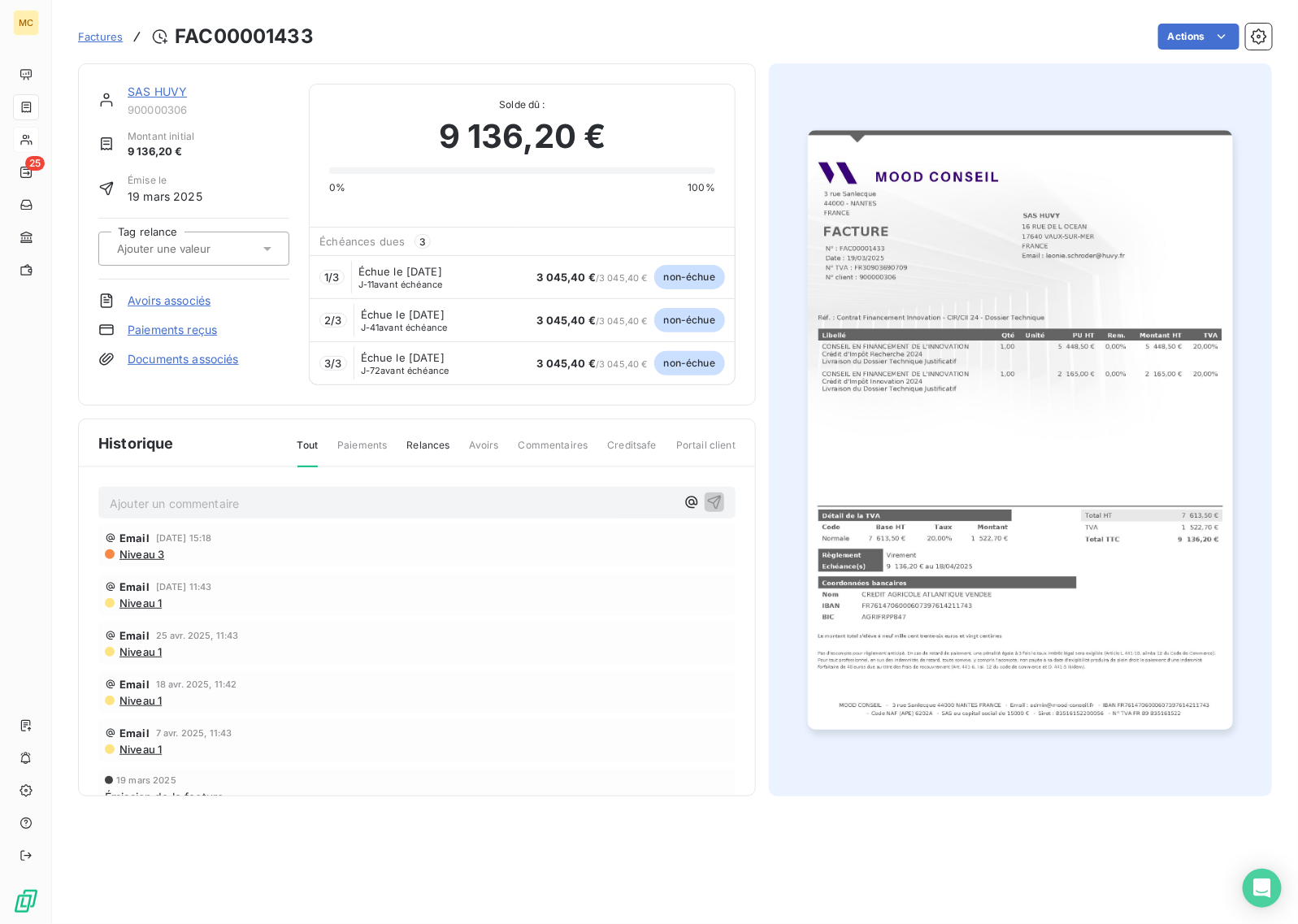
click at [1038, 450] on img "button" at bounding box center [1020, 429] width 424 height 600
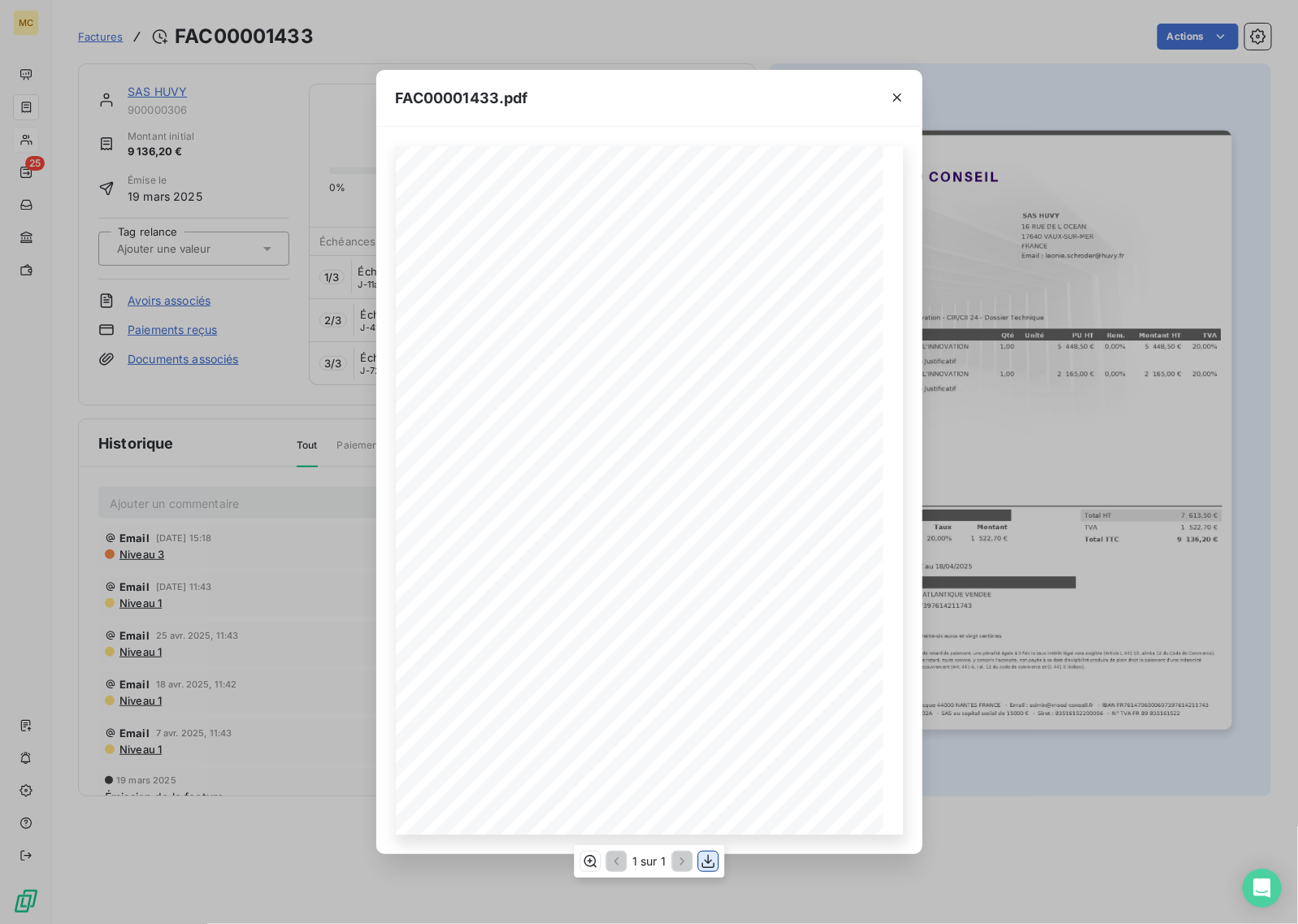
click at [711, 739] on icon "button" at bounding box center [708, 861] width 16 height 16
click at [986, 84] on div "FAC00001433.pdf MOOD CONSEIL - [STREET_ADDRESS] - Email : [EMAIL_ADDRESS][DOMAI…" at bounding box center [649, 462] width 1298 height 924
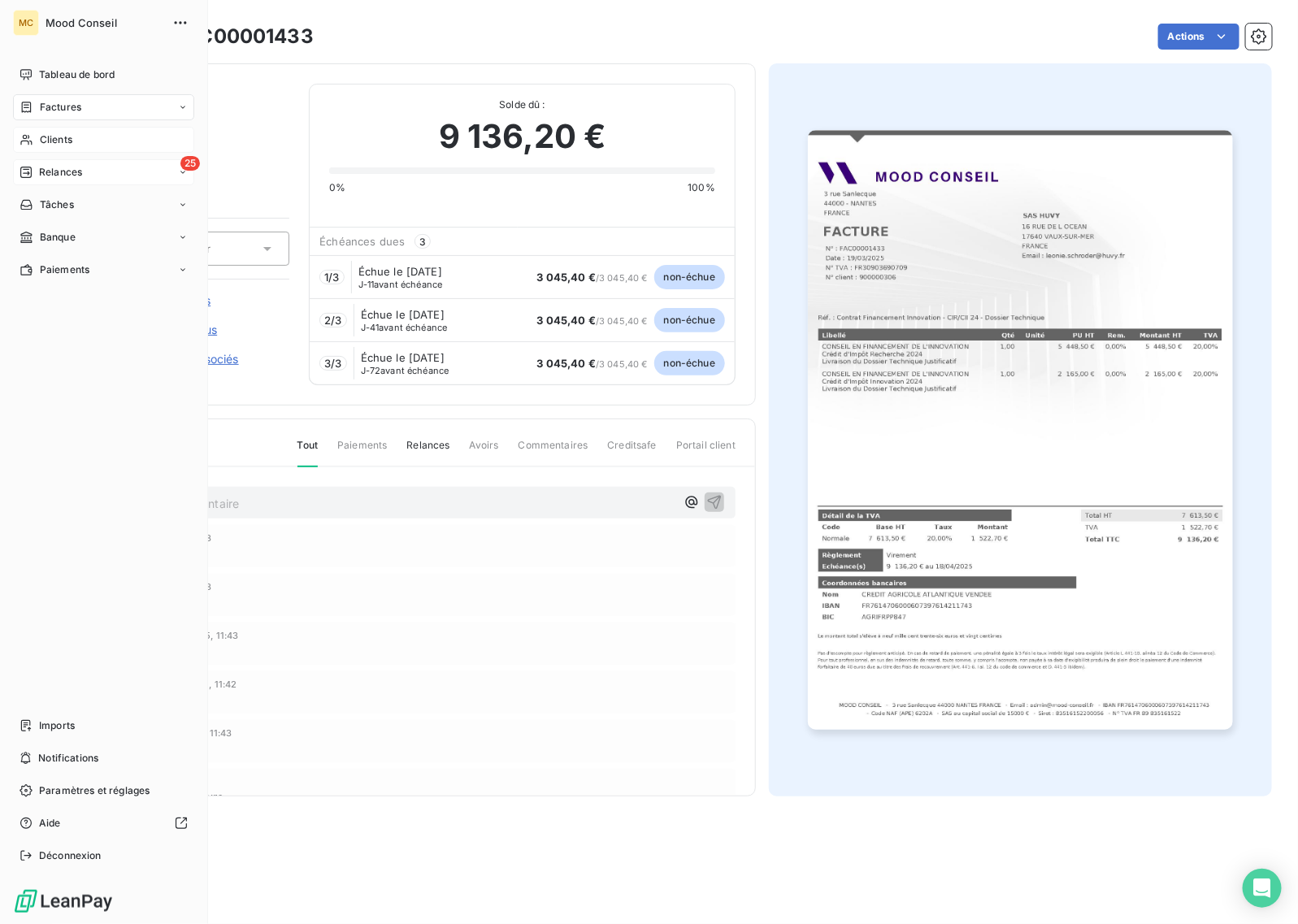
click at [34, 164] on div "25 Relances" at bounding box center [103, 172] width 181 height 26
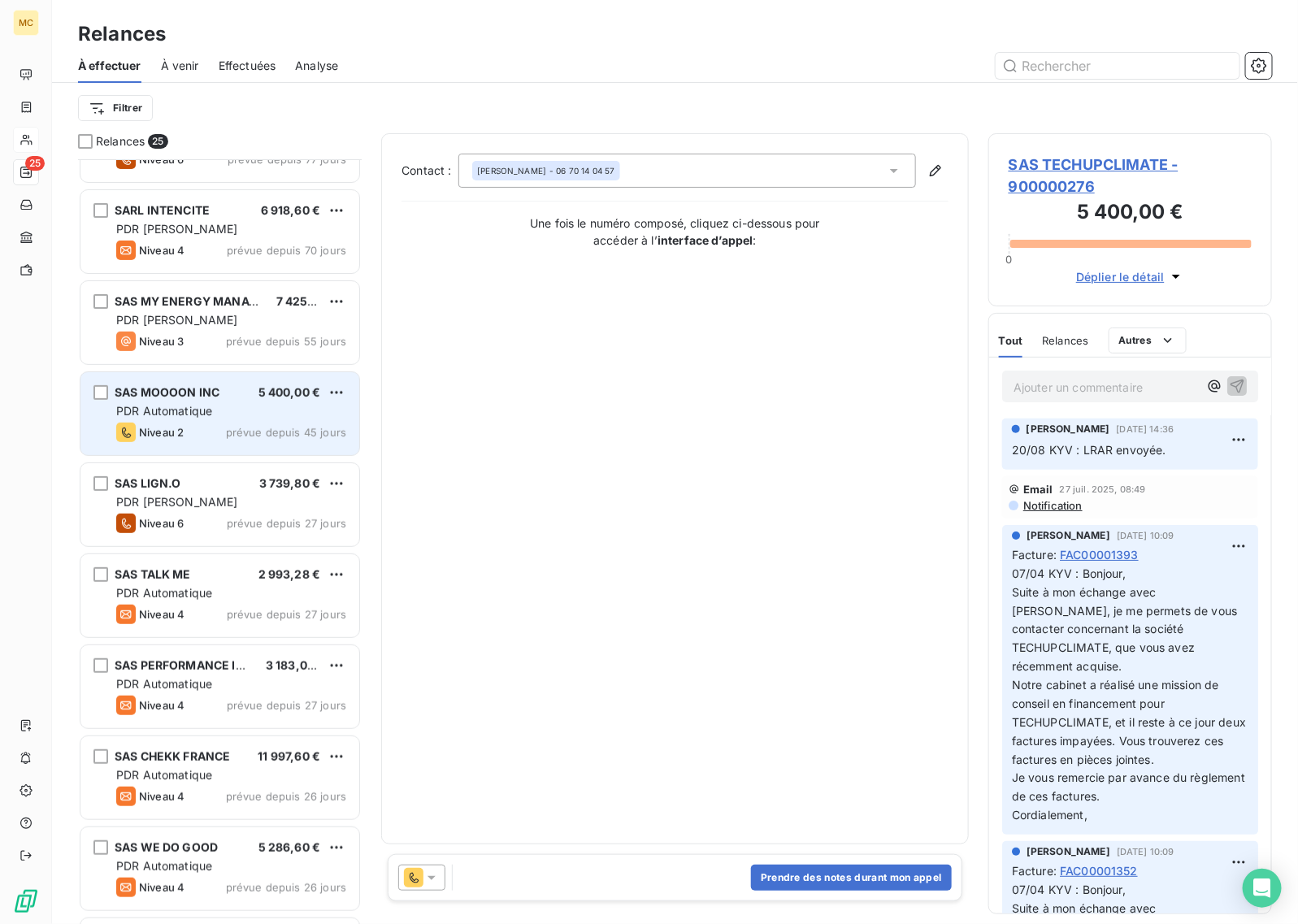
scroll to position [204, 0]
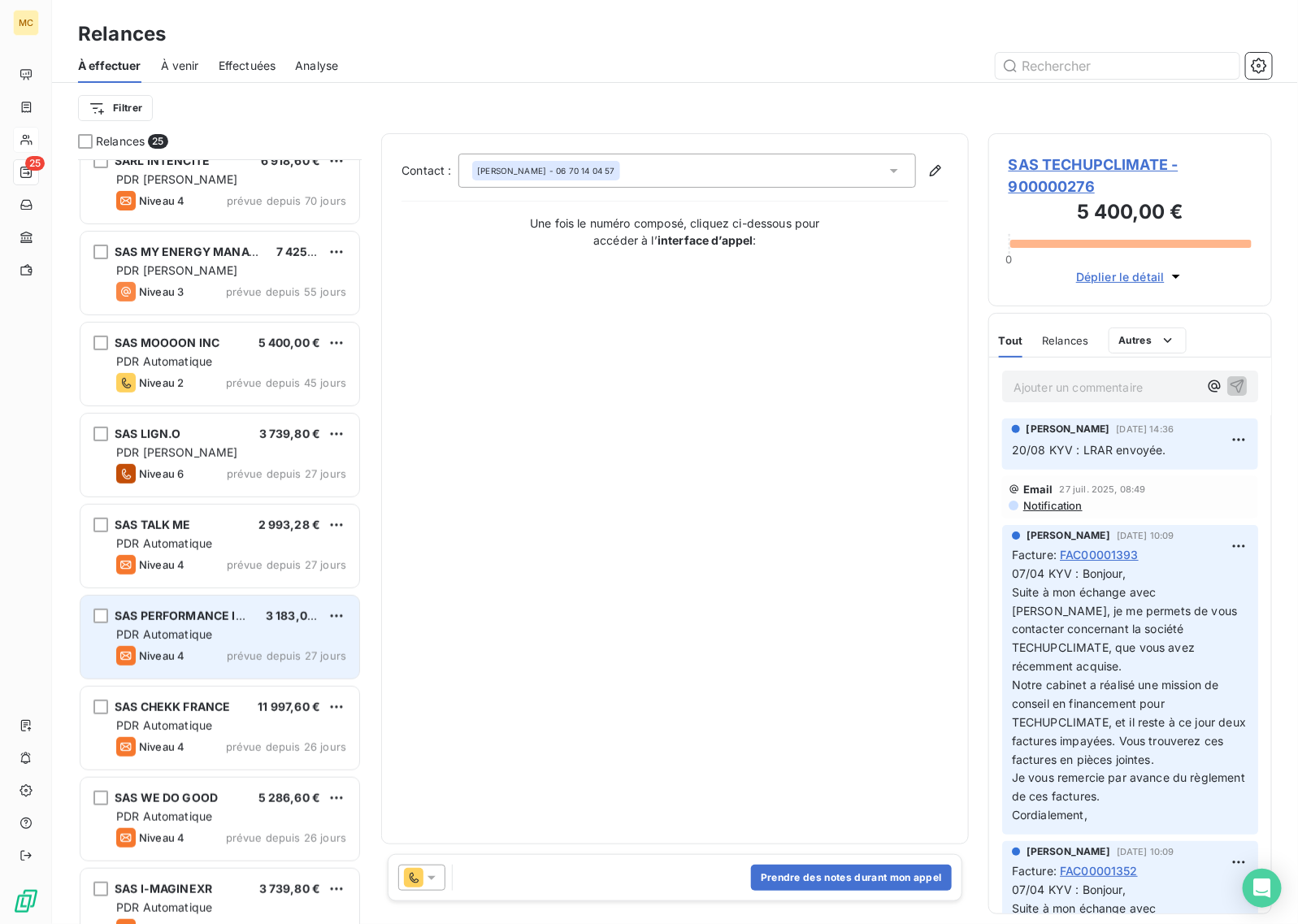
click at [238, 622] on span "SAS PERFORMANCE IMMO" at bounding box center [190, 616] width 151 height 14
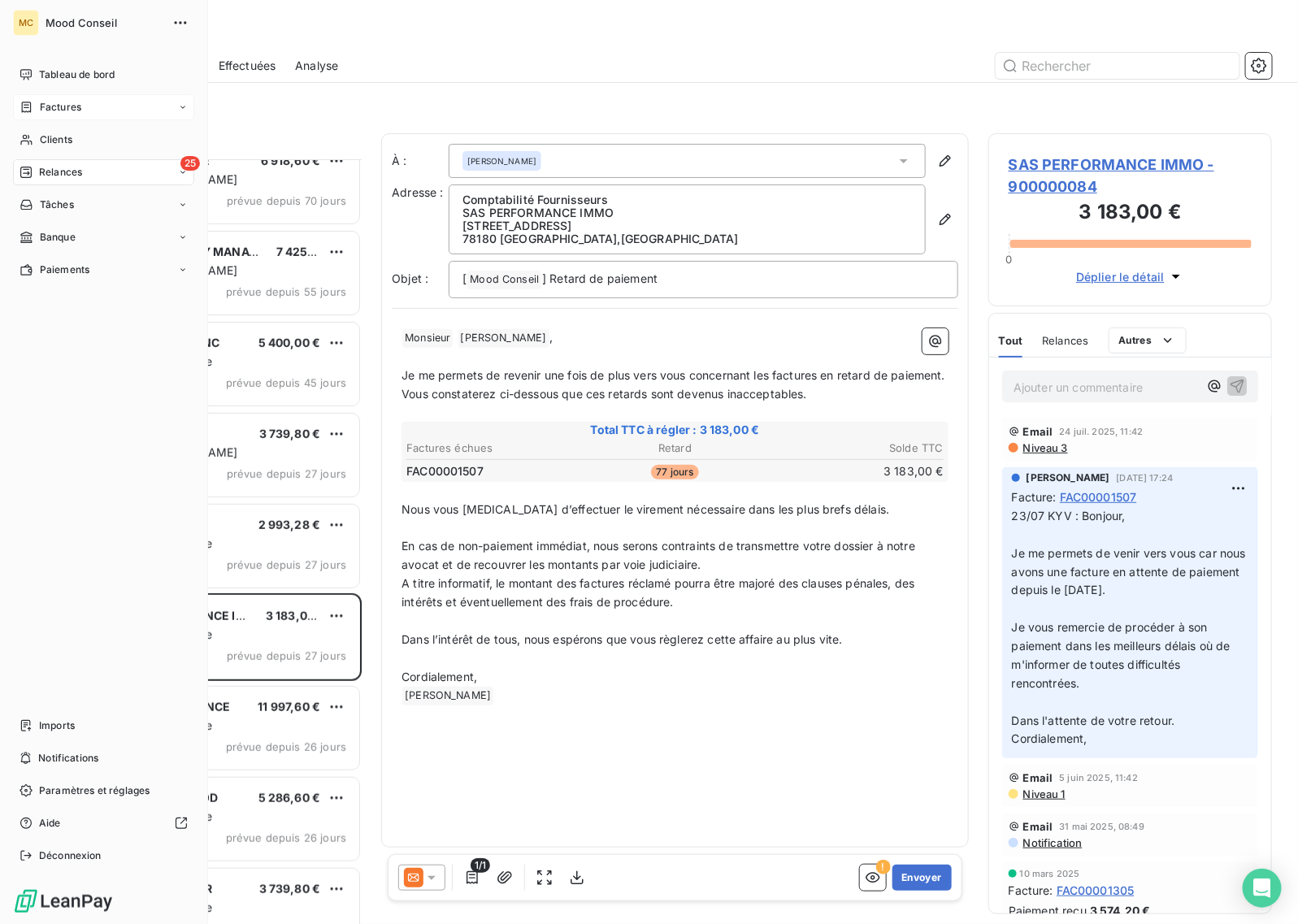
drag, startPoint x: 42, startPoint y: 136, endPoint x: 179, endPoint y: 119, distance: 138.1
click at [42, 136] on span "Clients" at bounding box center [56, 139] width 33 height 15
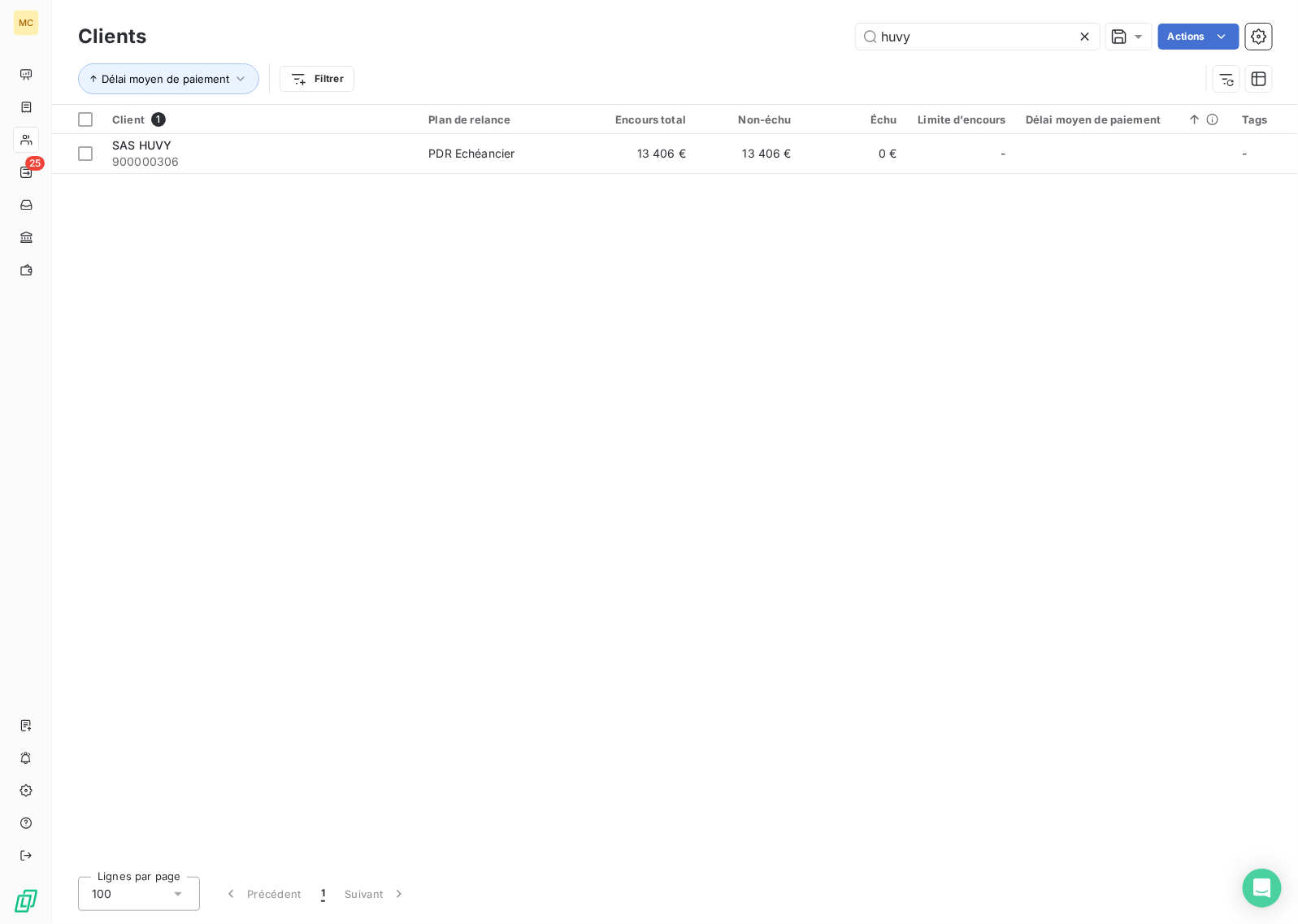
drag, startPoint x: 932, startPoint y: 29, endPoint x: 832, endPoint y: 8, distance: 102.2
click at [833, 8] on div "Clients huvy Actions Délai moyen de paiement Filtrer" at bounding box center [675, 52] width 1246 height 104
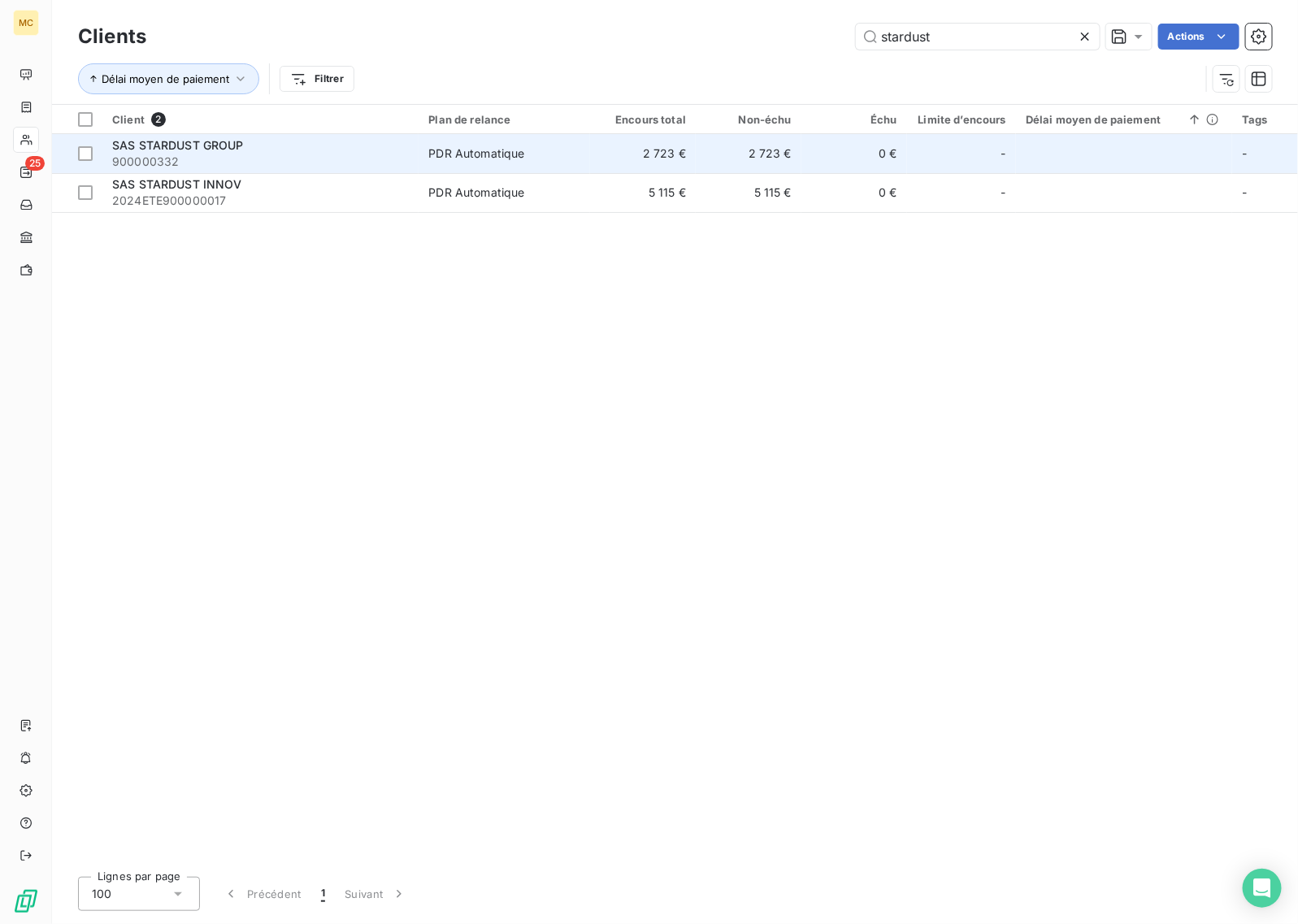
type input "stardust"
click at [329, 154] on span "900000332" at bounding box center [260, 162] width 297 height 16
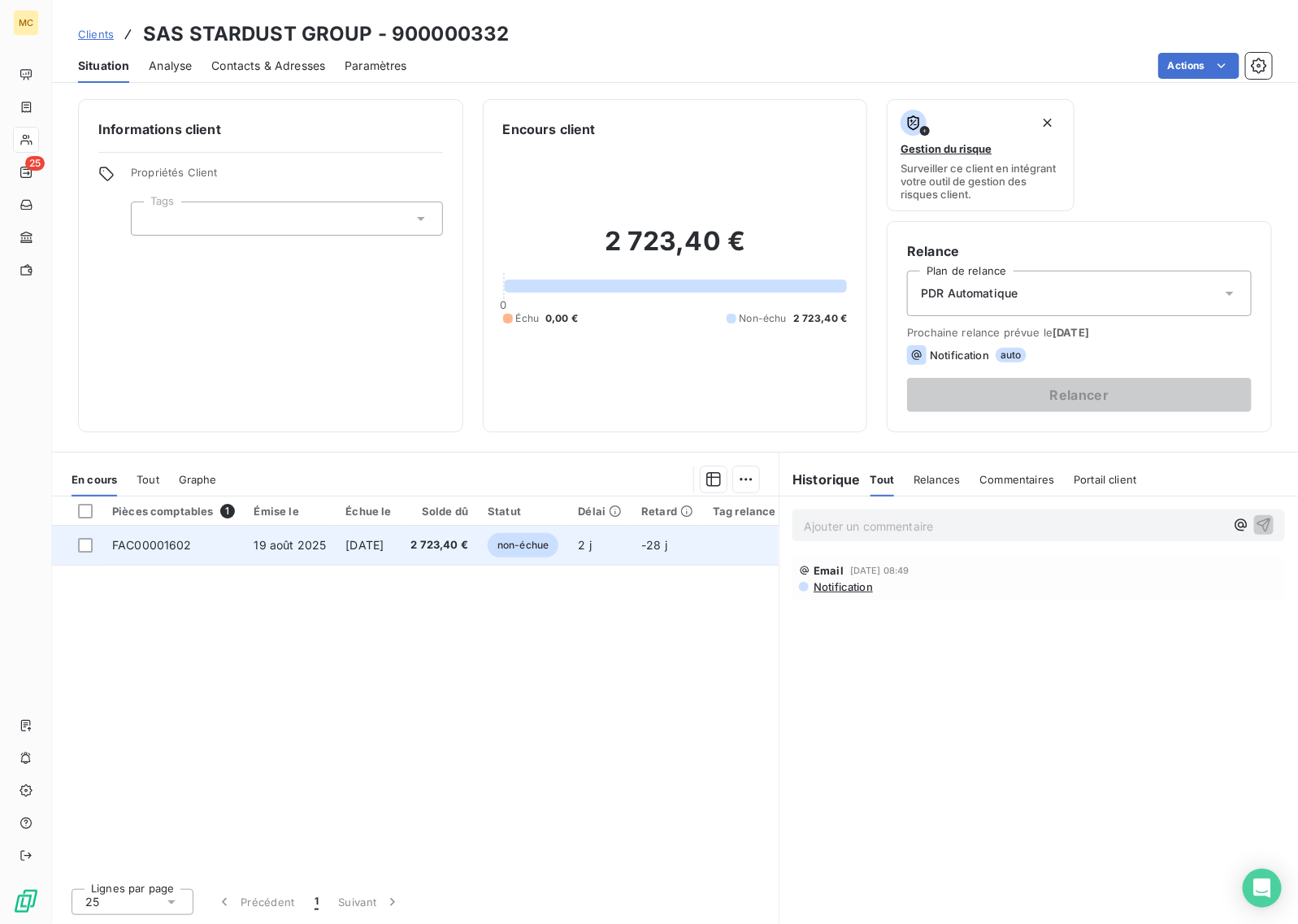
click at [383, 544] on span "[DATE]" at bounding box center [364, 545] width 38 height 14
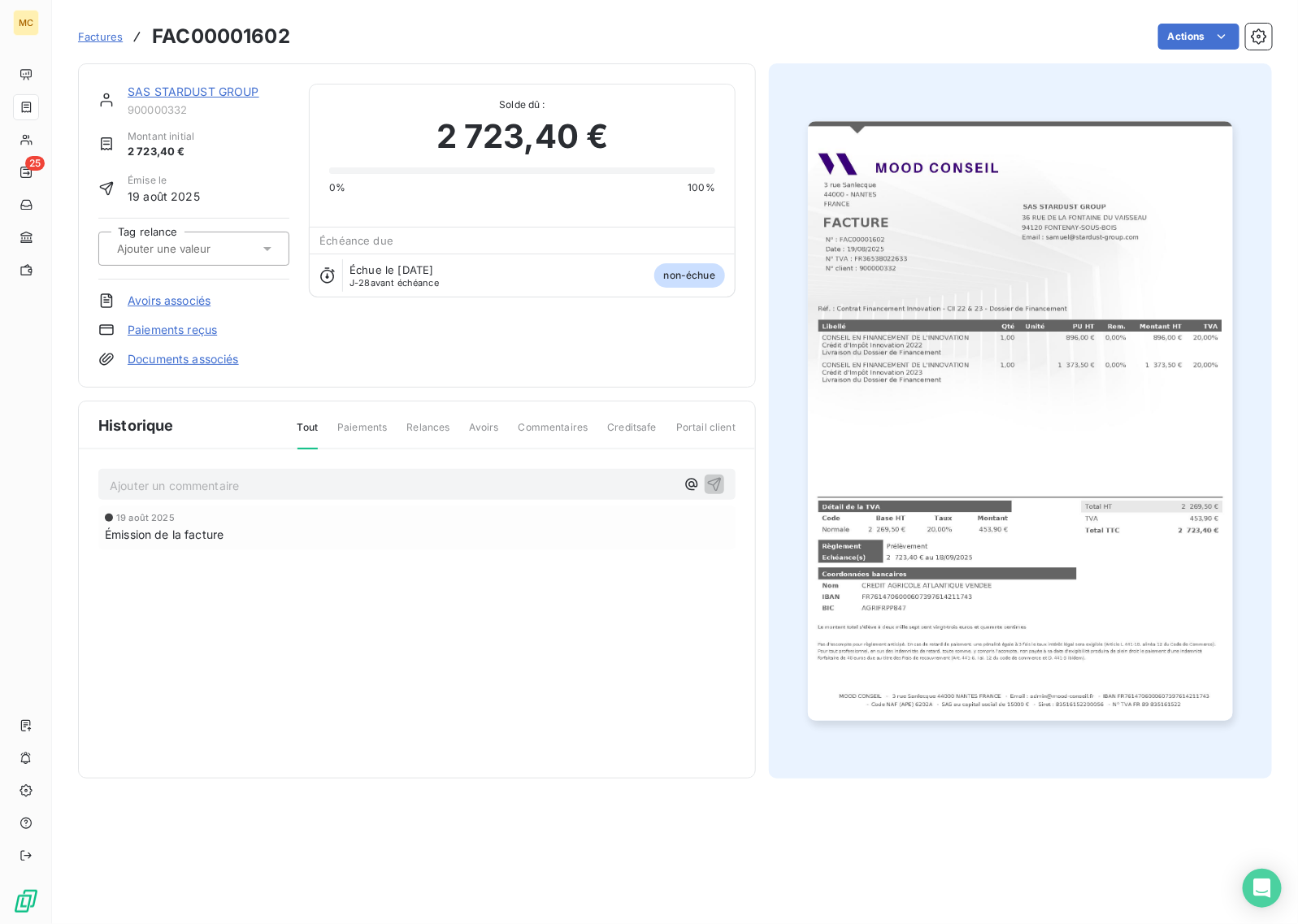
click at [196, 472] on div "Ajouter un commentaire ﻿" at bounding box center [417, 484] width 638 height 32
click at [200, 482] on p "Ajouter un commentaire ﻿" at bounding box center [393, 485] width 566 height 20
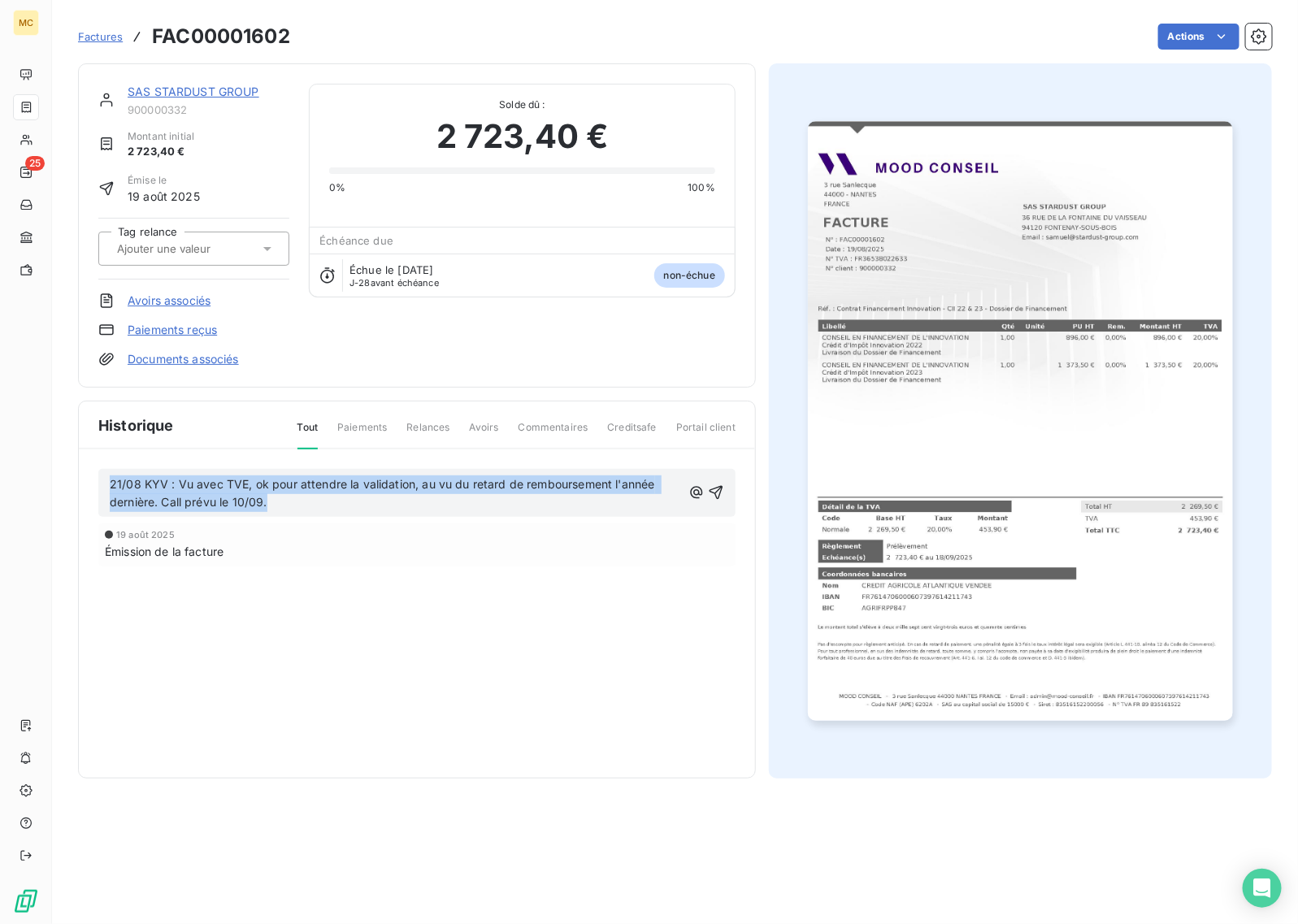
drag, startPoint x: 280, startPoint y: 504, endPoint x: 106, endPoint y: 477, distance: 176.1
click at [106, 477] on div "21/08 KYV : Vu avec TVE, ok pour attendre la validation, au vu du retard de rem…" at bounding box center [417, 493] width 638 height 48
copy span "21/08 KYV : Vu avec TVE, ok pour attendre la validation, au vu du retard de rem…"
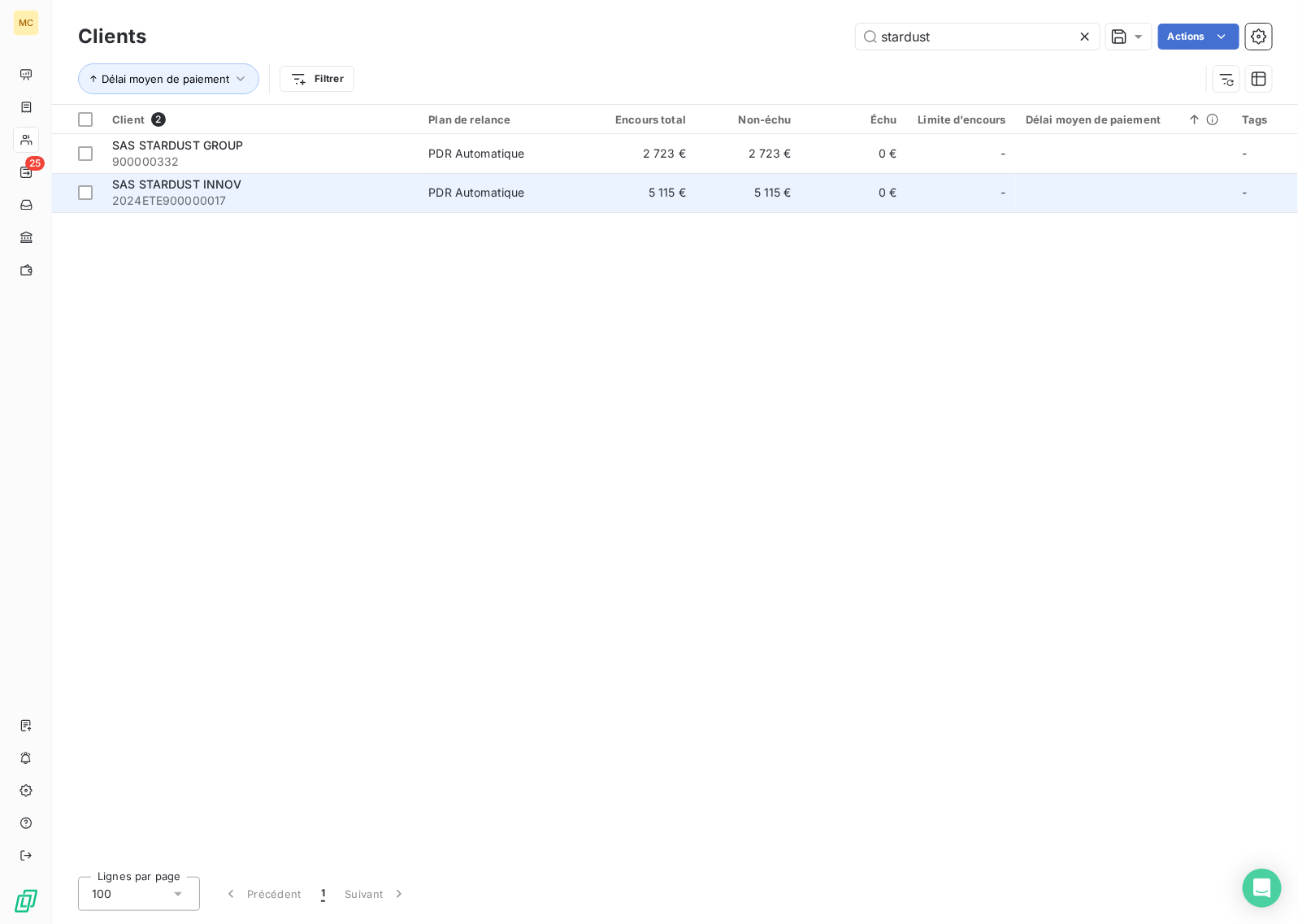
click at [364, 197] on span "2024ETE900000017" at bounding box center [260, 201] width 297 height 16
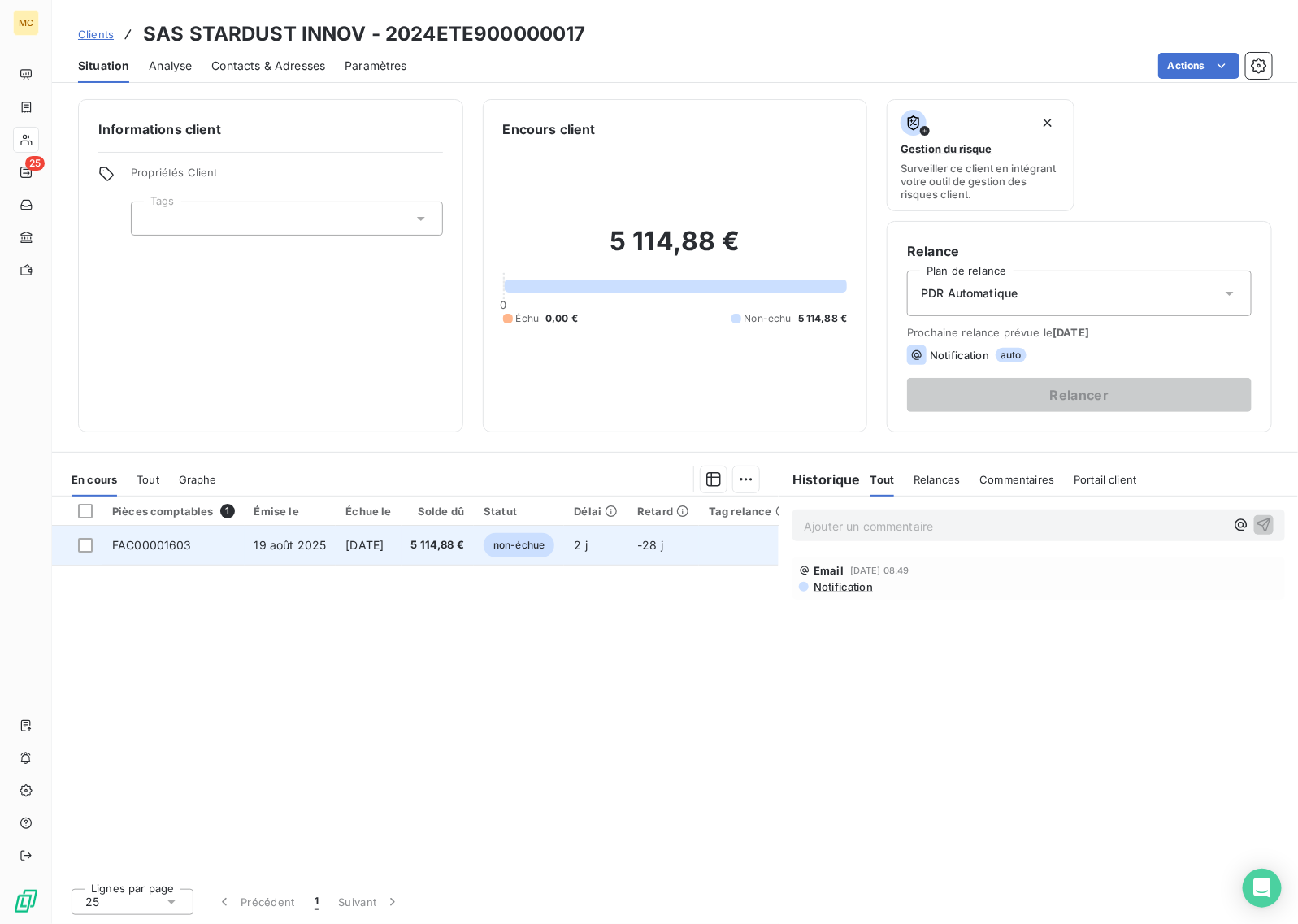
click at [350, 549] on span "[DATE]" at bounding box center [364, 545] width 38 height 14
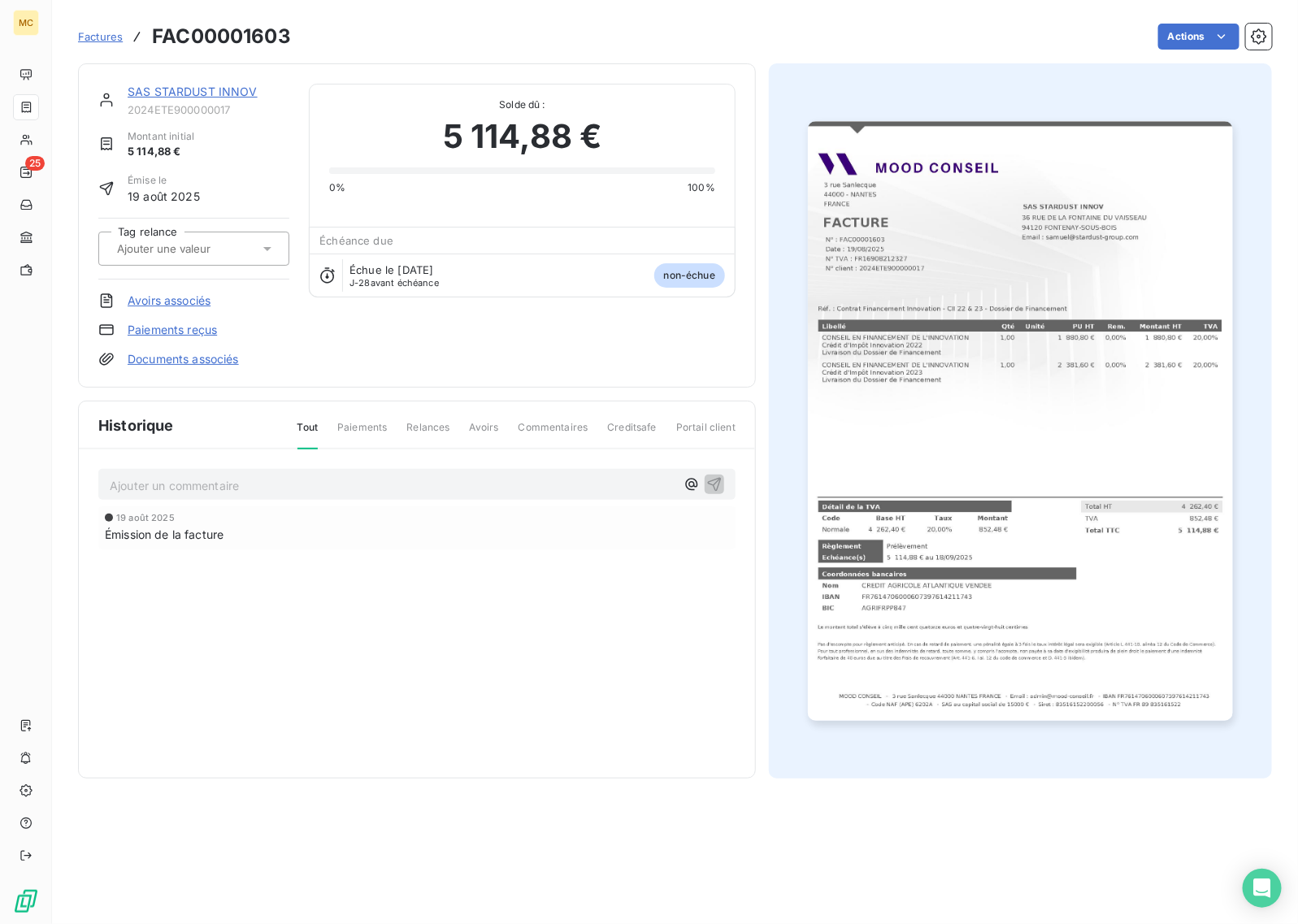
click at [201, 477] on p "Ajouter un commentaire ﻿" at bounding box center [393, 485] width 566 height 20
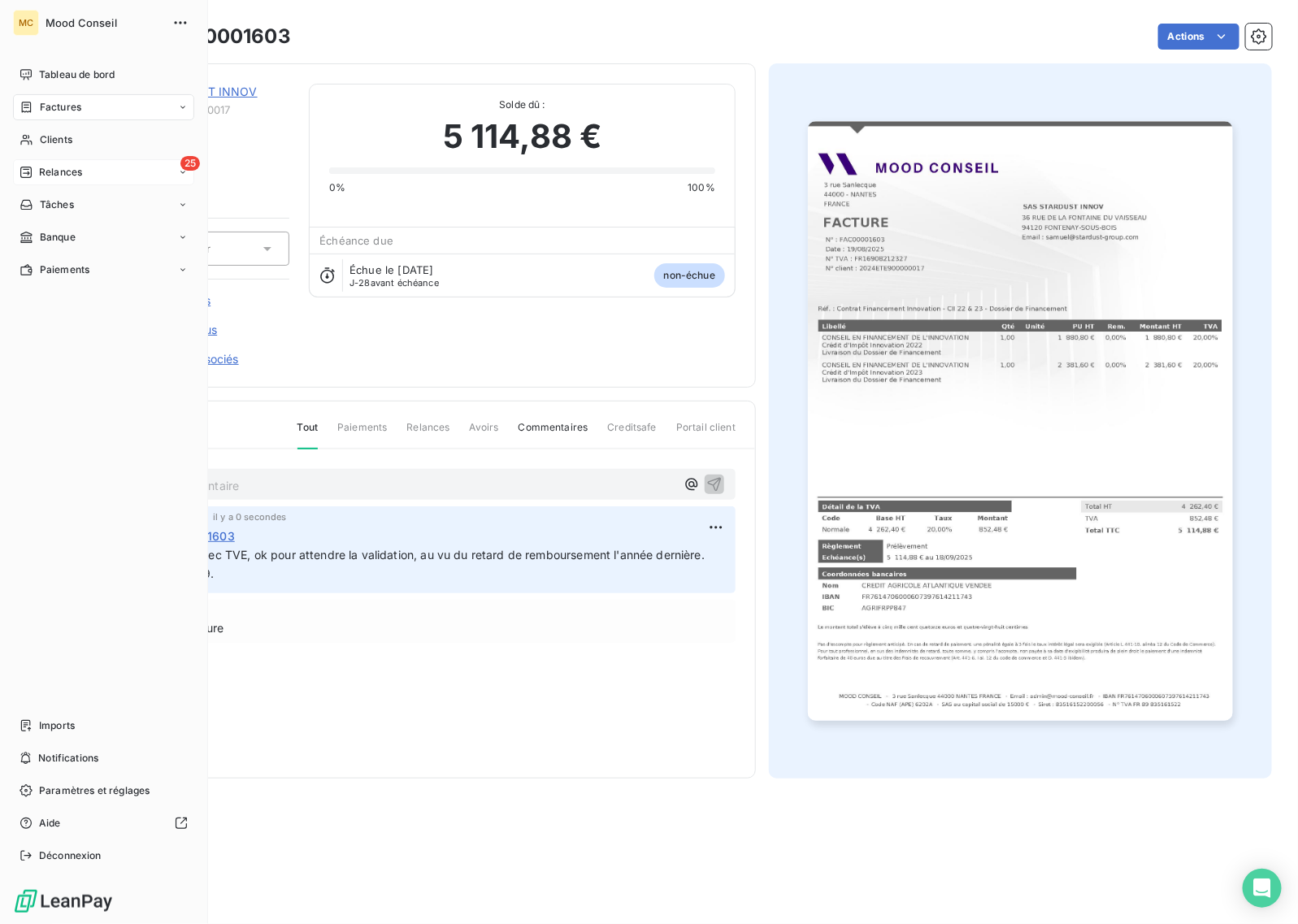
click at [34, 173] on div "Relances" at bounding box center [51, 172] width 62 height 15
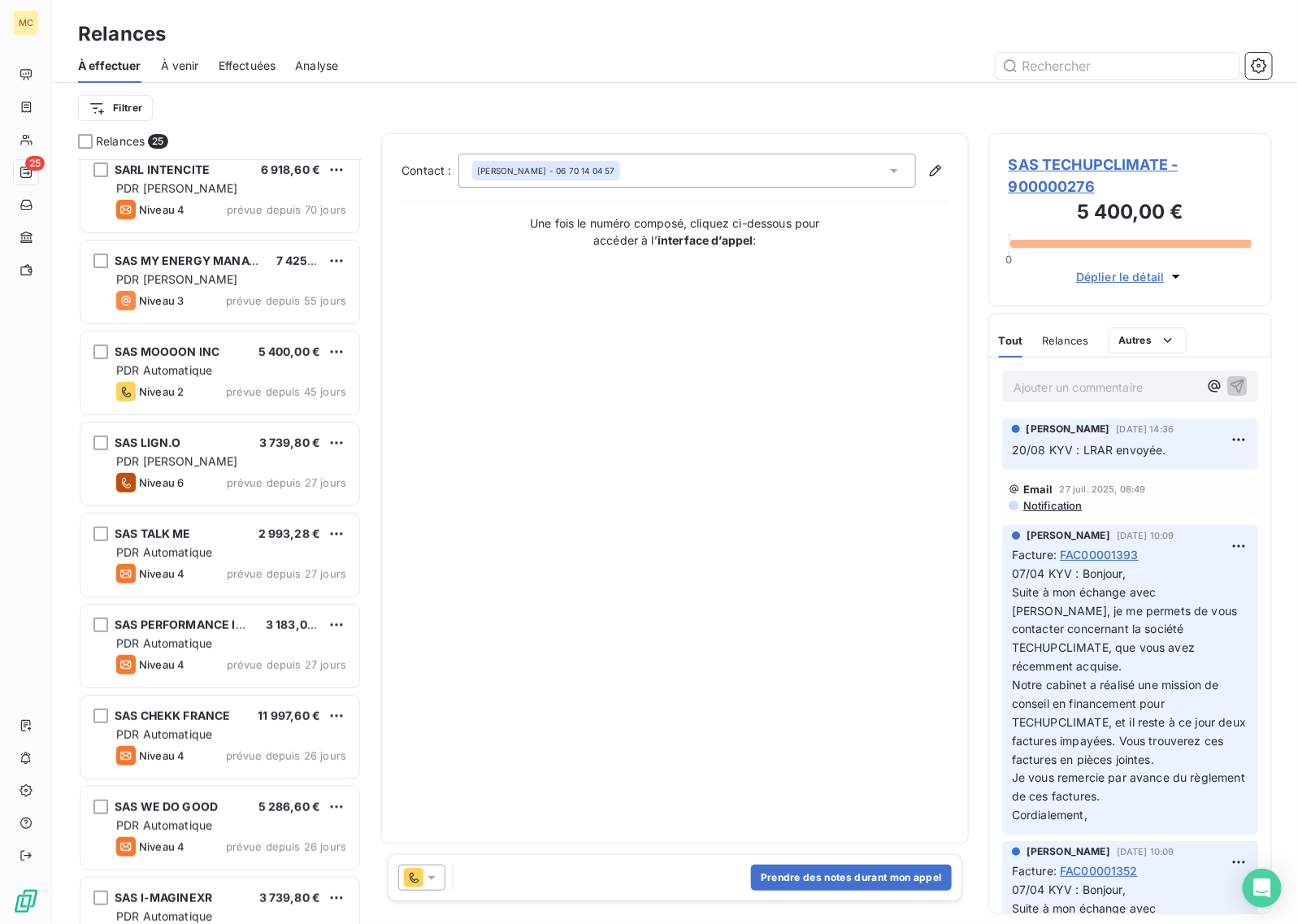
scroll to position [204, 0]
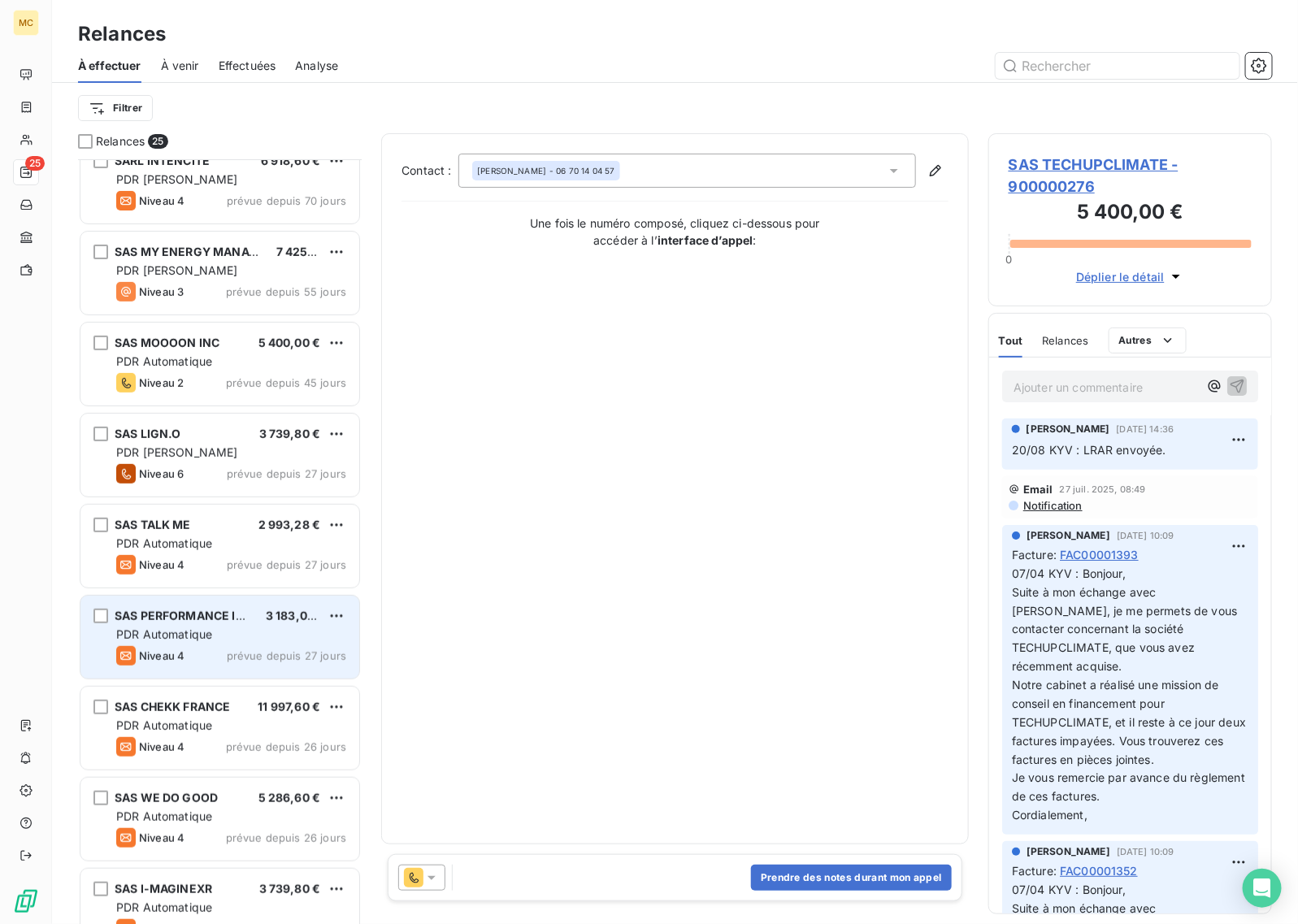
click at [228, 626] on div "SAS PERFORMANCE IMMO 3 183,00 € PDR Automatique Niveau 4 prévue depuis 27 jours" at bounding box center [220, 638] width 279 height 83
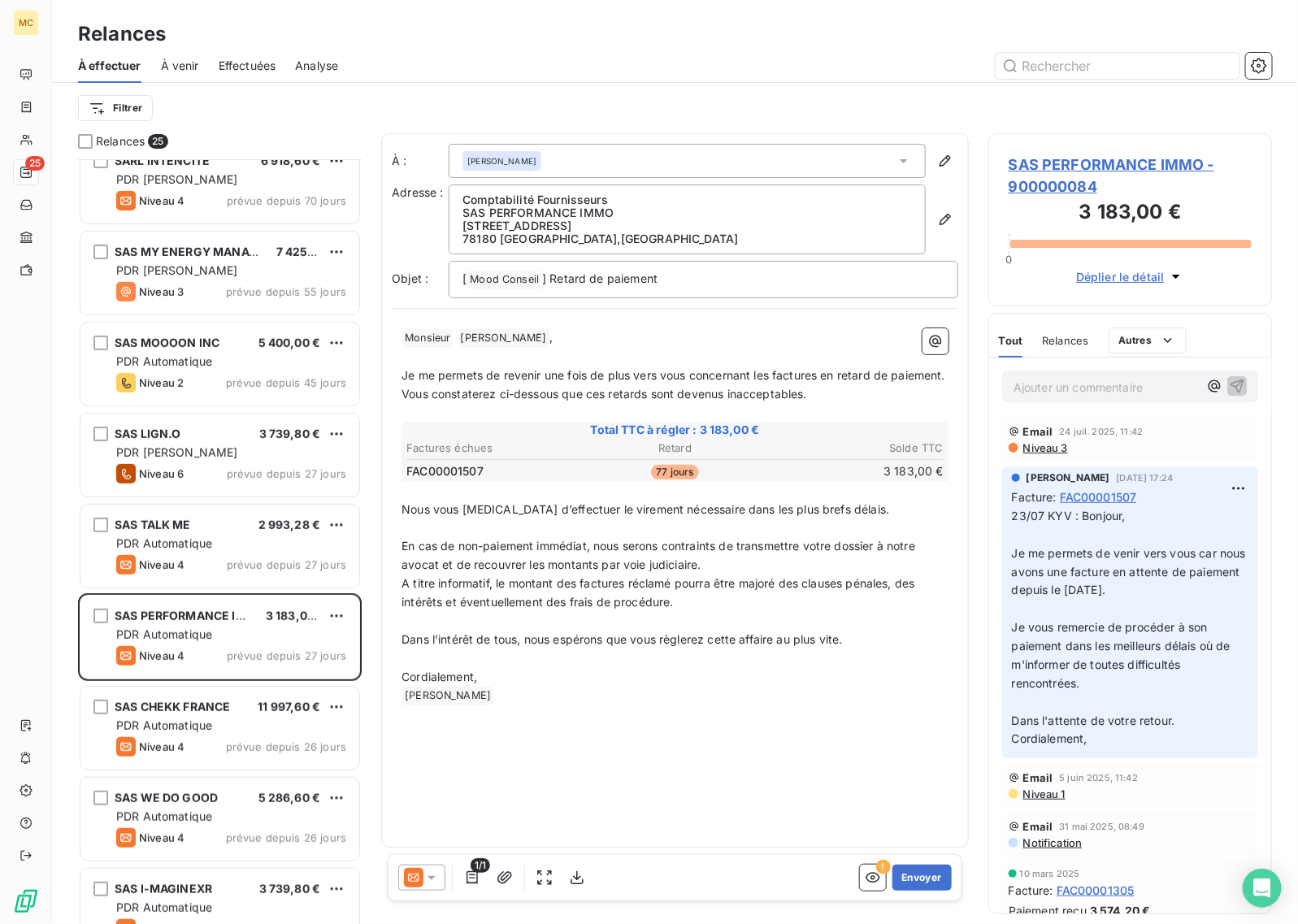
click at [1038, 157] on span "SAS PERFORMANCE IMMO - 900000084" at bounding box center [1130, 176] width 243 height 44
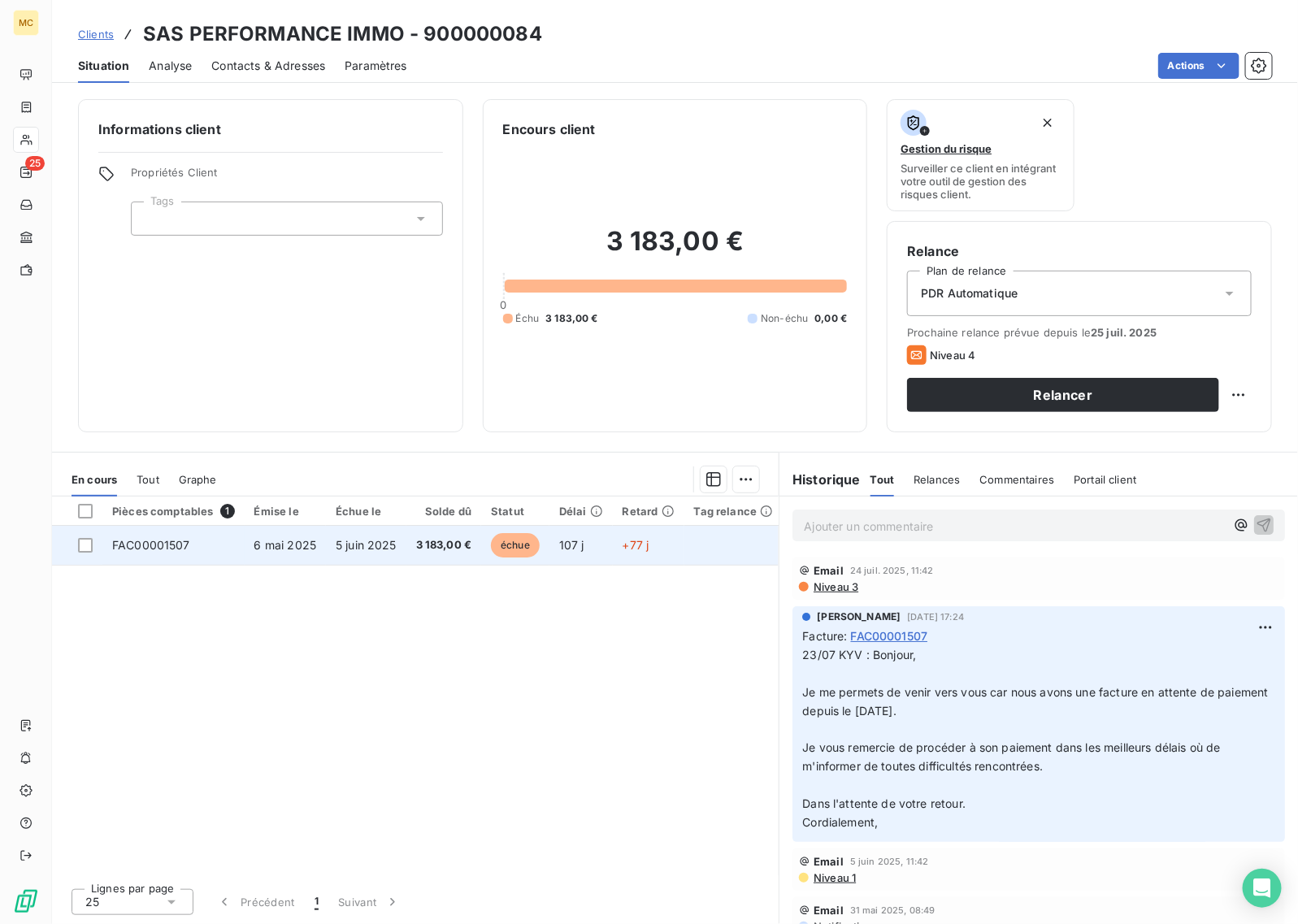
click at [559, 532] on td "107 j" at bounding box center [581, 545] width 63 height 39
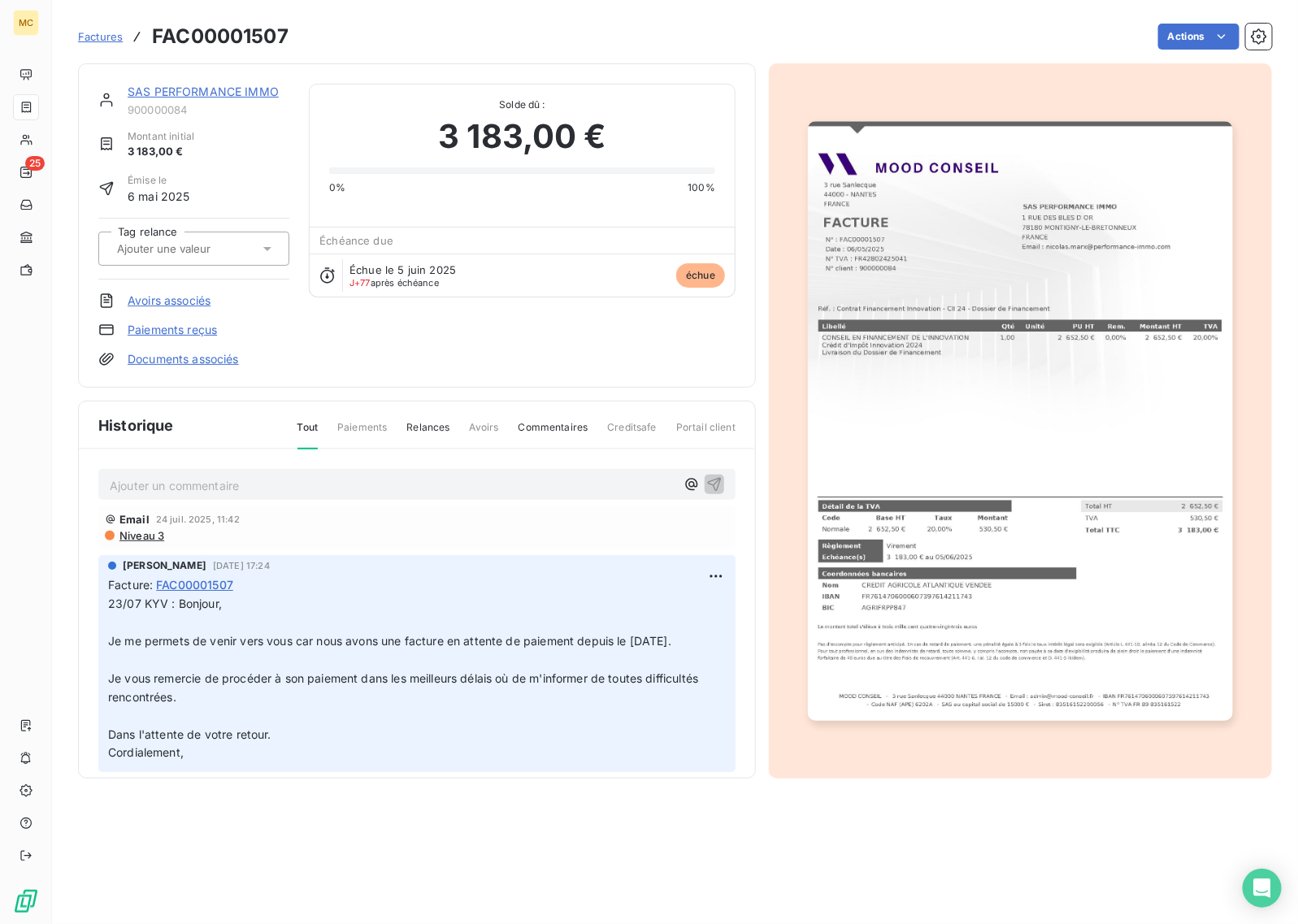
click at [1038, 440] on img "button" at bounding box center [1020, 420] width 424 height 600
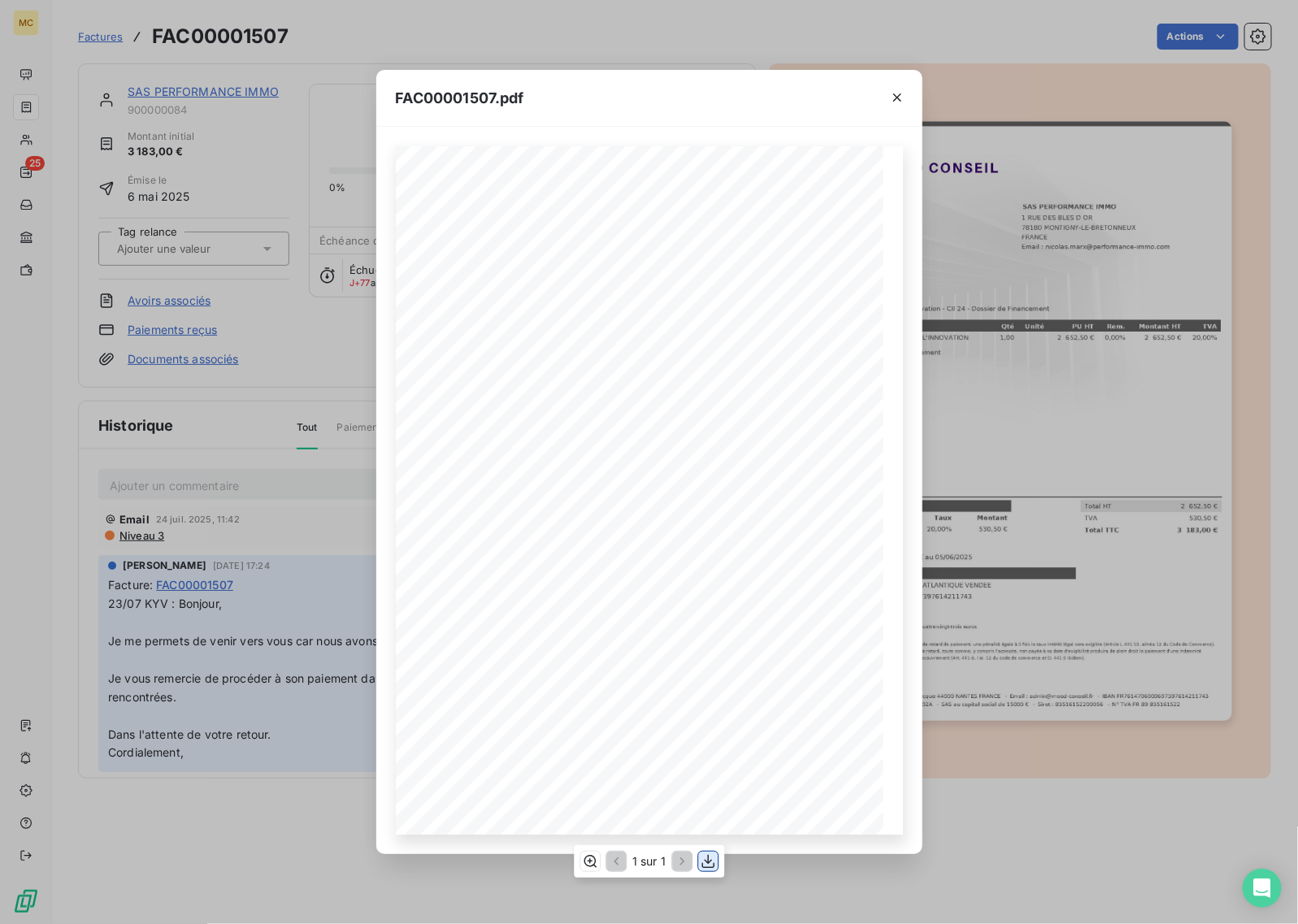
click at [704, 739] on icon "button" at bounding box center [708, 861] width 16 height 16
click at [363, 298] on div "FAC00001507.pdf MOOD CONSEIL - [STREET_ADDRESS] - Email : [EMAIL_ADDRESS][DOMAI…" at bounding box center [649, 462] width 1298 height 924
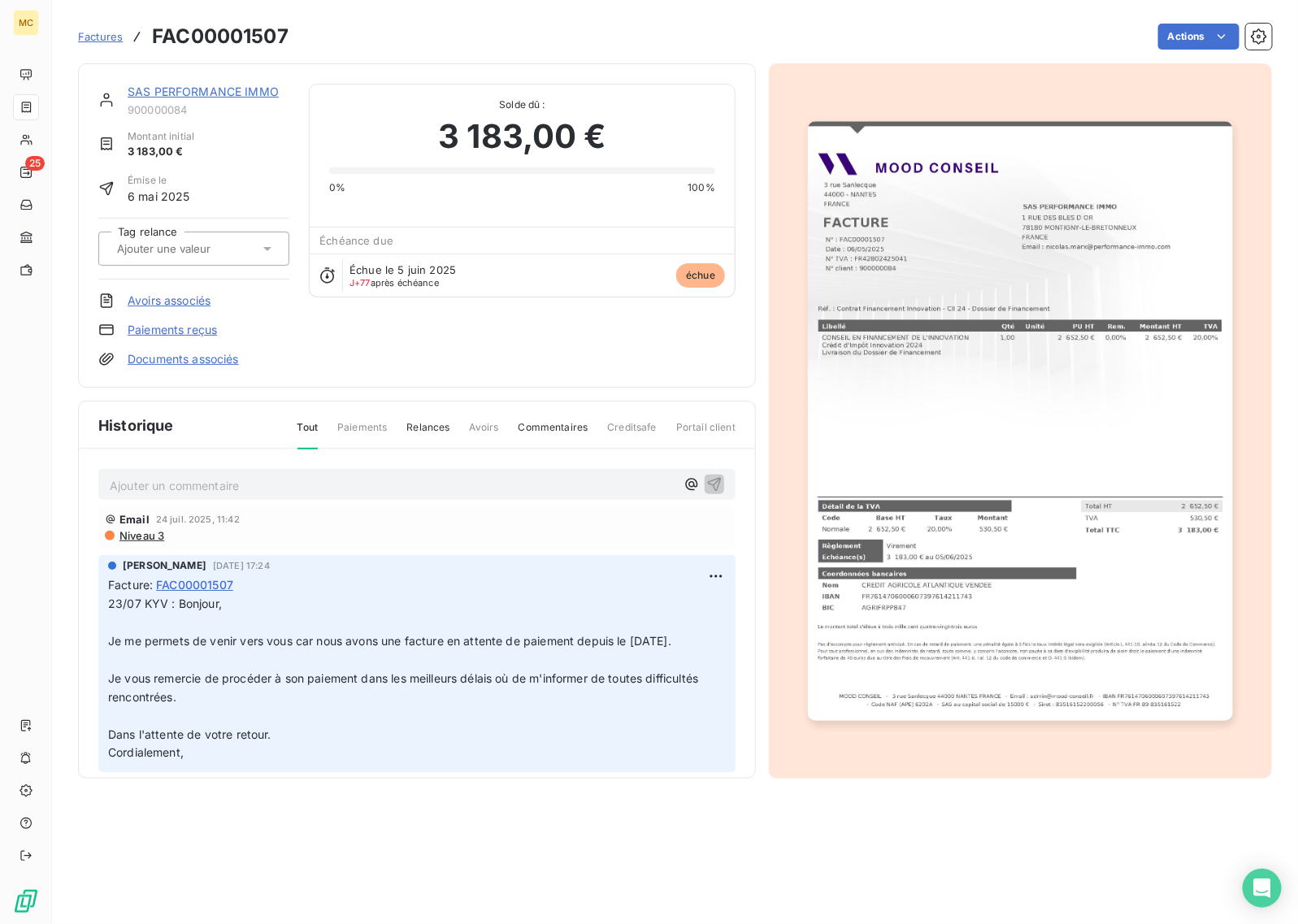
click at [232, 488] on p "Ajouter un commentaire ﻿" at bounding box center [393, 485] width 566 height 20
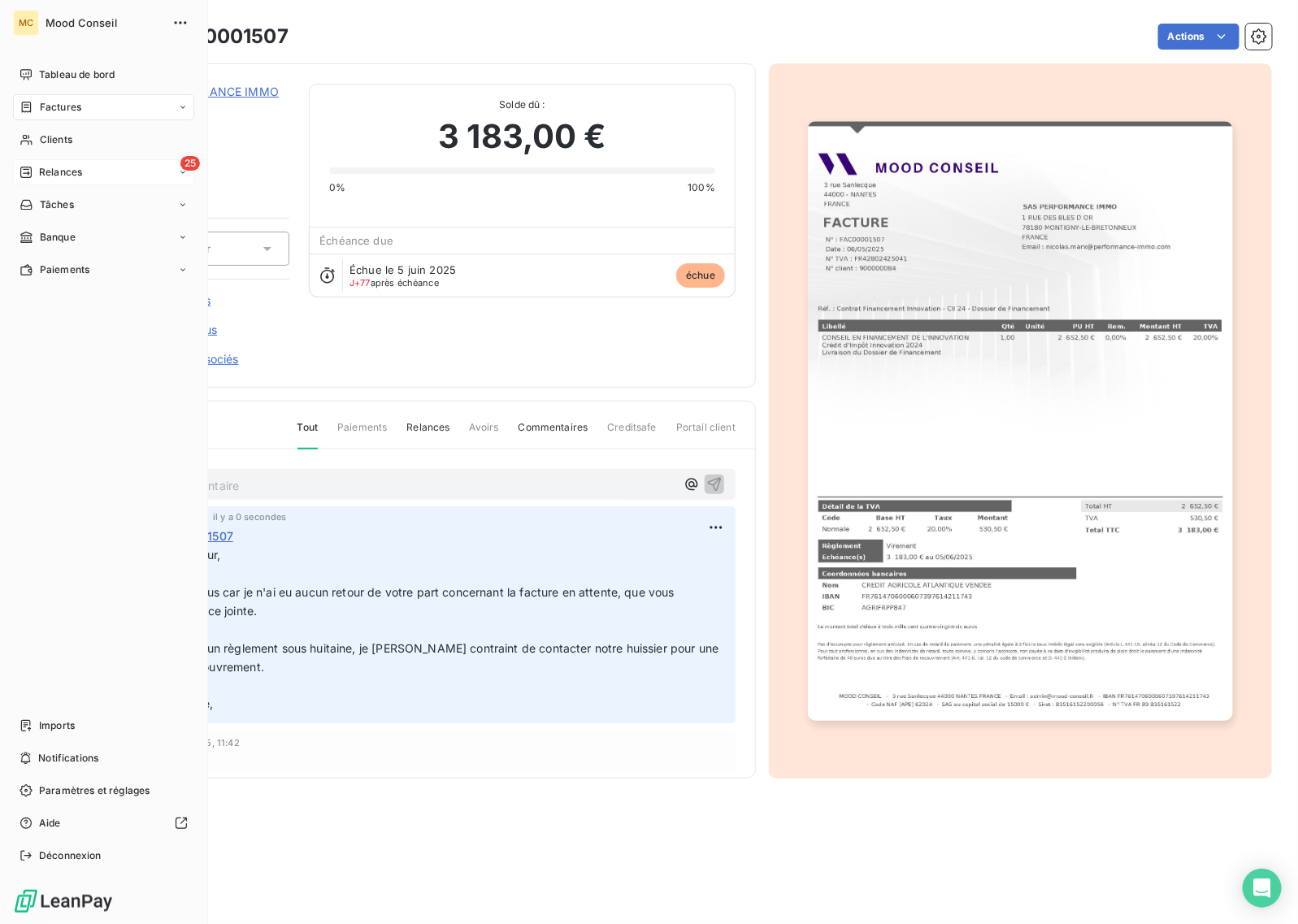
click at [39, 167] on span "Relances" at bounding box center [61, 172] width 43 height 15
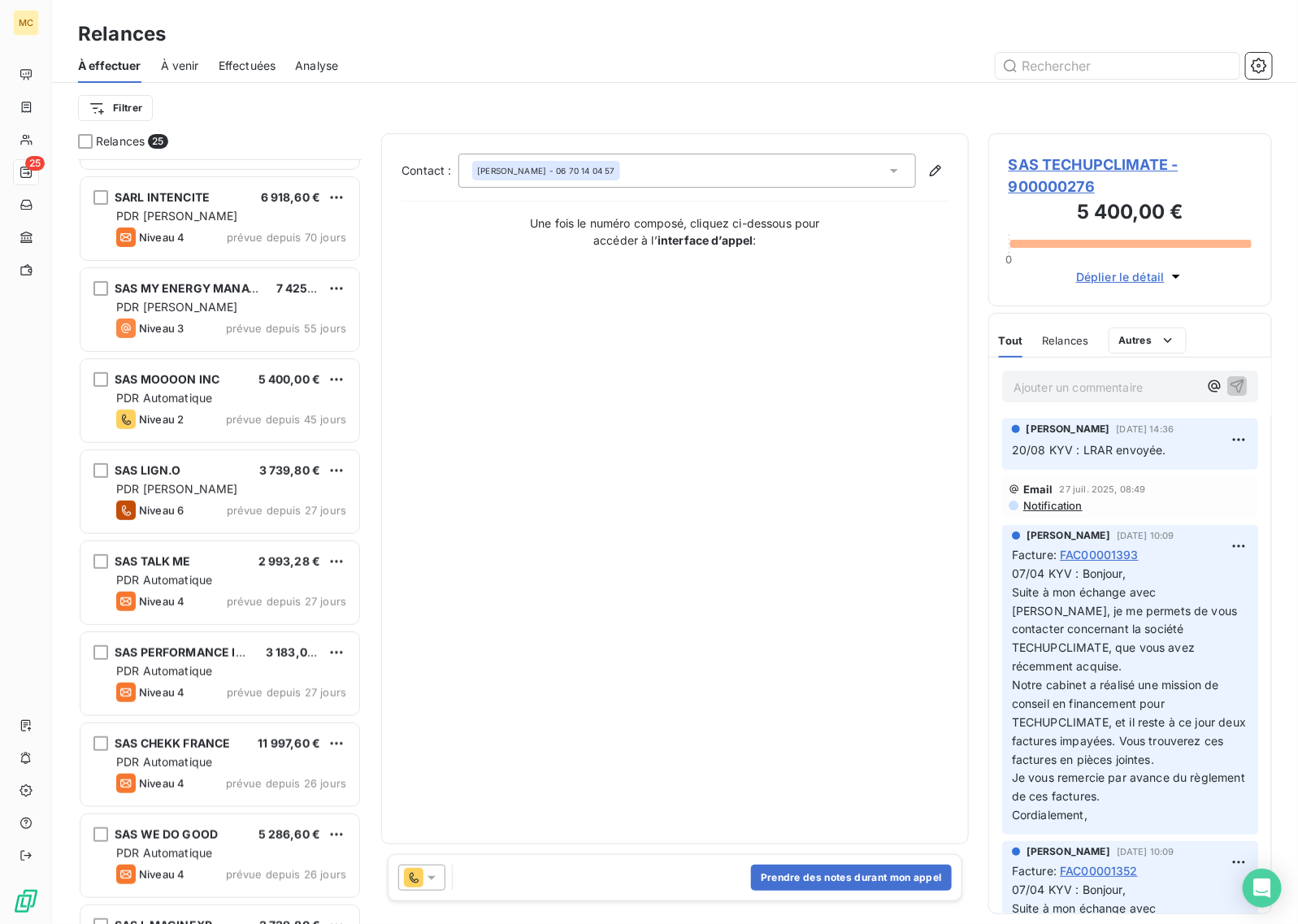
scroll to position [204, 0]
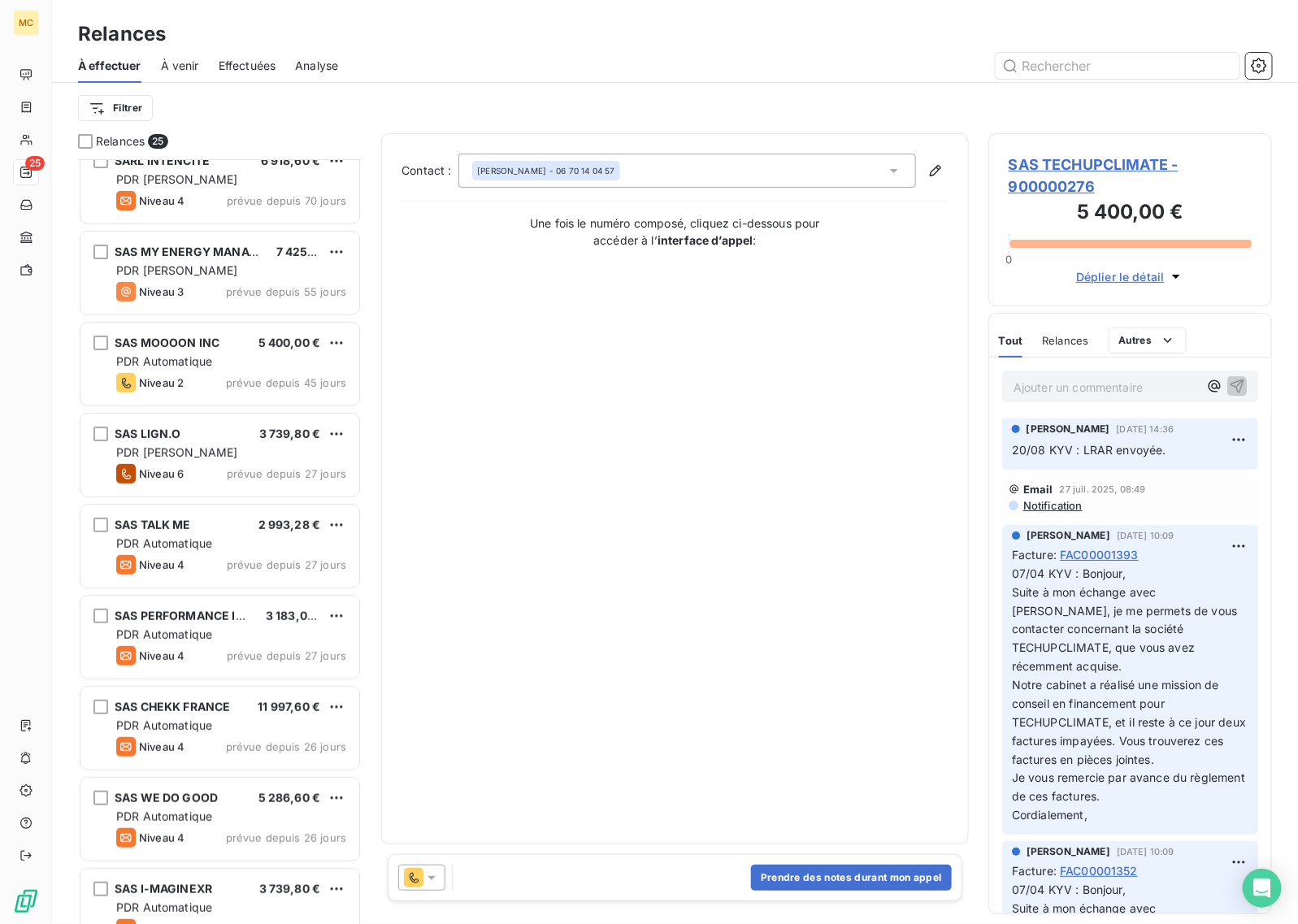
click at [247, 637] on div "PDR Automatique" at bounding box center [231, 634] width 230 height 16
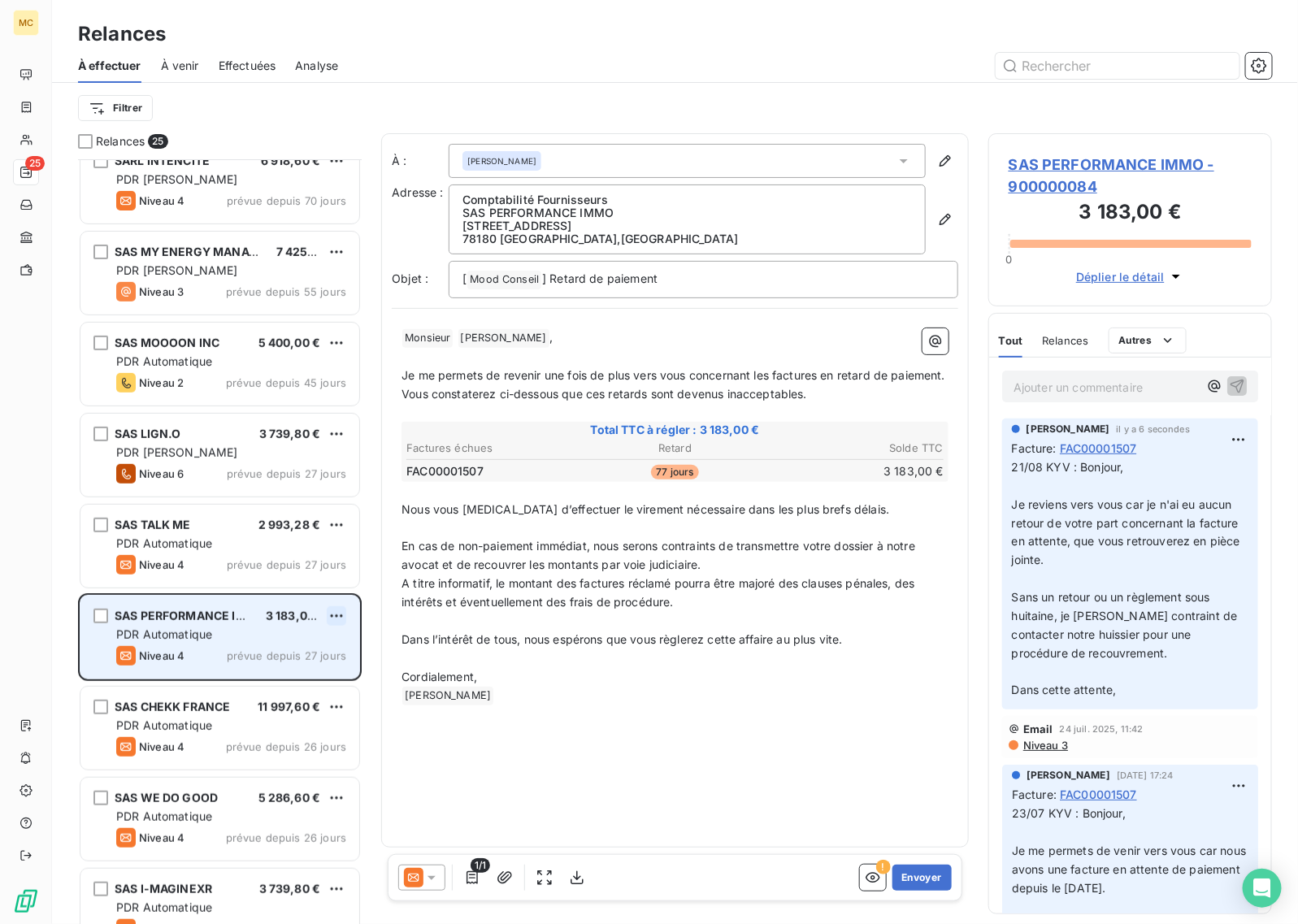
click at [334, 612] on html "MC 25 Relances À effectuer À venir Effectuées Analyse Filtrer Relances 25 Assoc…" at bounding box center [649, 462] width 1298 height 924
click at [318, 666] on div "Passer cette action" at bounding box center [267, 678] width 145 height 26
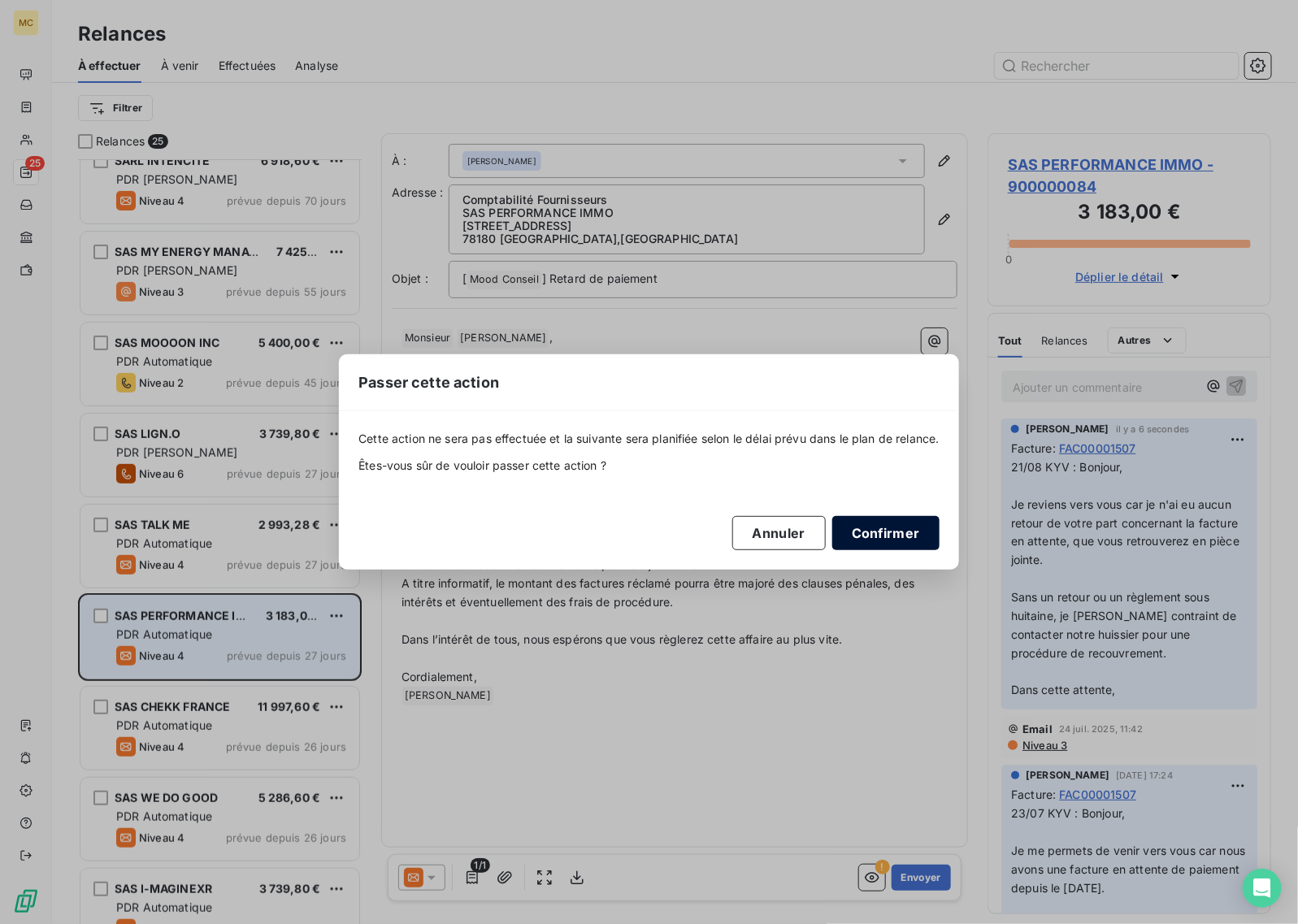
click at [875, 541] on button "Confirmer" at bounding box center [886, 533] width 107 height 34
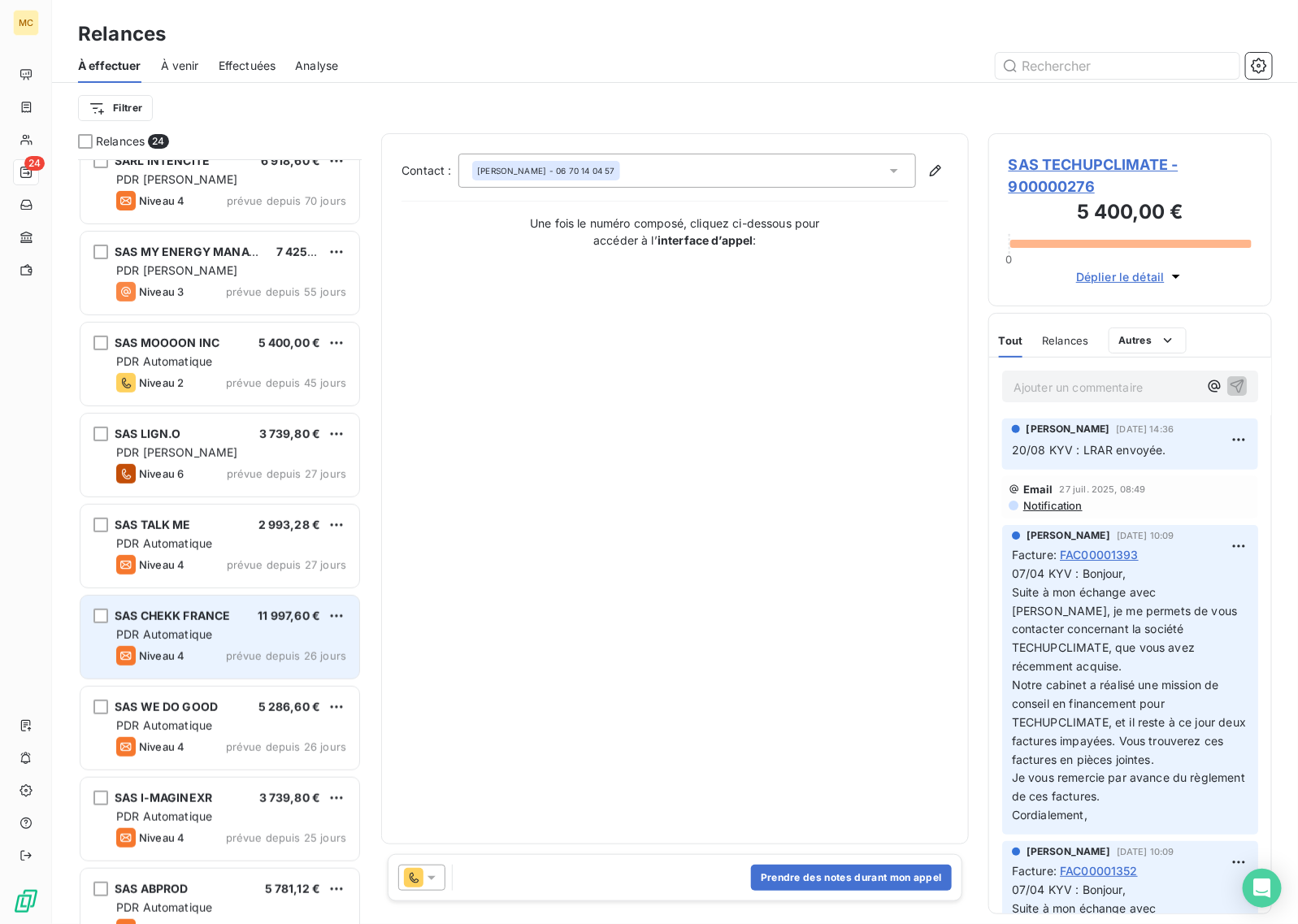
click at [240, 632] on div "PDR Automatique" at bounding box center [231, 634] width 230 height 16
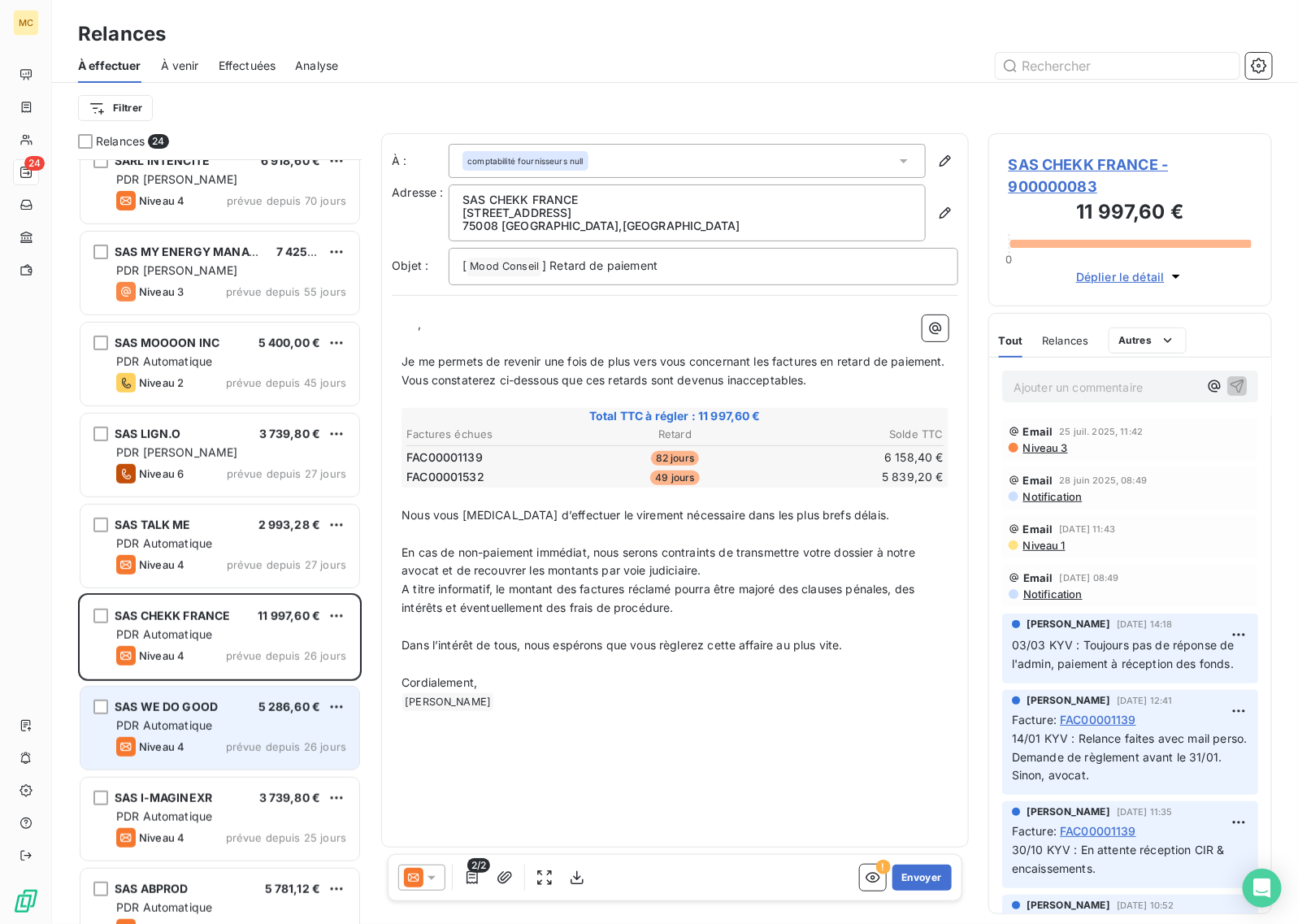
click at [241, 728] on div "PDR Automatique" at bounding box center [231, 726] width 230 height 16
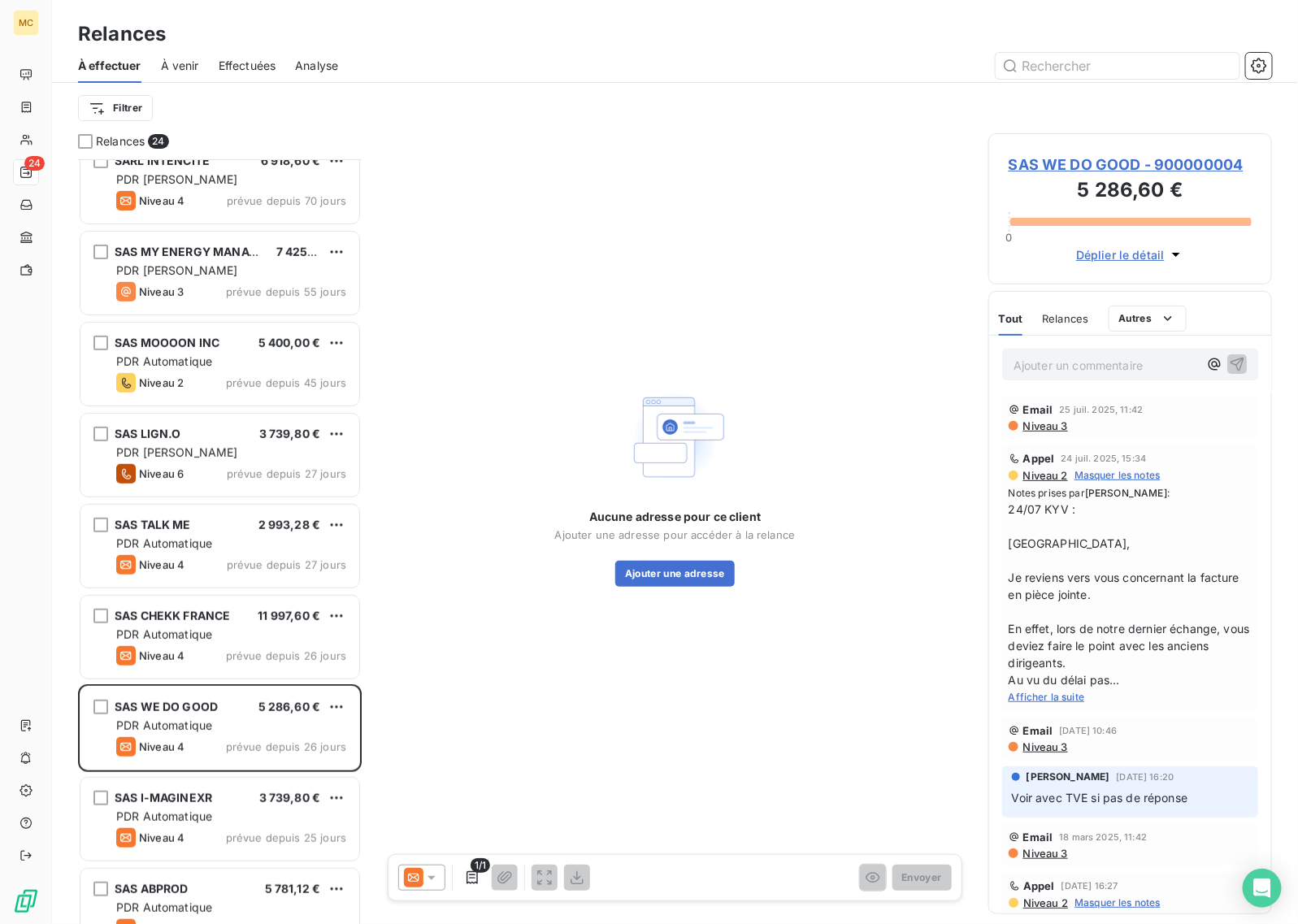
click at [1038, 692] on span "Afficher la suite" at bounding box center [1047, 697] width 76 height 12
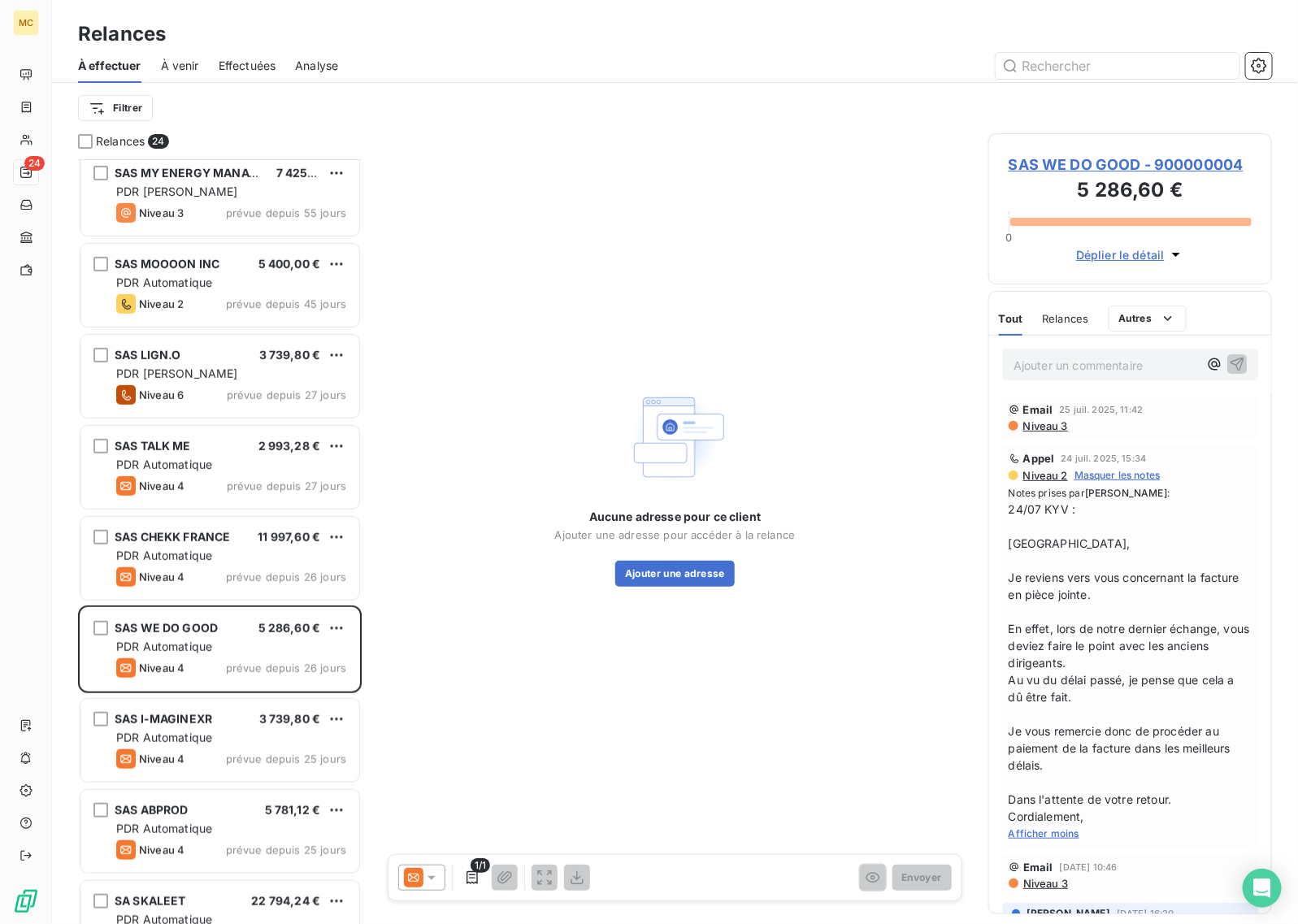
scroll to position [305, 0]
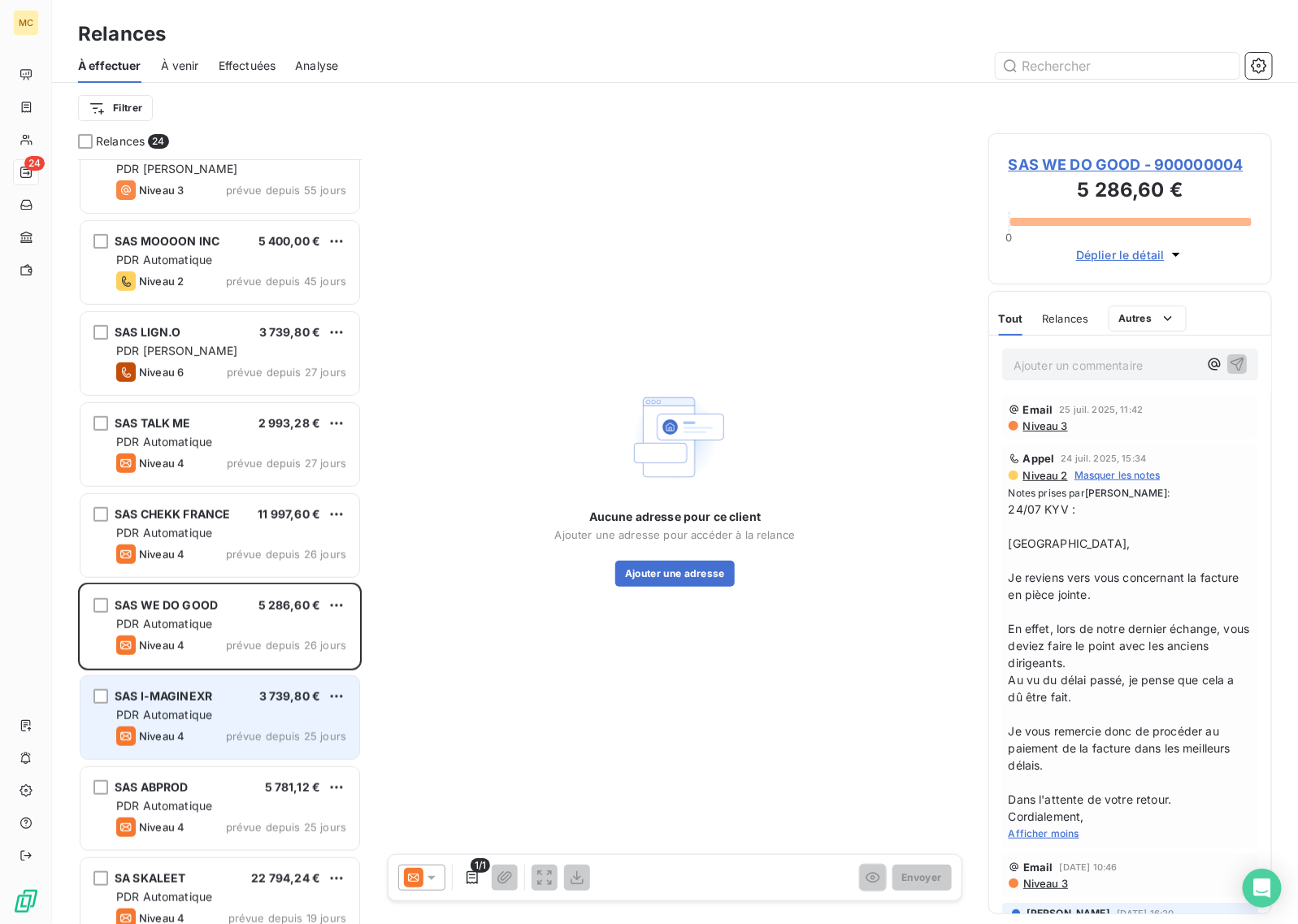
click at [234, 704] on div "SAS I-MAGINEXR 3 739,80 €" at bounding box center [231, 696] width 230 height 15
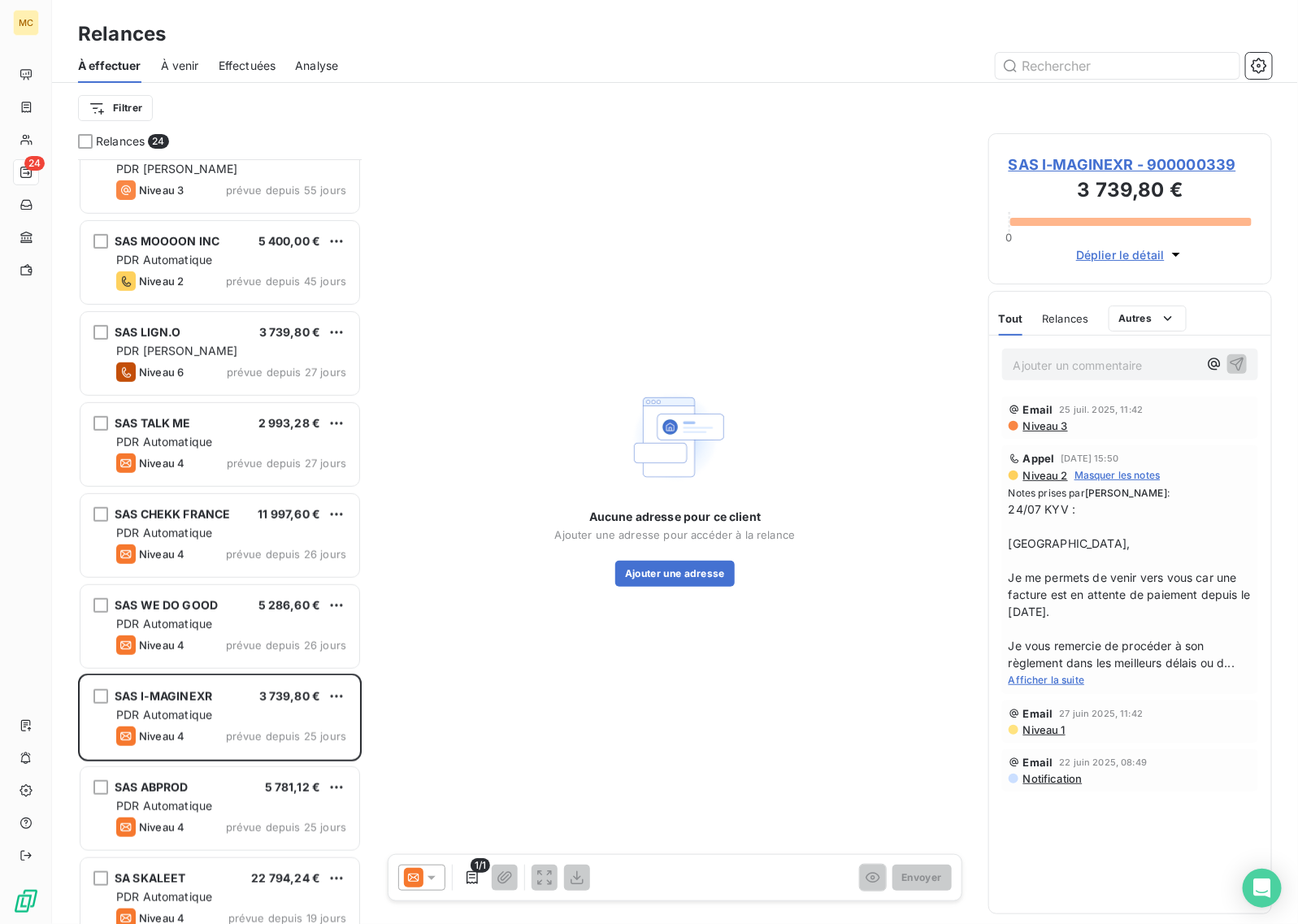
click at [1030, 681] on span "Afficher la suite" at bounding box center [1047, 680] width 76 height 12
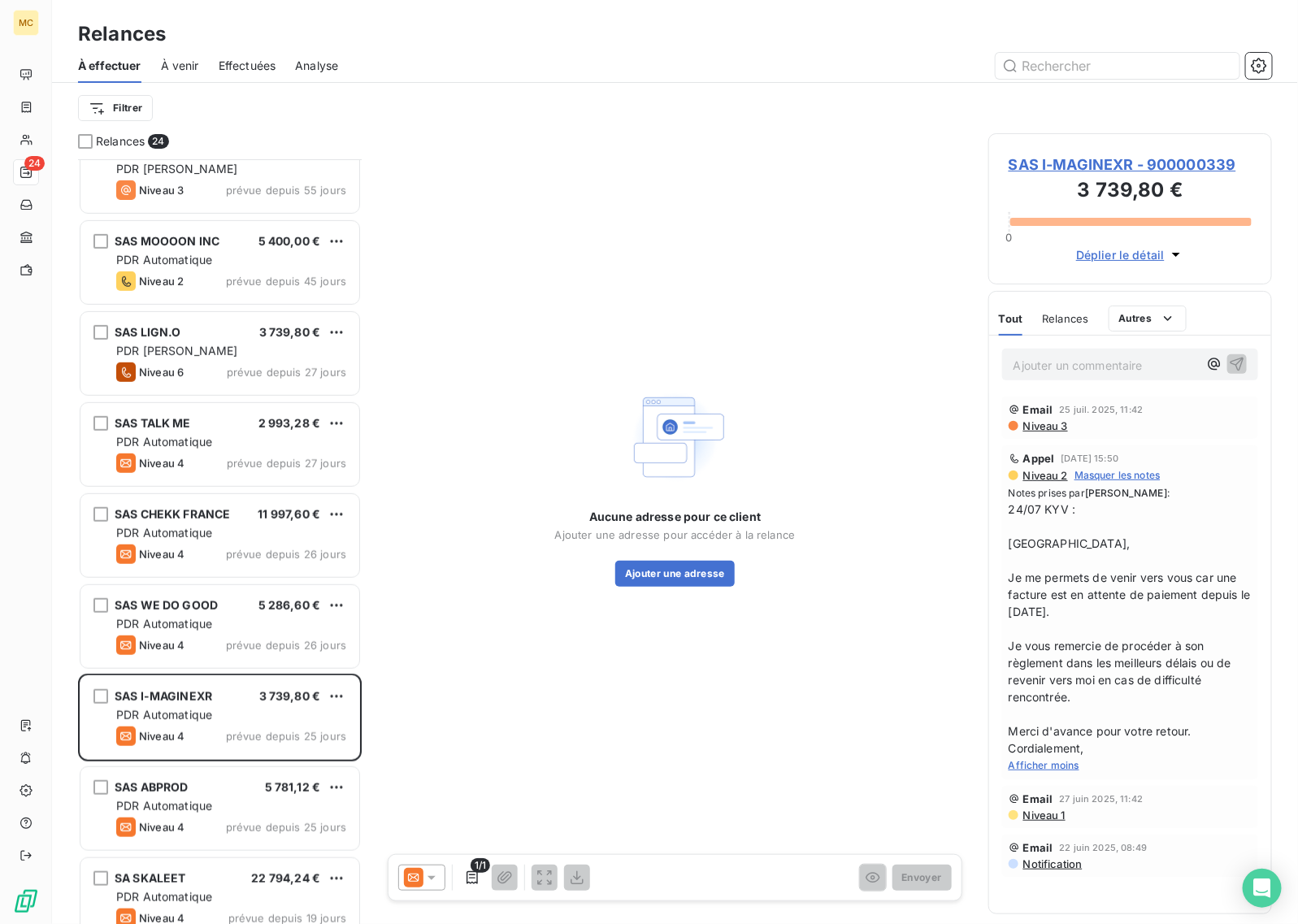
click at [1034, 739] on span "Afficher moins" at bounding box center [1044, 765] width 71 height 12
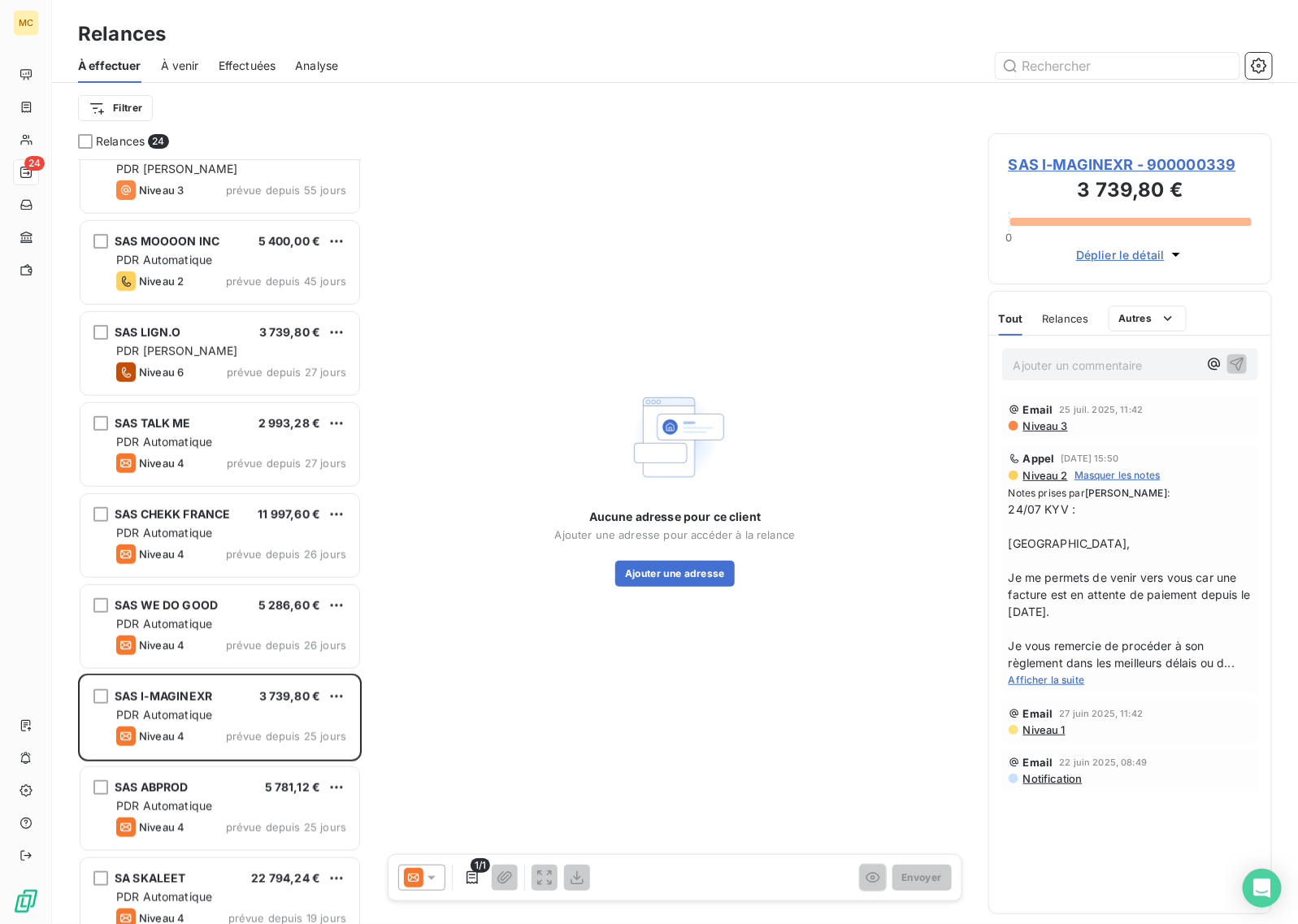
click at [1038, 169] on span "SAS I-MAGINEXR - 900000339" at bounding box center [1130, 164] width 243 height 22
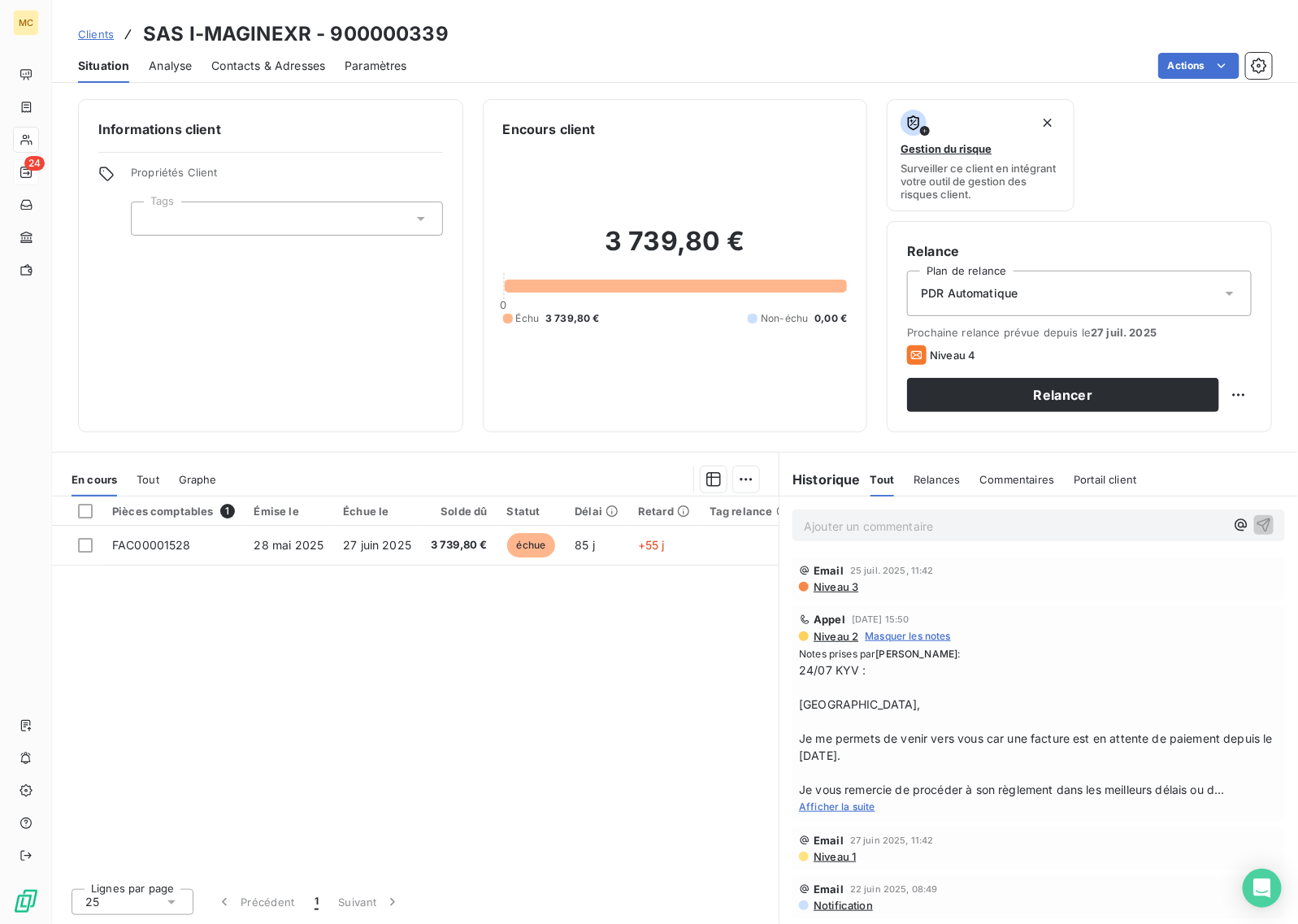
click at [543, 681] on div "Pièces comptables 1 Émise le Échue le Solde dû Statut Délai Retard Tag relance …" at bounding box center [415, 686] width 727 height 379
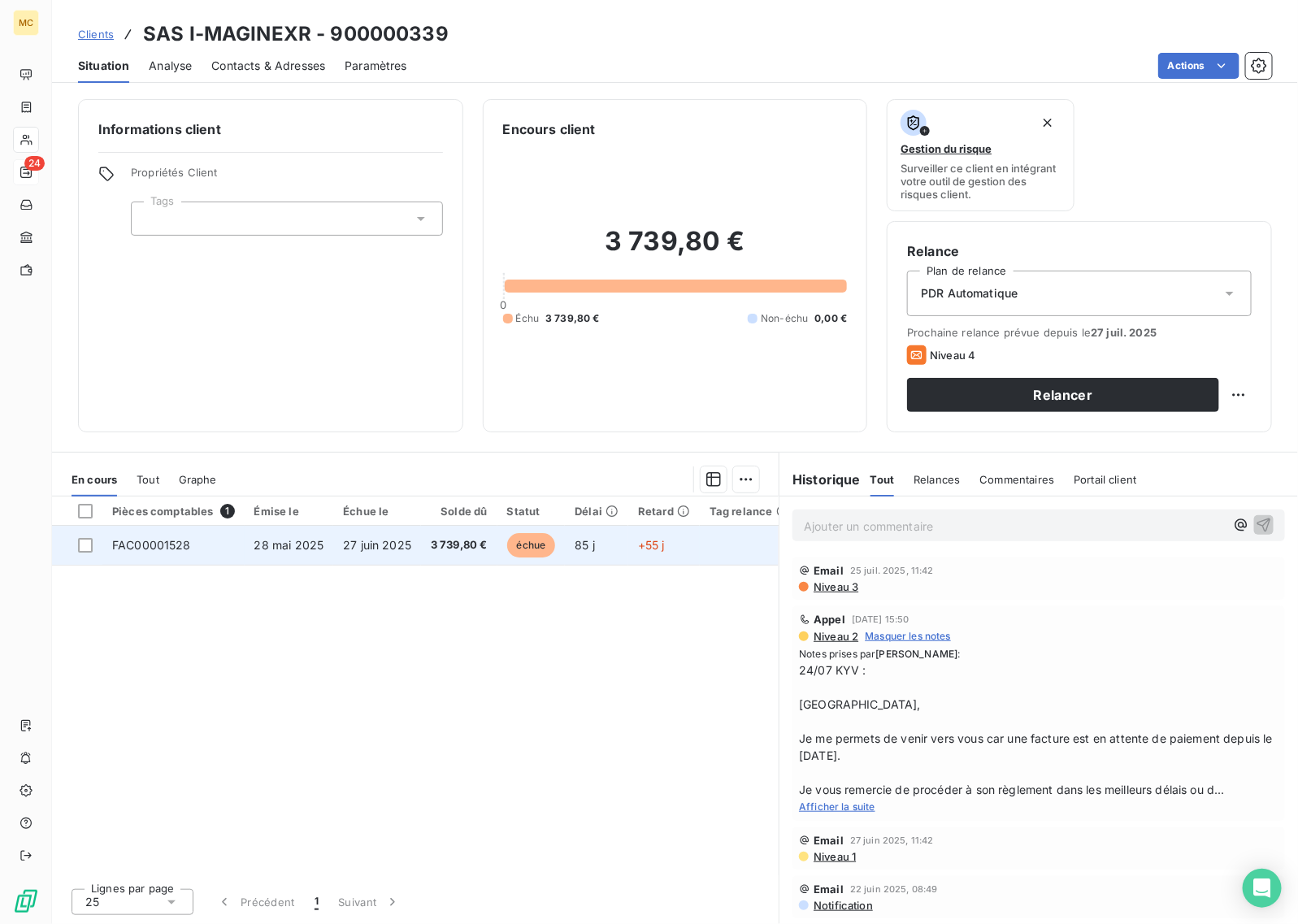
click at [492, 544] on td "3 739,80 €" at bounding box center [459, 545] width 76 height 39
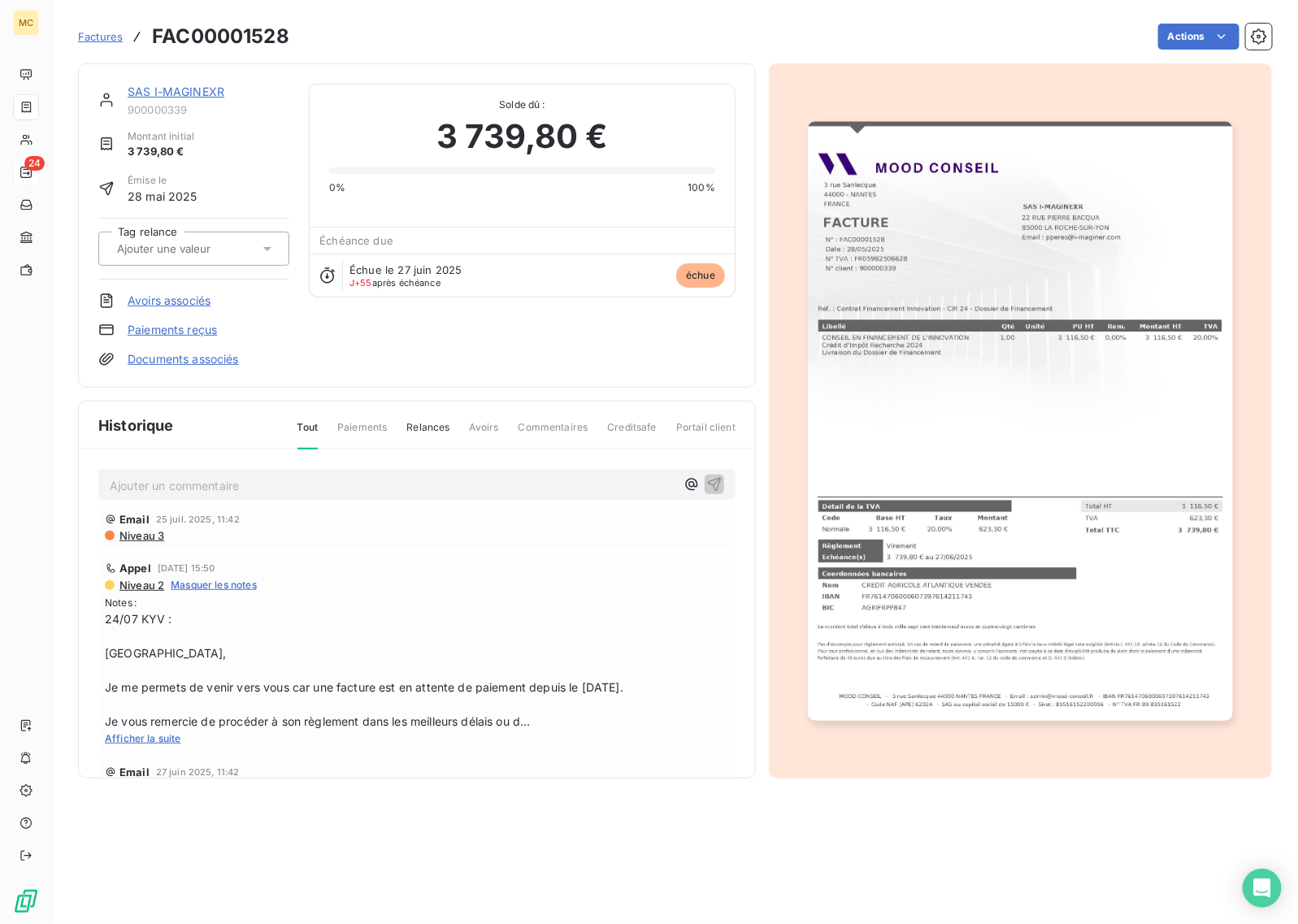
click at [1038, 322] on img "button" at bounding box center [1020, 420] width 424 height 600
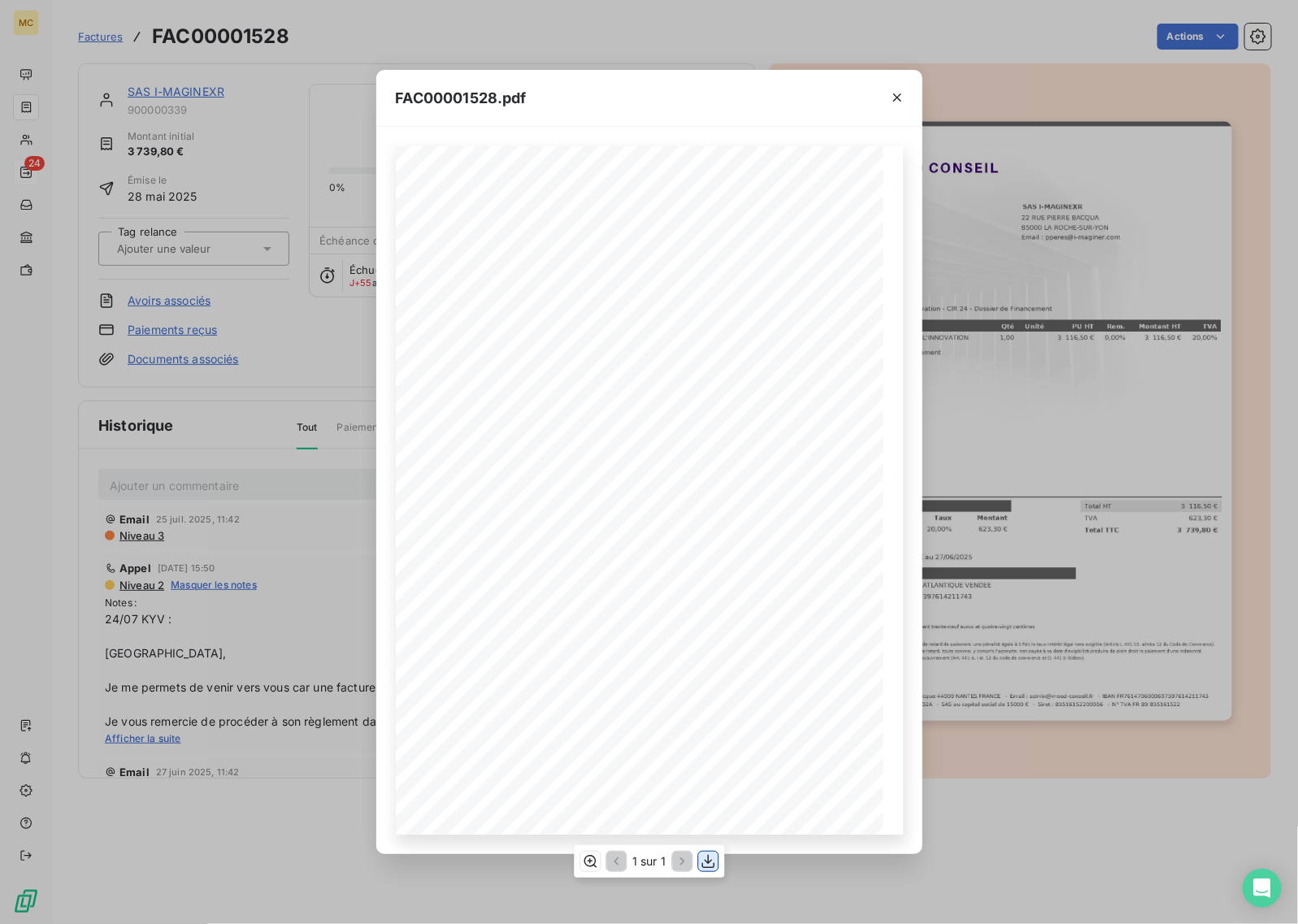
click at [707, 739] on icon "button" at bounding box center [708, 862] width 13 height 14
click at [224, 739] on div "FAC00001528.pdf MOOD CONSEIL - [STREET_ADDRESS] - Email : [EMAIL_ADDRESS][DOMAI…" at bounding box center [649, 462] width 1298 height 924
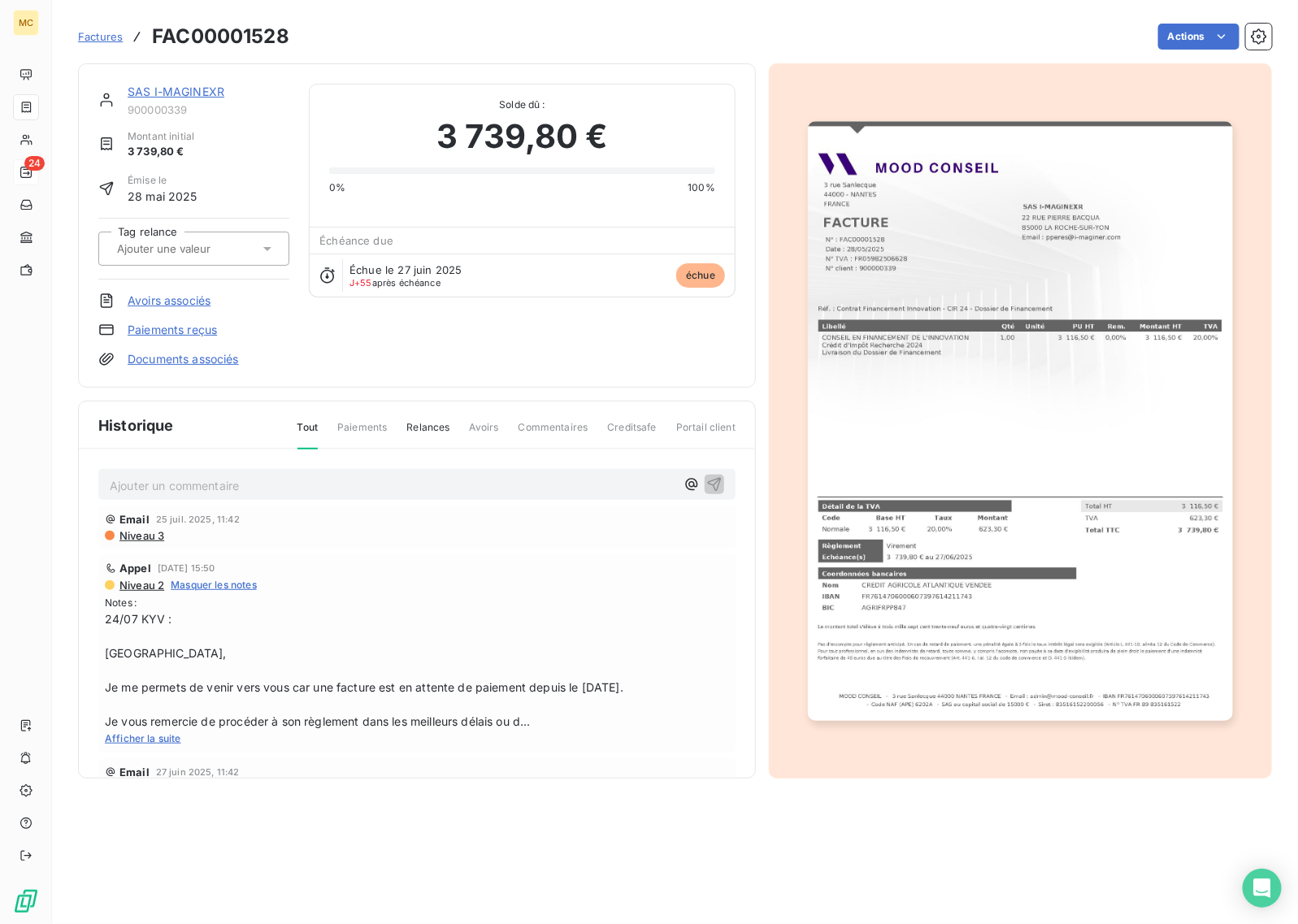
click at [168, 87] on link "SAS I-MAGINEXR" at bounding box center [176, 92] width 97 height 14
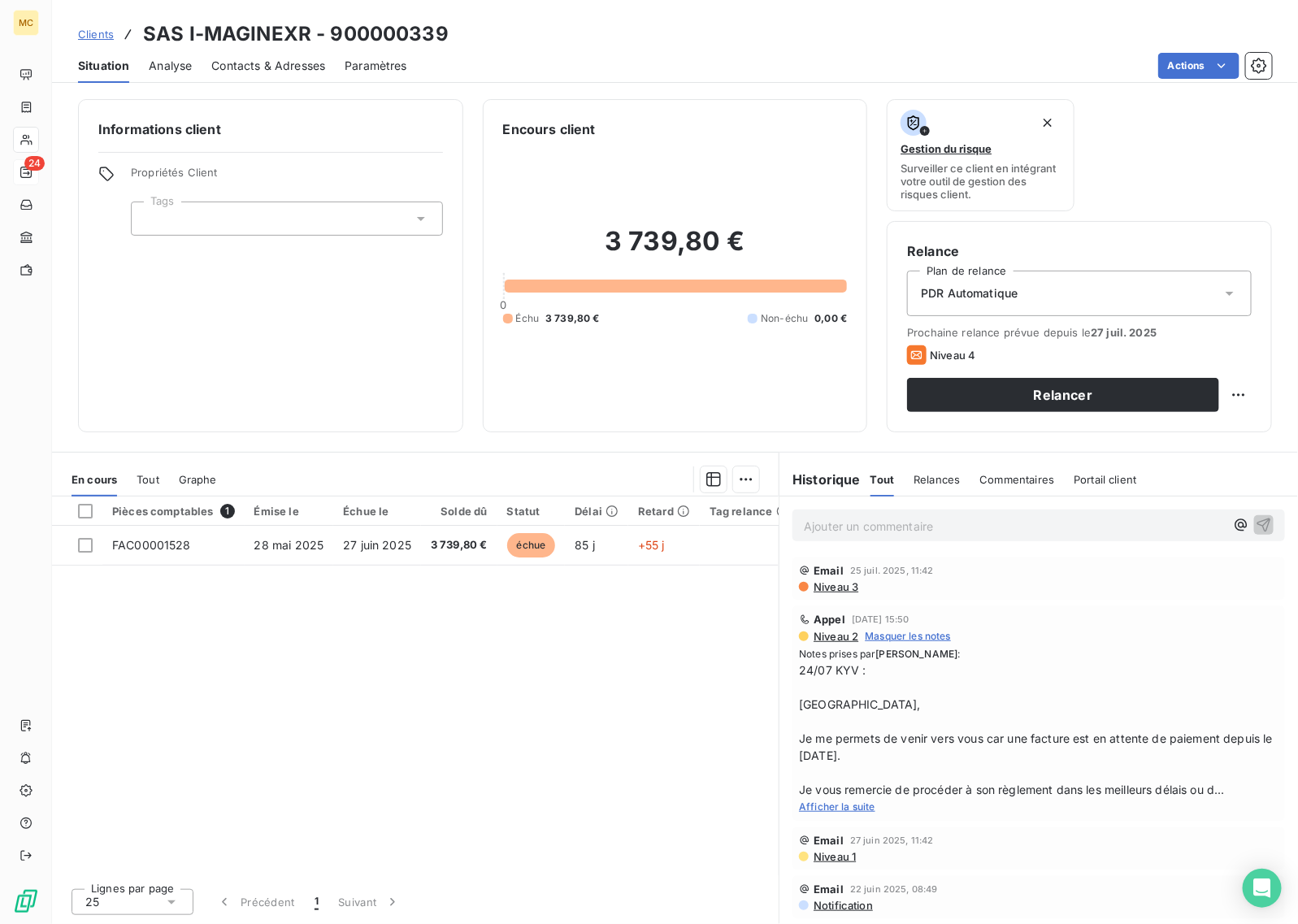
click at [246, 59] on span "Contacts & Adresses" at bounding box center [268, 66] width 114 height 16
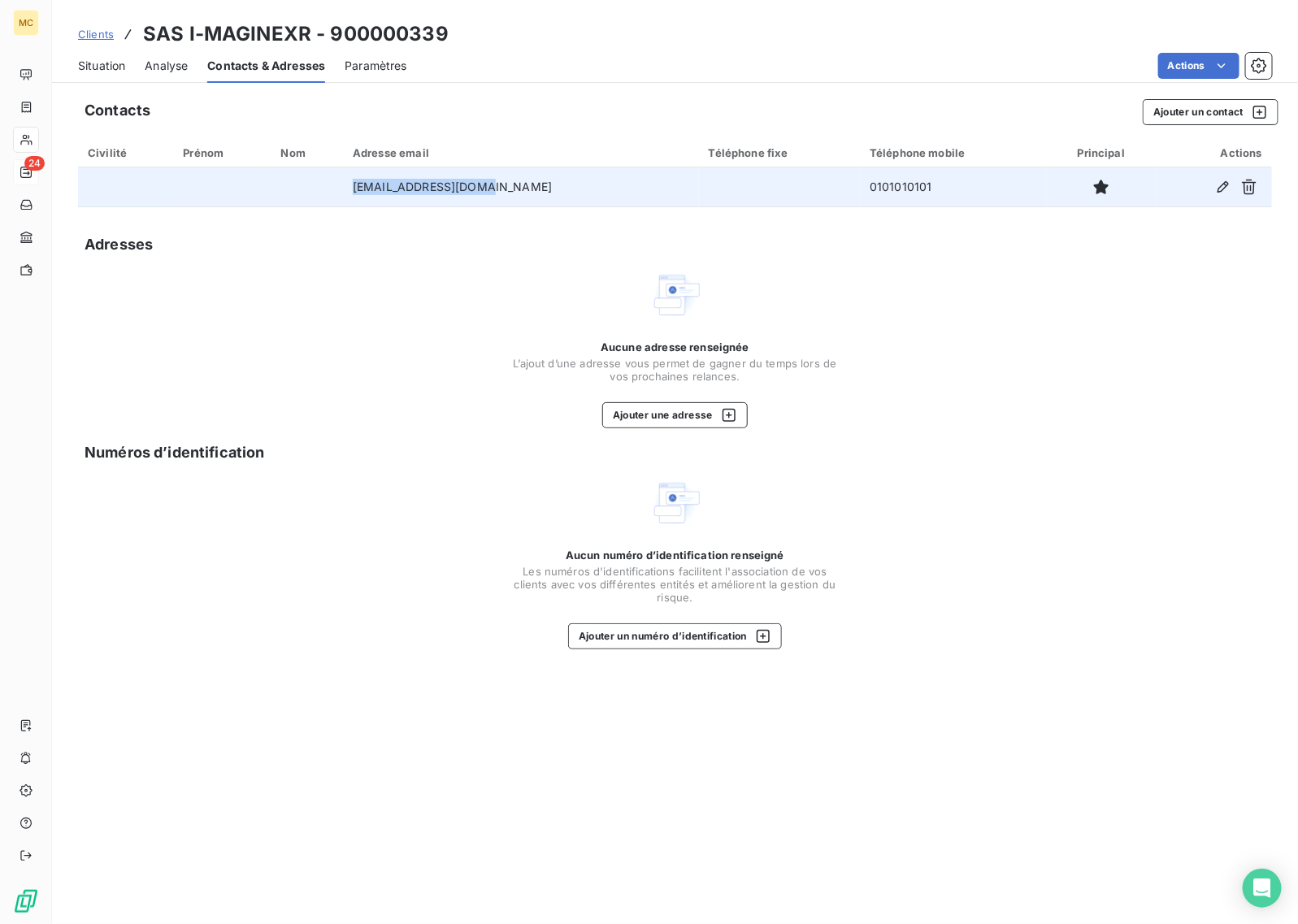
drag, startPoint x: 522, startPoint y: 189, endPoint x: 380, endPoint y: 188, distance: 142.0
click at [380, 188] on td "[EMAIL_ADDRESS][DOMAIN_NAME]" at bounding box center [520, 187] width 356 height 39
copy td "[EMAIL_ADDRESS][DOMAIN_NAME]"
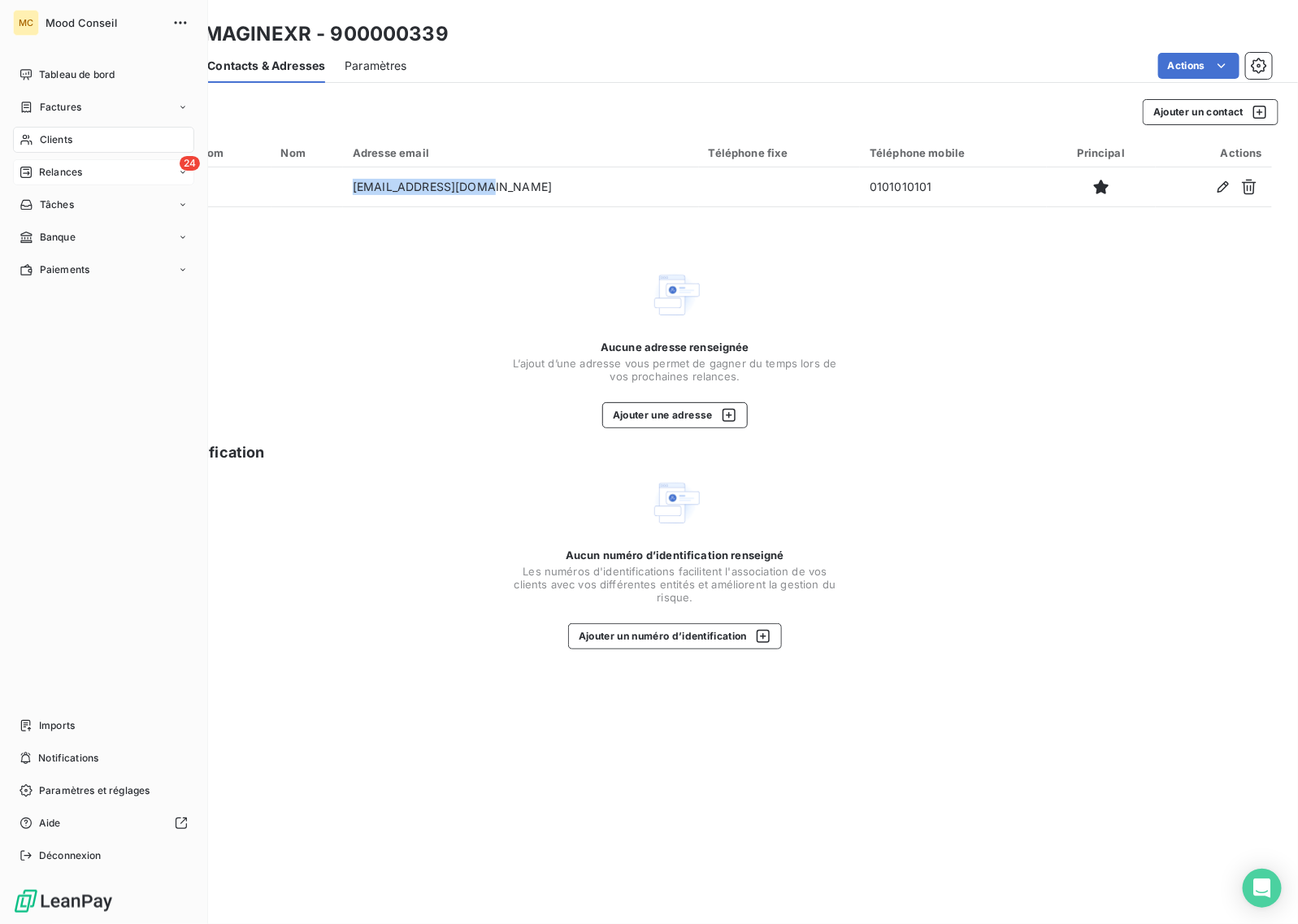
click at [69, 180] on div "24 Relances" at bounding box center [103, 172] width 181 height 26
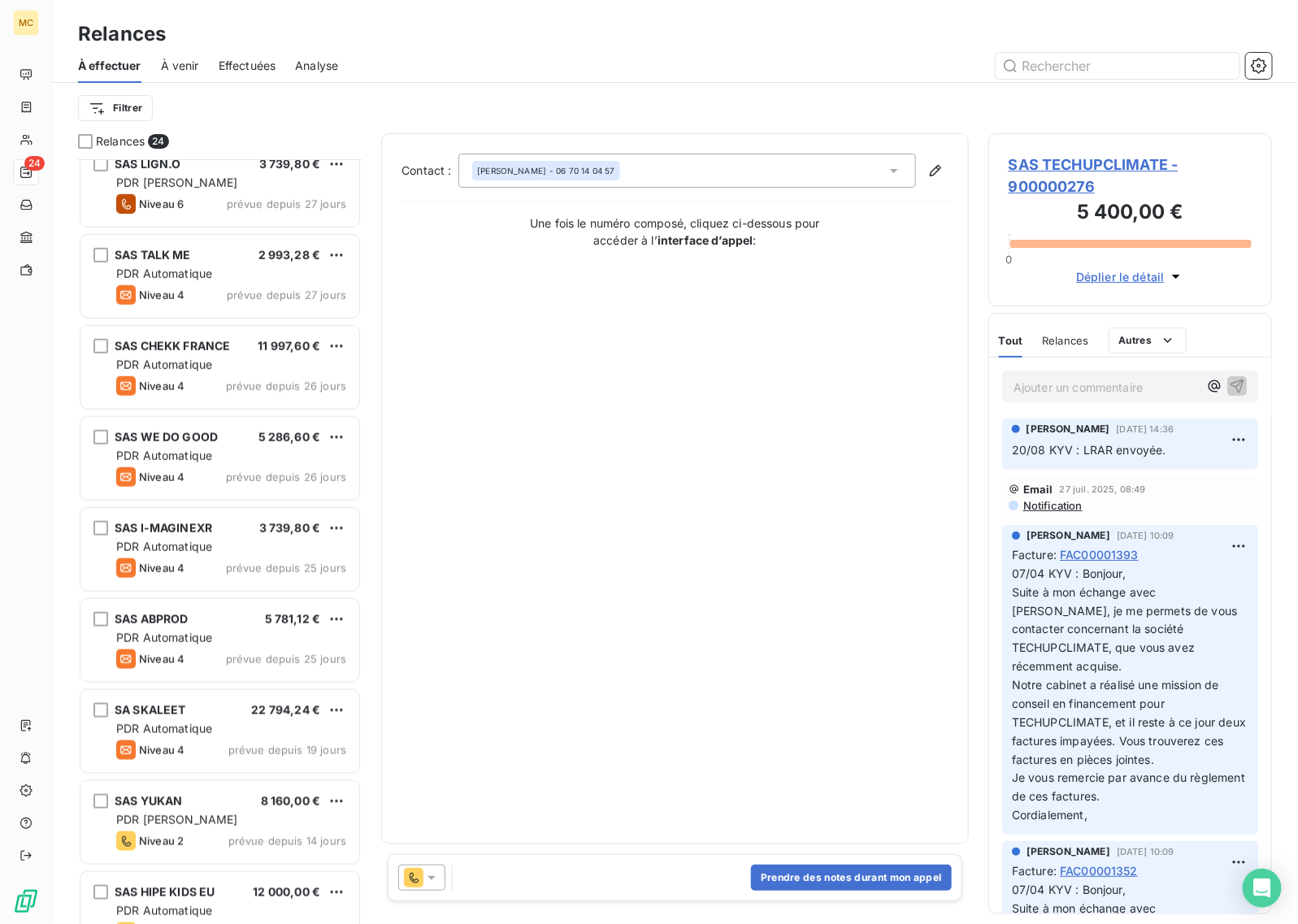
scroll to position [509, 0]
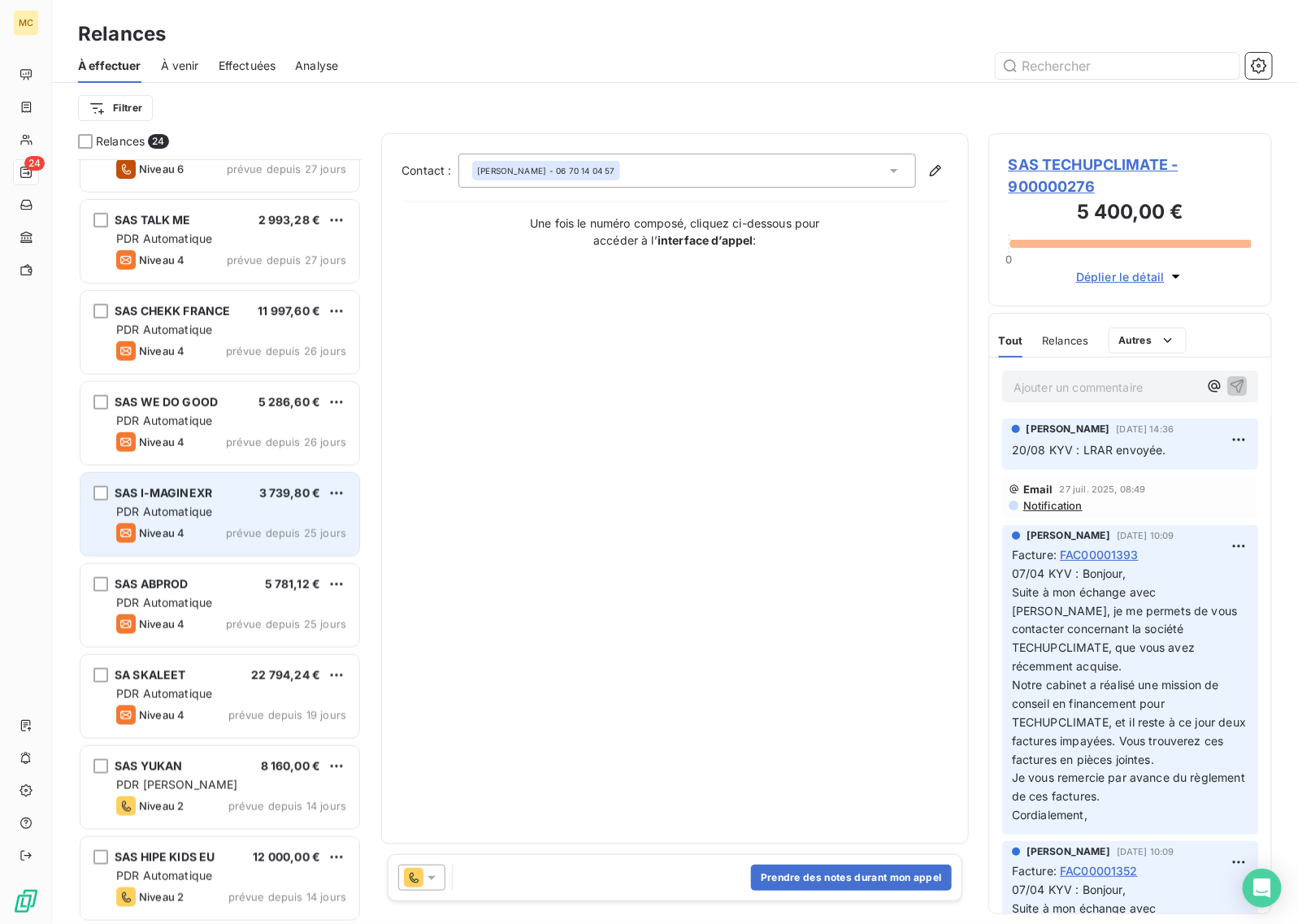
click at [235, 517] on div "PDR Automatique" at bounding box center [231, 511] width 230 height 16
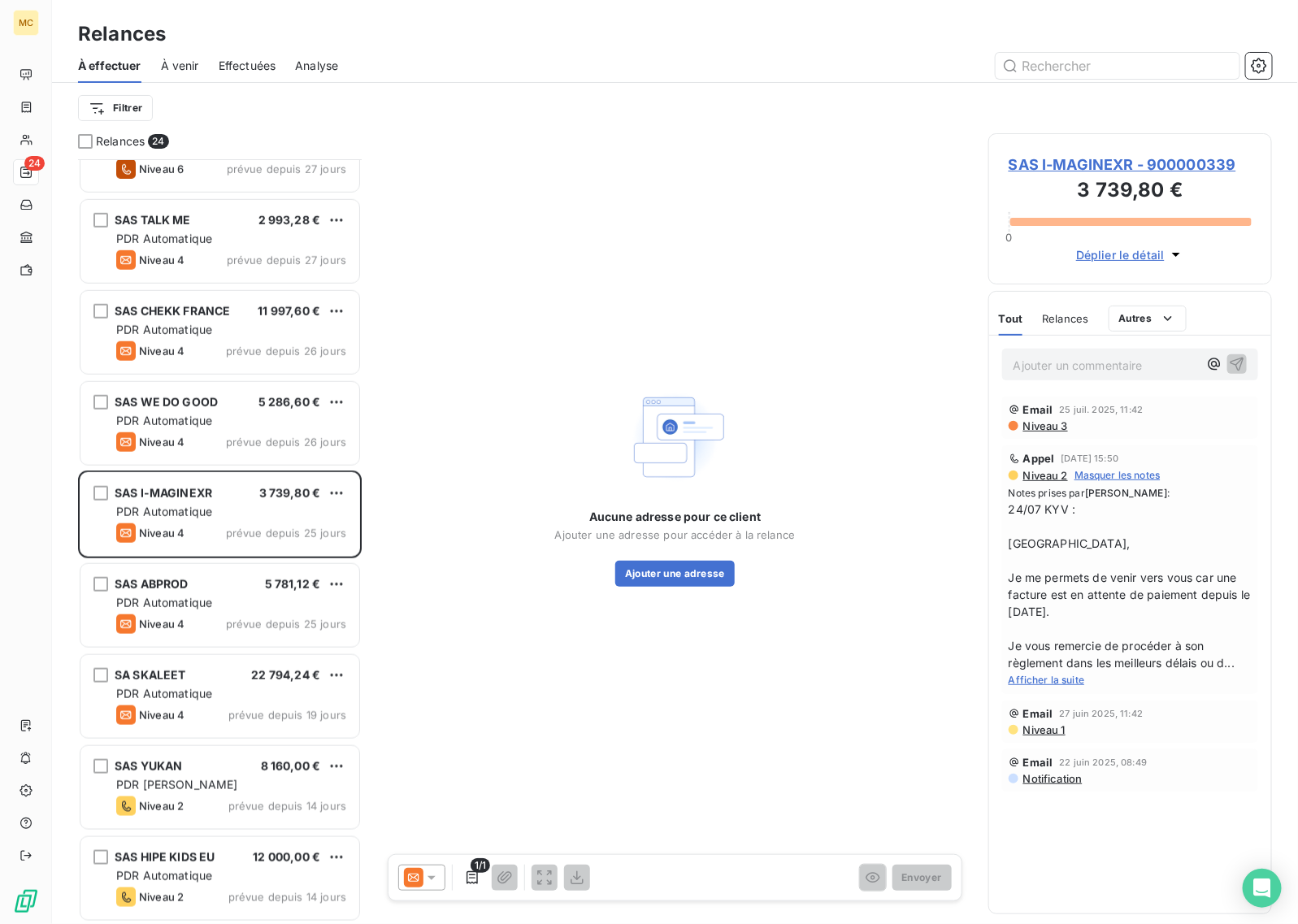
click at [1038, 364] on p "Ajouter un commentaire ﻿" at bounding box center [1106, 365] width 184 height 20
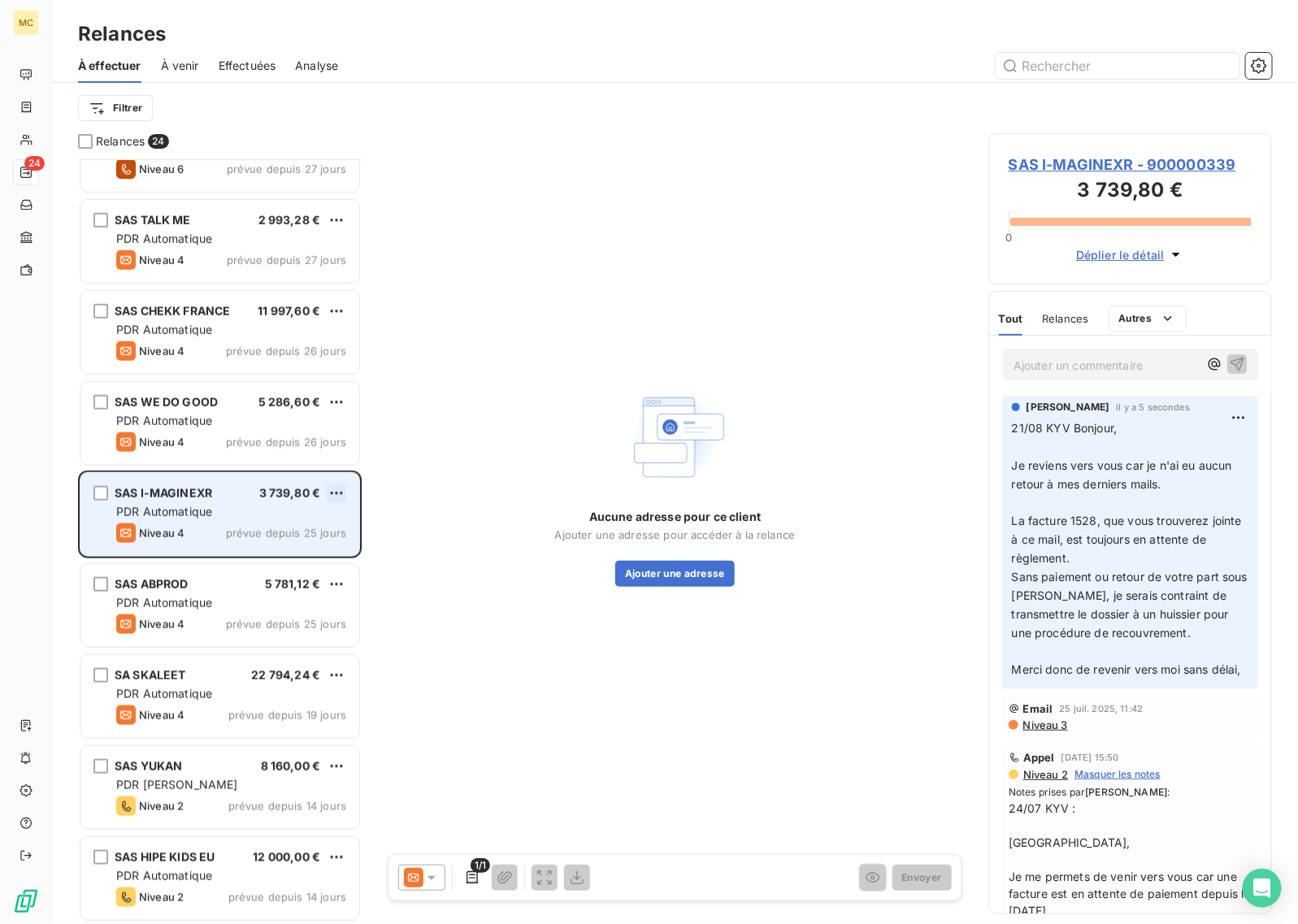
click at [330, 494] on html "MC 24 Relances À effectuer À venir Effectuées Analyse Filtrer Relances 24 SAS M…" at bounding box center [649, 462] width 1298 height 924
click at [309, 550] on div "Passer cette action" at bounding box center [267, 556] width 145 height 26
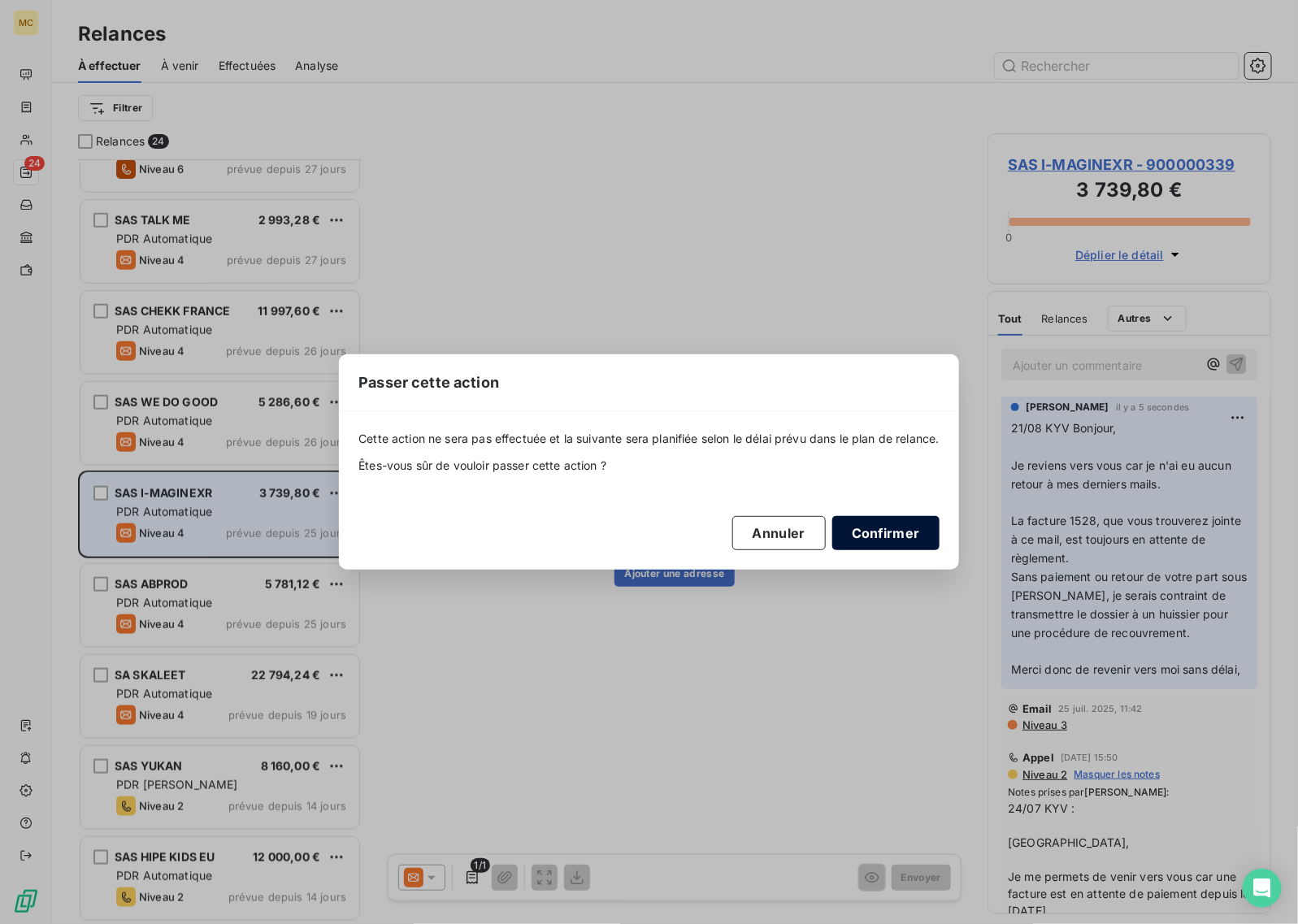
click at [906, 532] on button "Confirmer" at bounding box center [886, 533] width 107 height 34
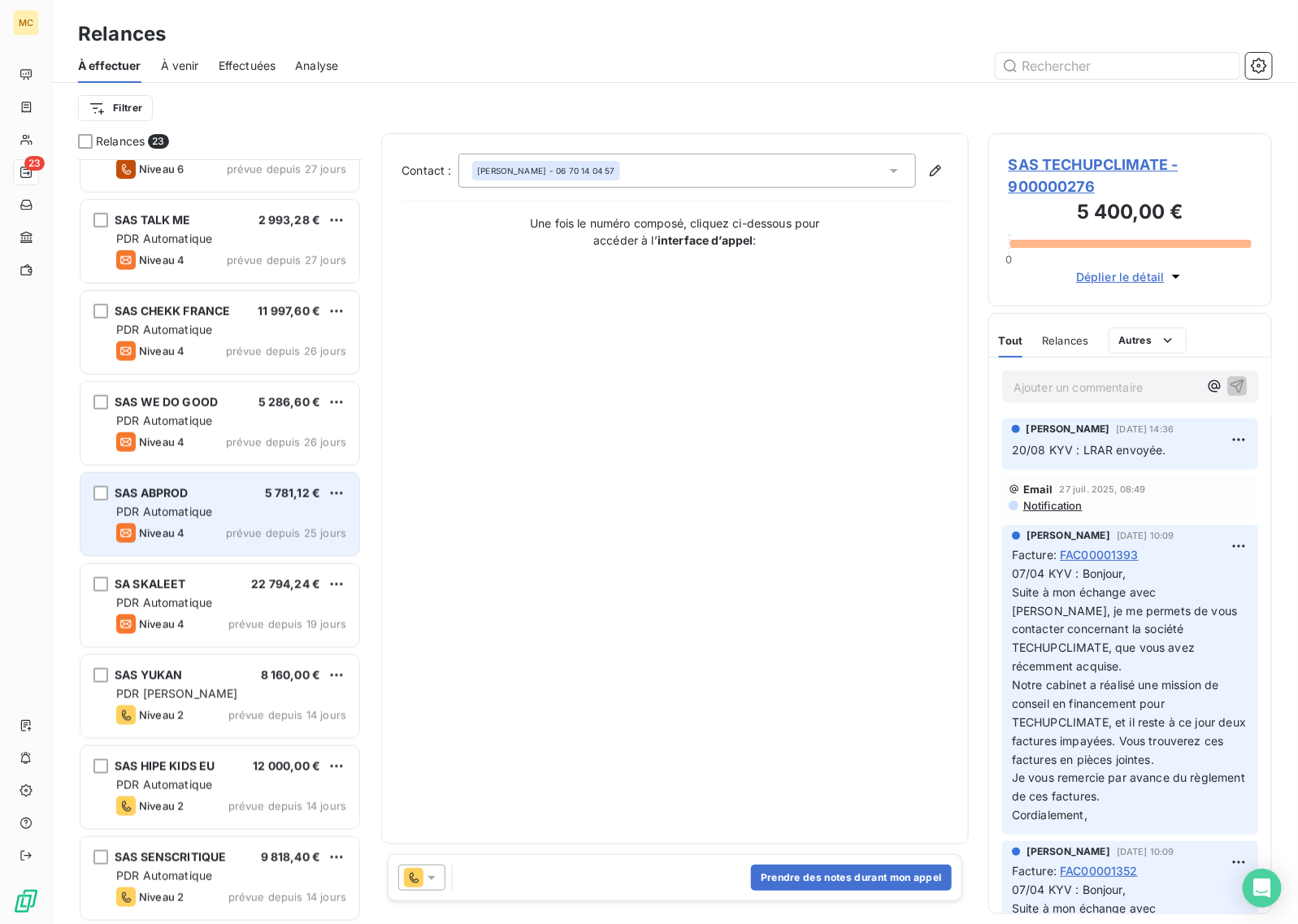
click at [209, 508] on span "PDR Automatique" at bounding box center [164, 511] width 96 height 14
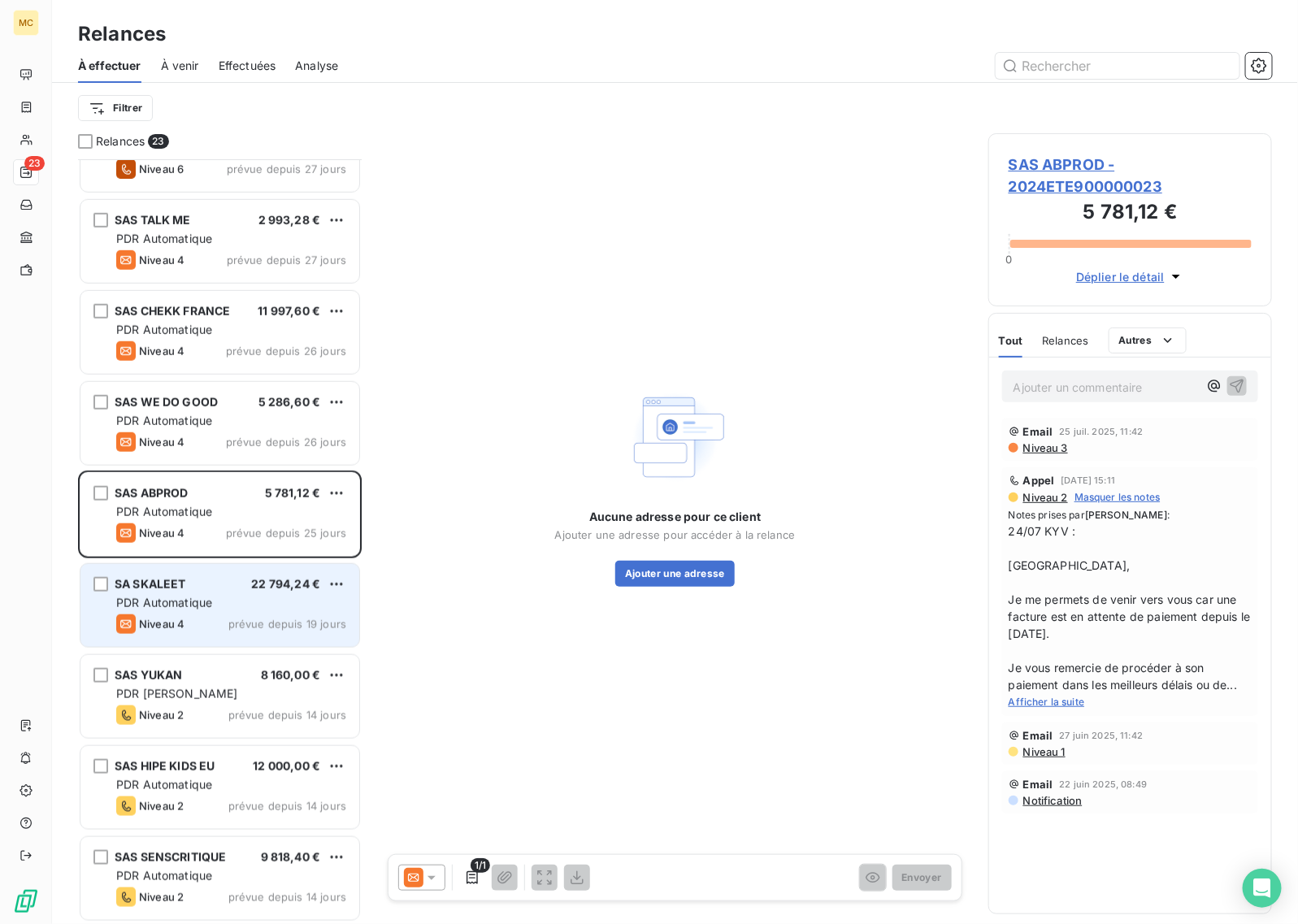
click at [209, 614] on div "Niveau 4 prévue depuis 19 jours" at bounding box center [231, 624] width 230 height 20
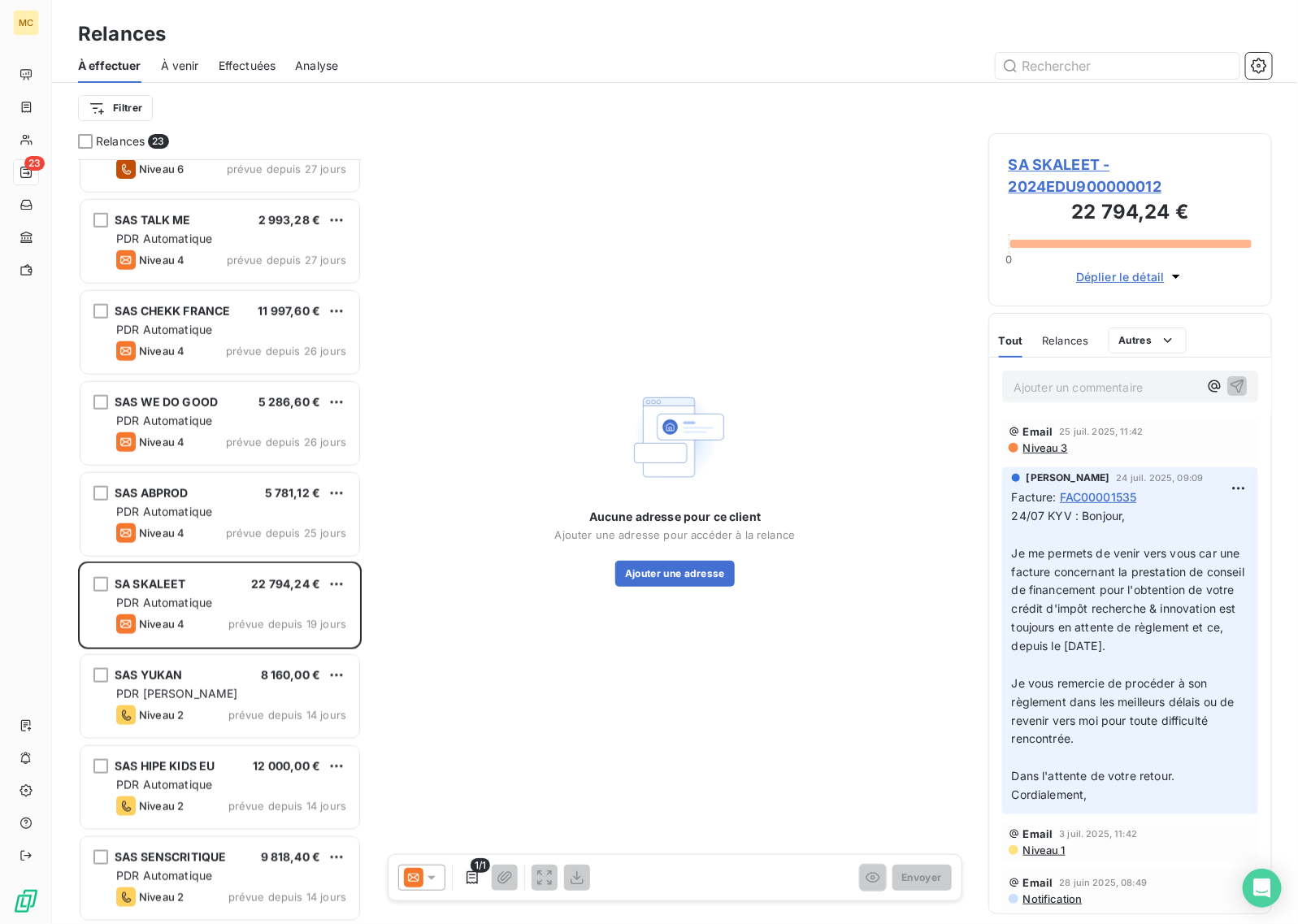
click at [709, 211] on div "Aucune adresse pour ce client Ajouter une adresse pour accéder à la relance Ajo…" at bounding box center [675, 485] width 588 height 705
